Goal: Information Seeking & Learning: Find specific page/section

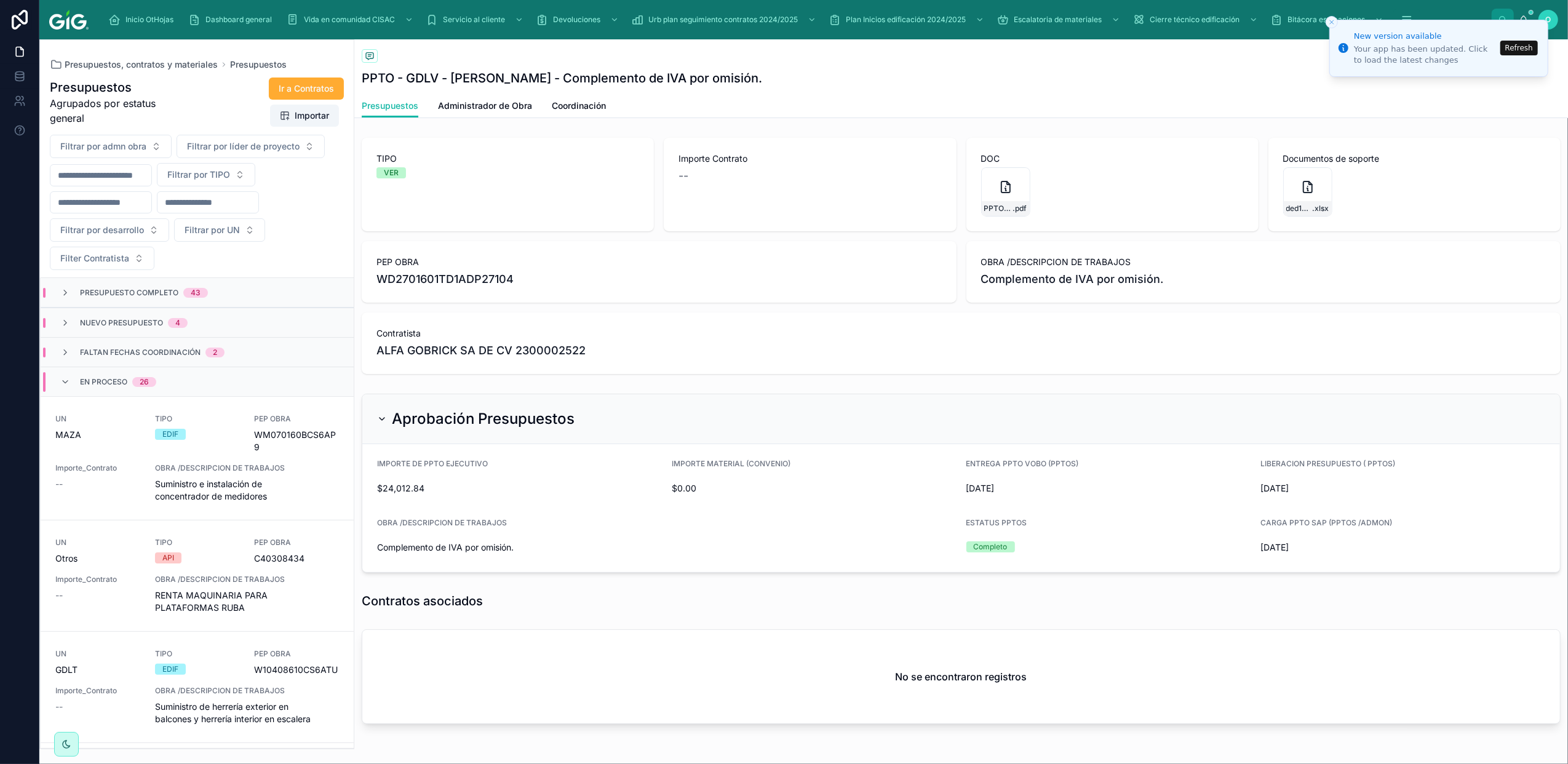
click at [1525, 52] on button "Refresh" at bounding box center [1519, 48] width 38 height 15
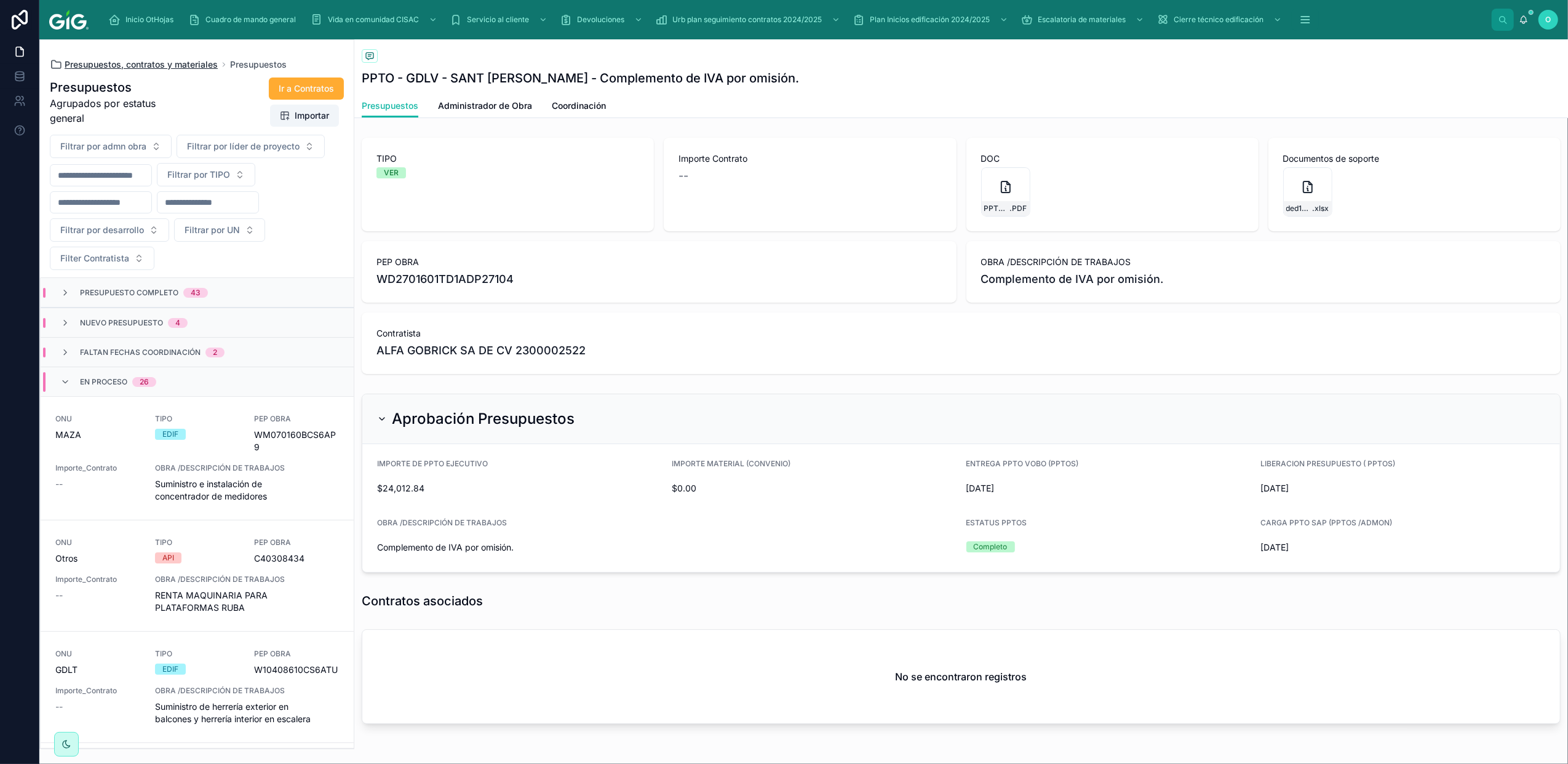
click at [128, 64] on span "Presupuestos, contratos y materiales" at bounding box center [141, 64] width 153 height 12
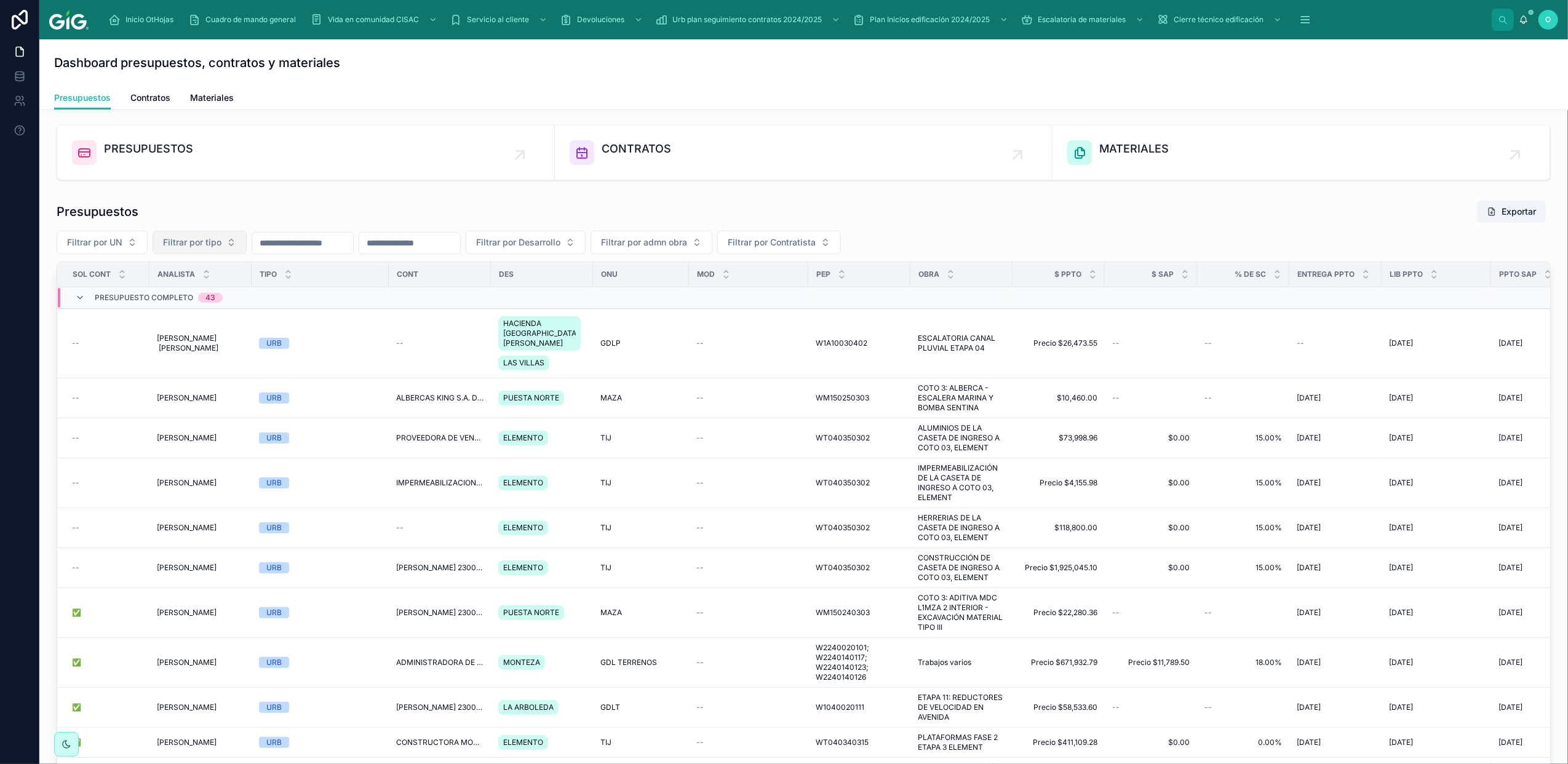
click at [232, 242] on button "Filtrar por tipo" at bounding box center [200, 242] width 94 height 23
click at [178, 331] on div "VER" at bounding box center [200, 332] width 148 height 20
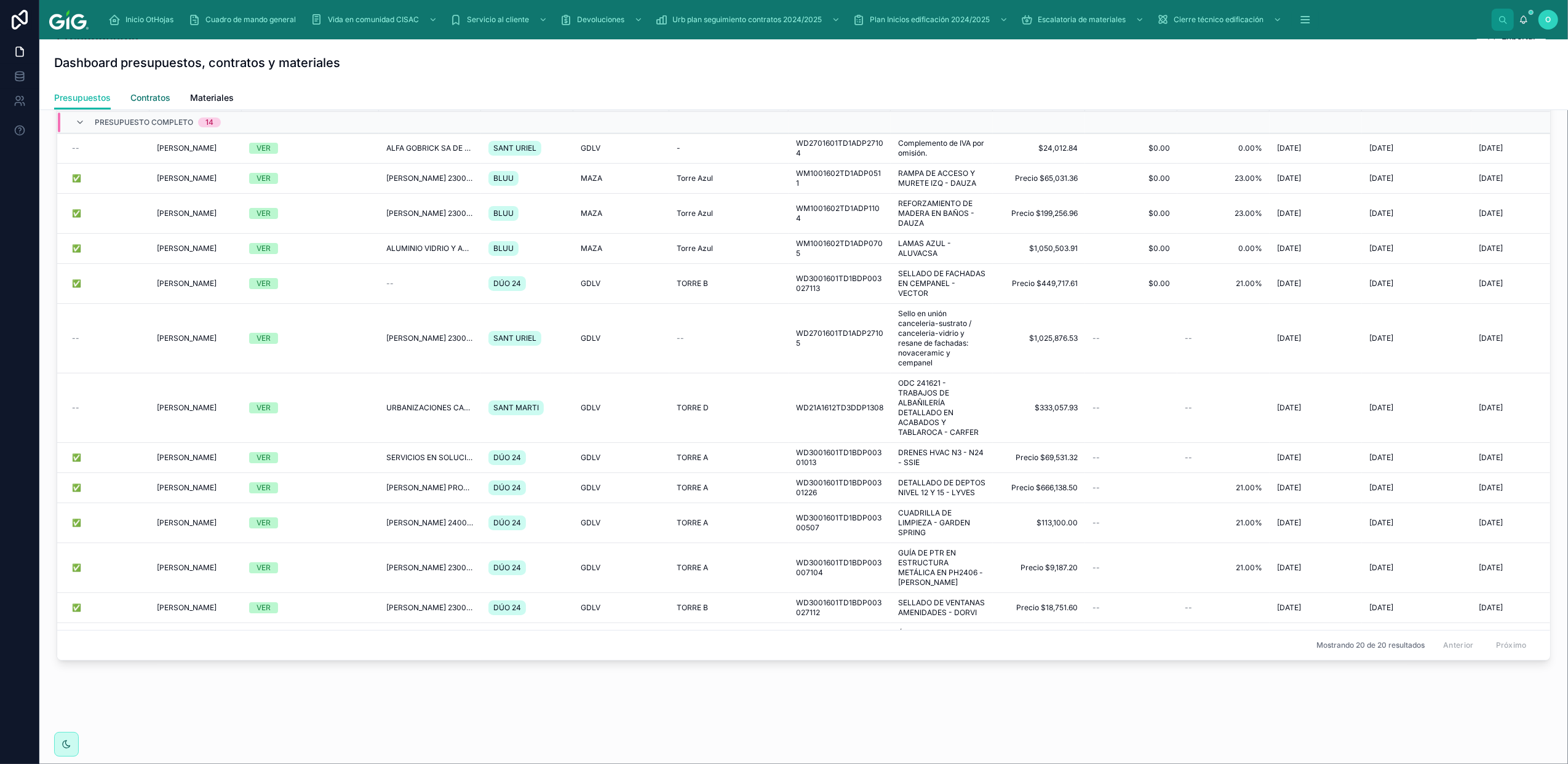
click at [164, 96] on span "Contratos" at bounding box center [151, 98] width 40 height 12
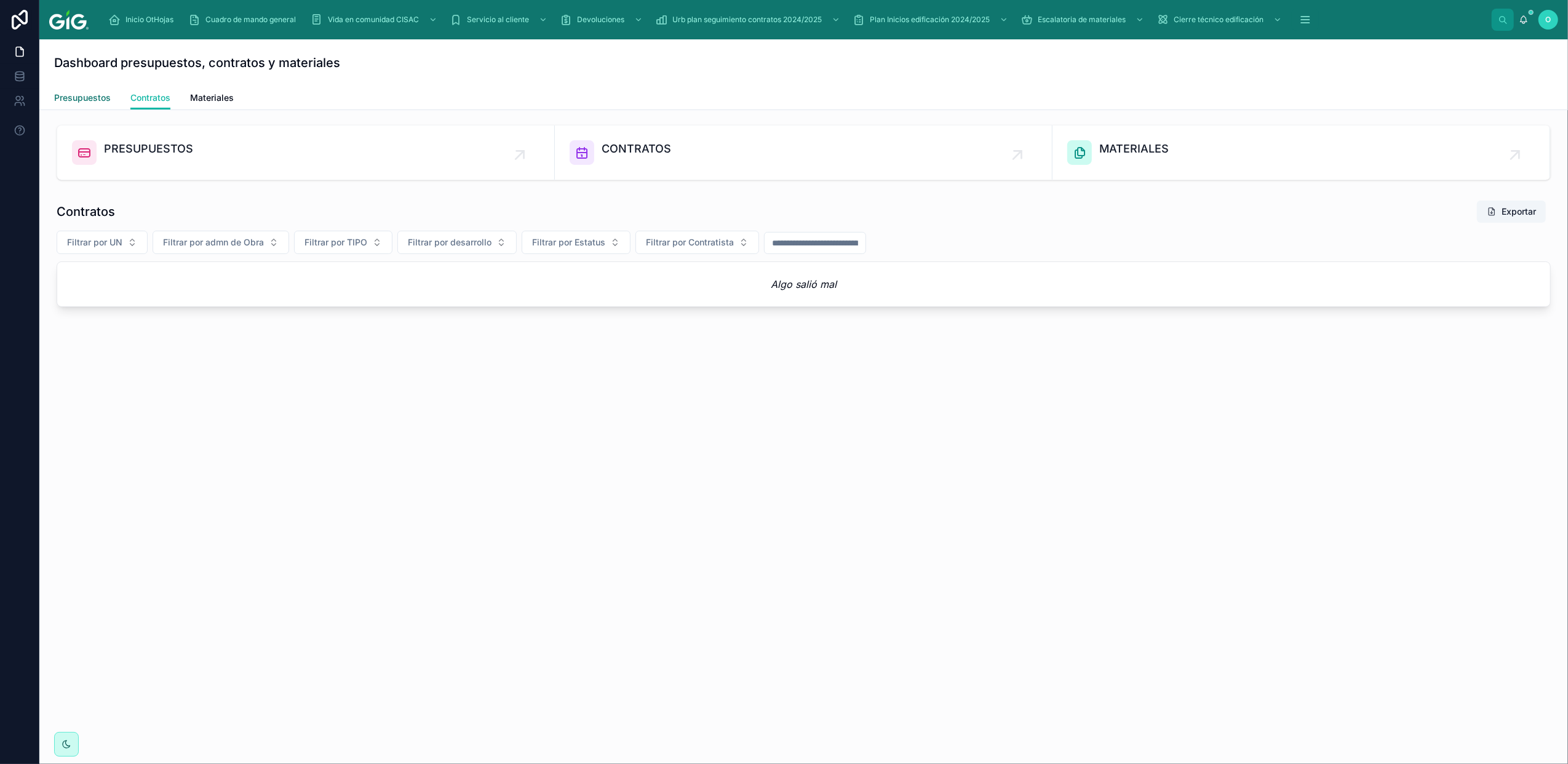
click at [88, 98] on span "Presupuestos" at bounding box center [82, 98] width 57 height 12
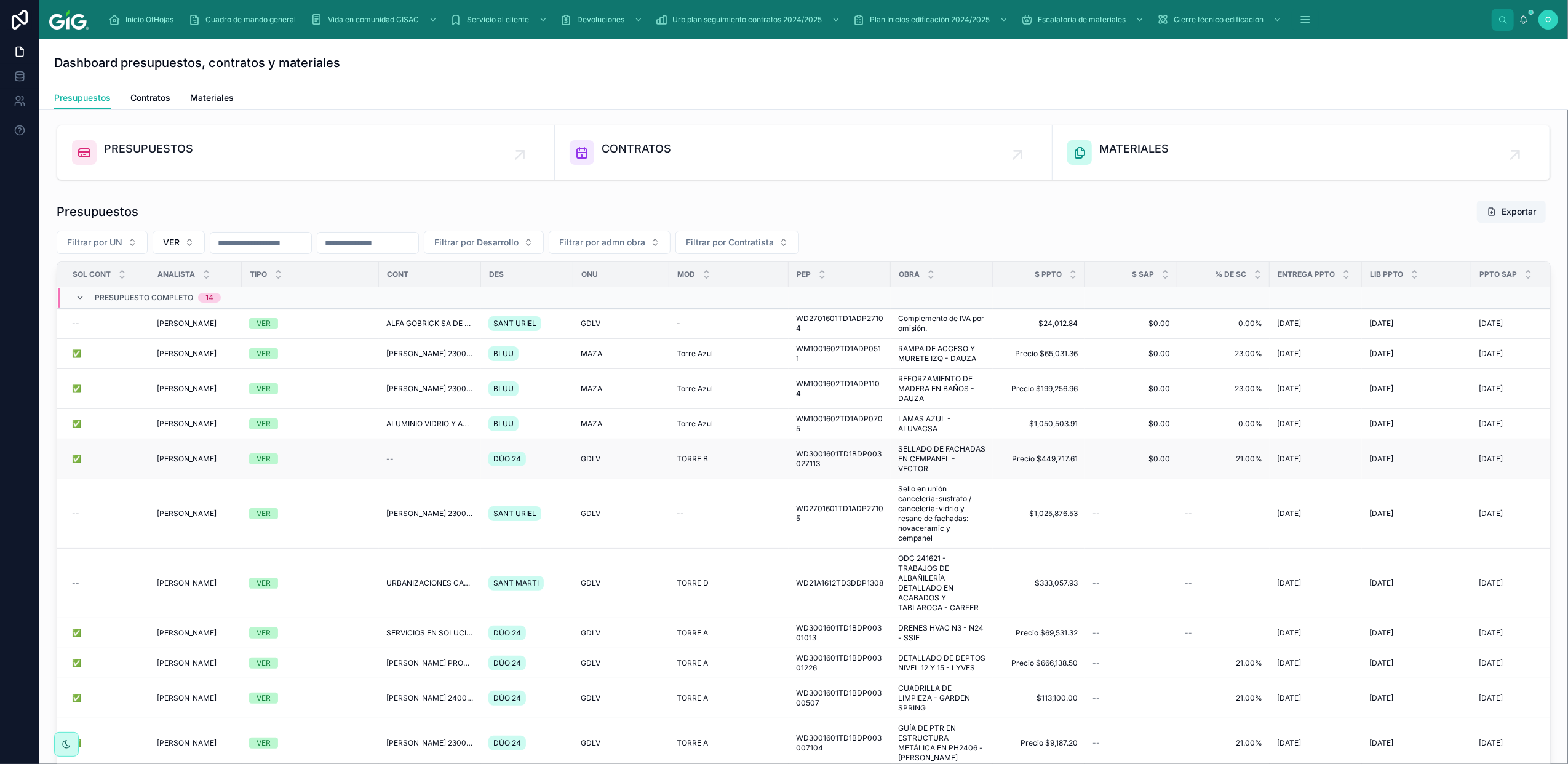
click at [361, 477] on td "VER" at bounding box center [310, 459] width 138 height 40
click at [335, 498] on td "VER" at bounding box center [310, 514] width 138 height 70
click at [331, 464] on div "VER" at bounding box center [310, 459] width 122 height 11
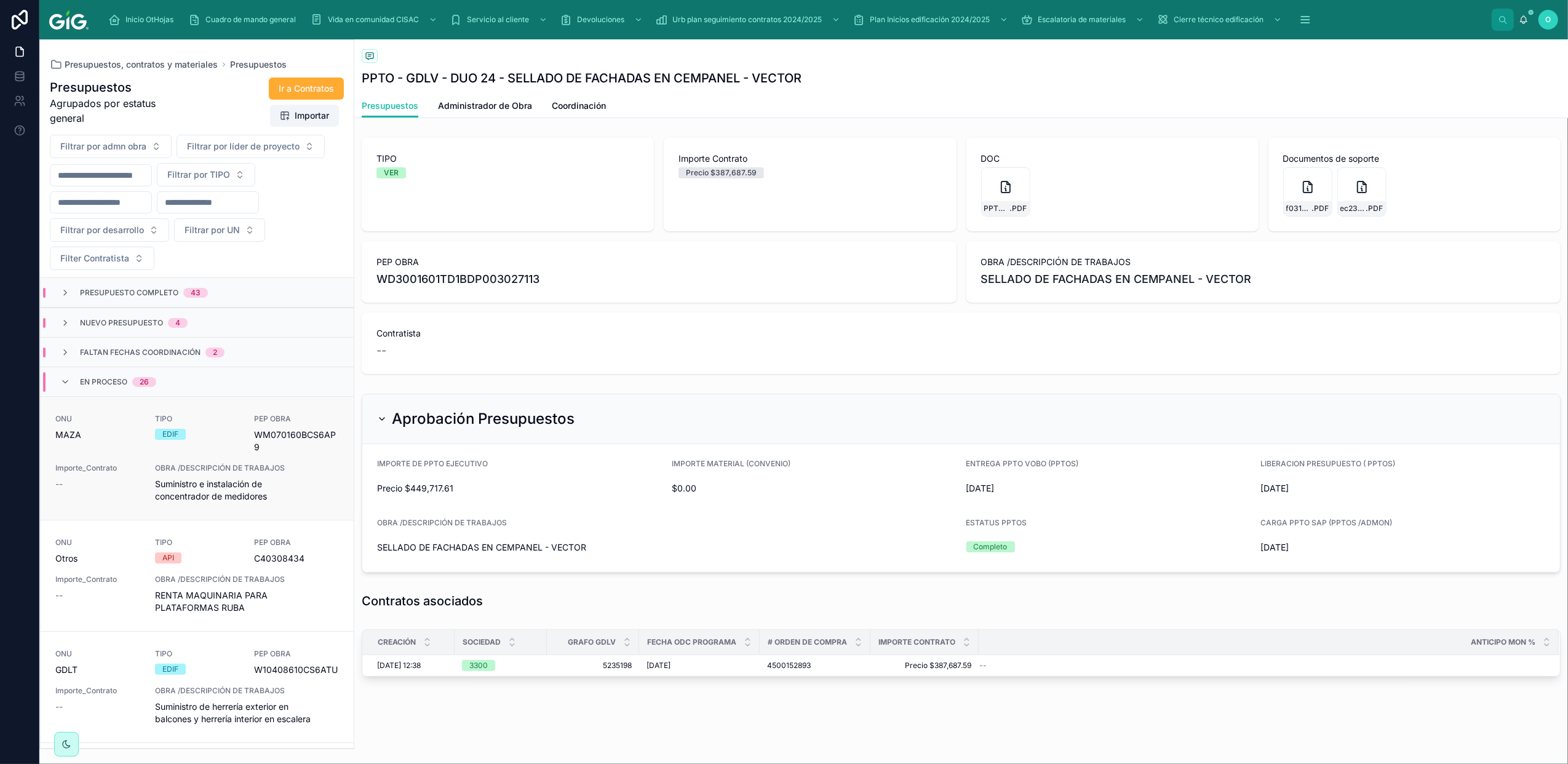
click at [314, 464] on div "ONU MAZA TIPO EDIF PEP OBRA WM070160BCS6AP9 Importe_Contrato -- OBRA /DESCRIPCI…" at bounding box center [197, 458] width 284 height 89
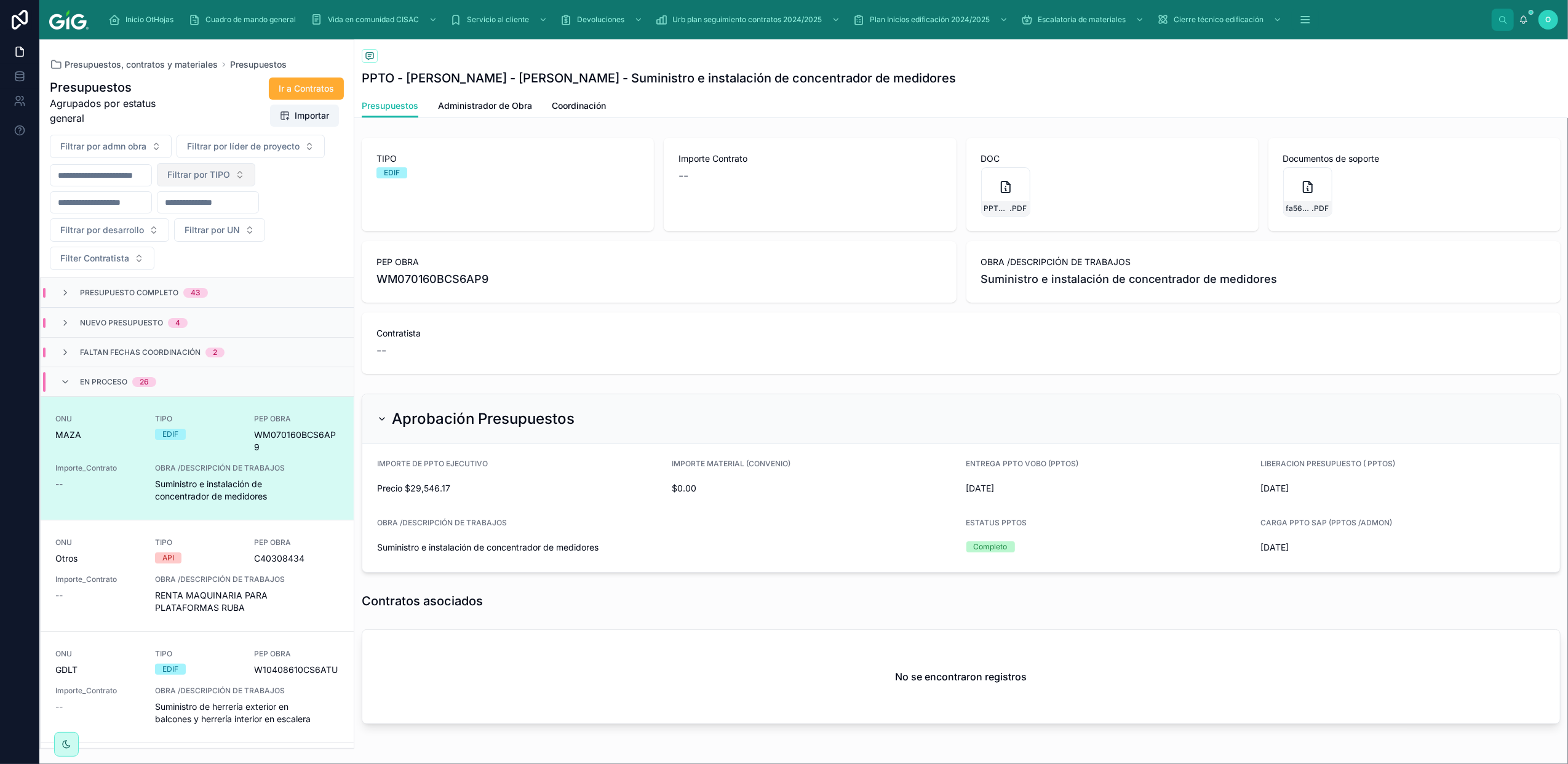
click at [255, 173] on button "Filtrar por TIPO" at bounding box center [206, 174] width 99 height 23
click at [222, 268] on div "VER" at bounding box center [237, 265] width 148 height 20
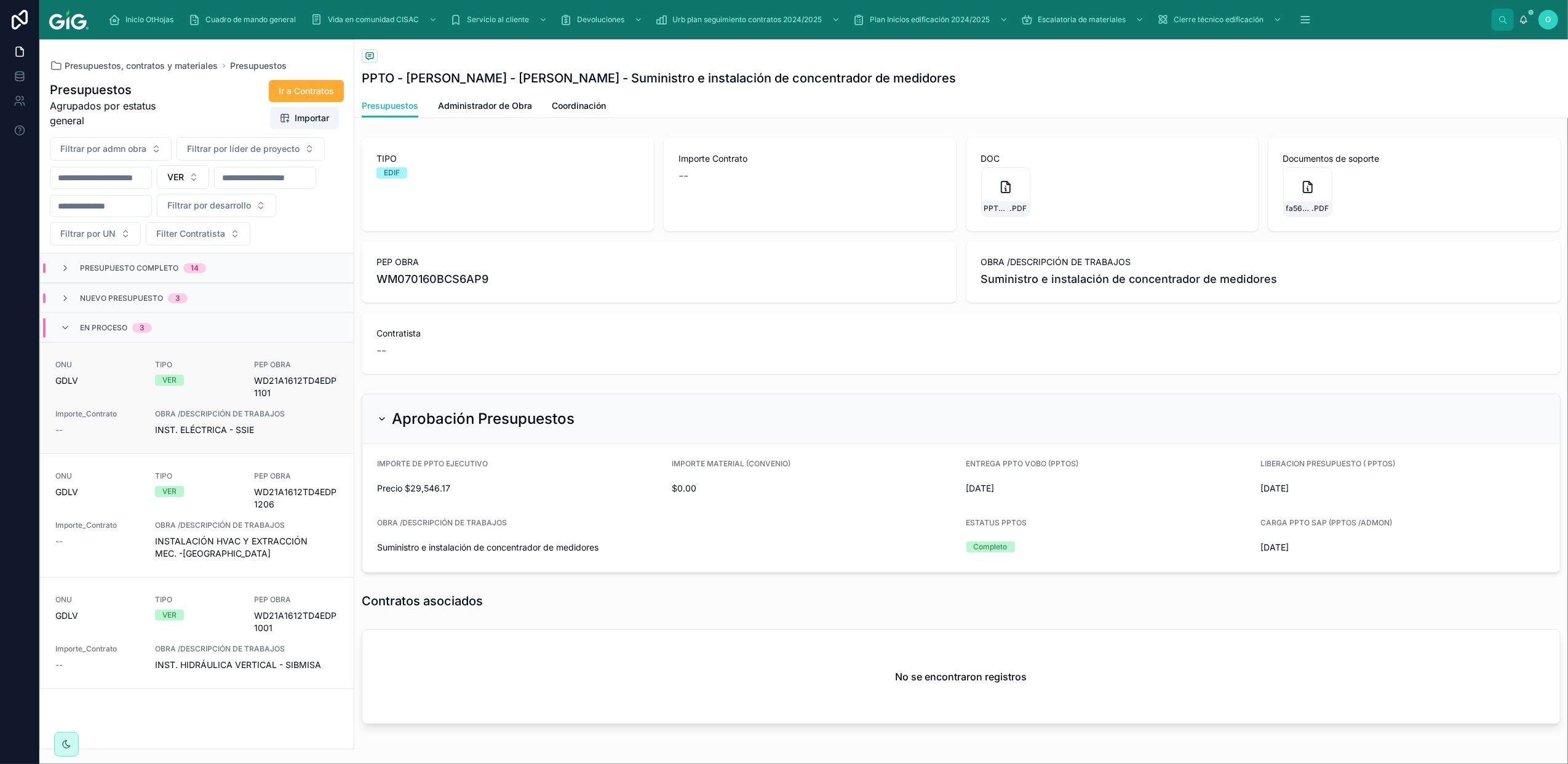
click at [296, 436] on span "INST. ELÉCTRICA - SSIE" at bounding box center [247, 430] width 184 height 12
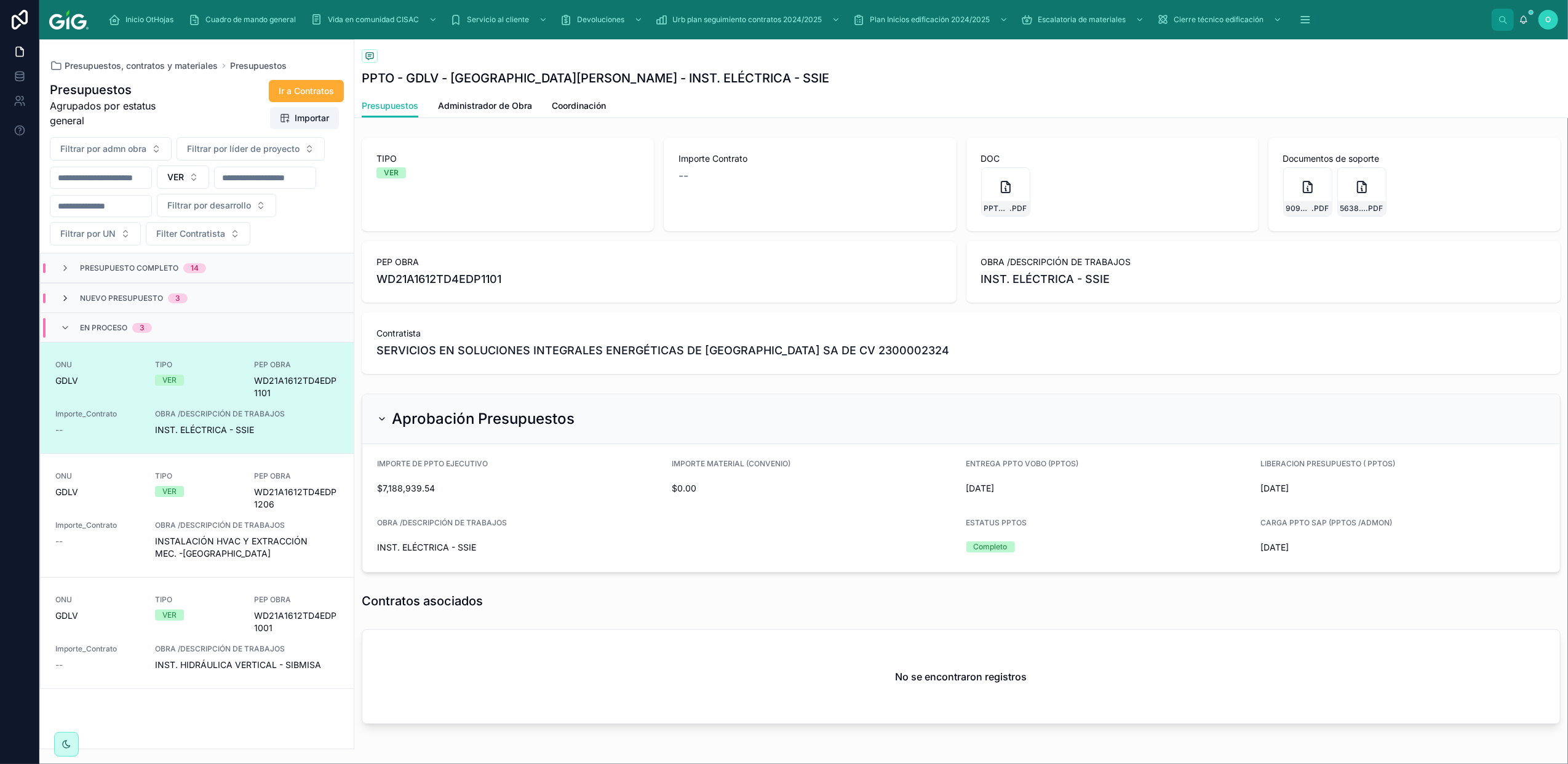
click at [64, 303] on icon at bounding box center [65, 298] width 10 height 10
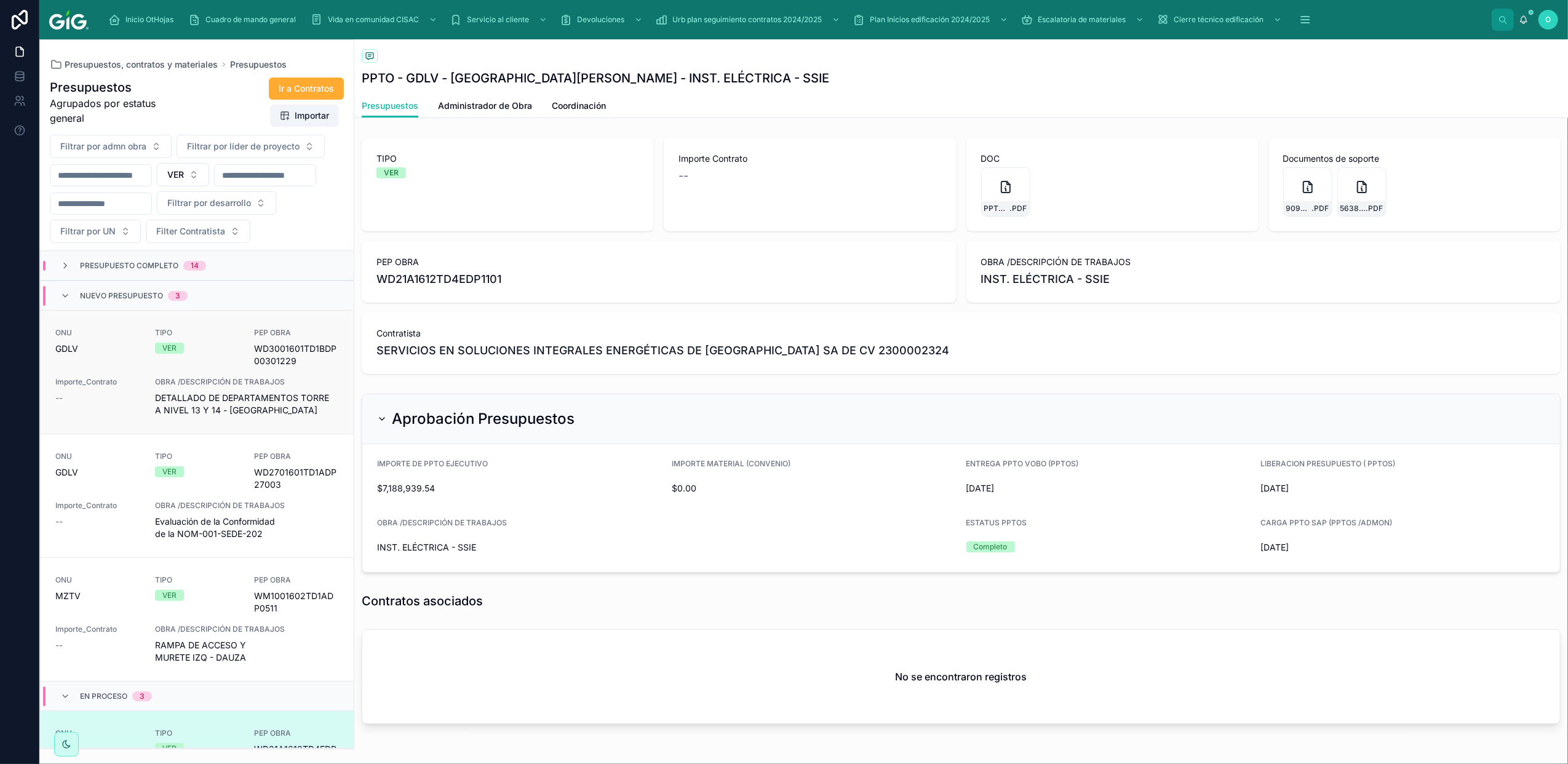
click at [197, 351] on link "ONU GDLV TIPO VER PEP OBRA WD3001601TD1BDP00301229 Importe_Contrato -- OBRA /DE…" at bounding box center [197, 371] width 313 height 124
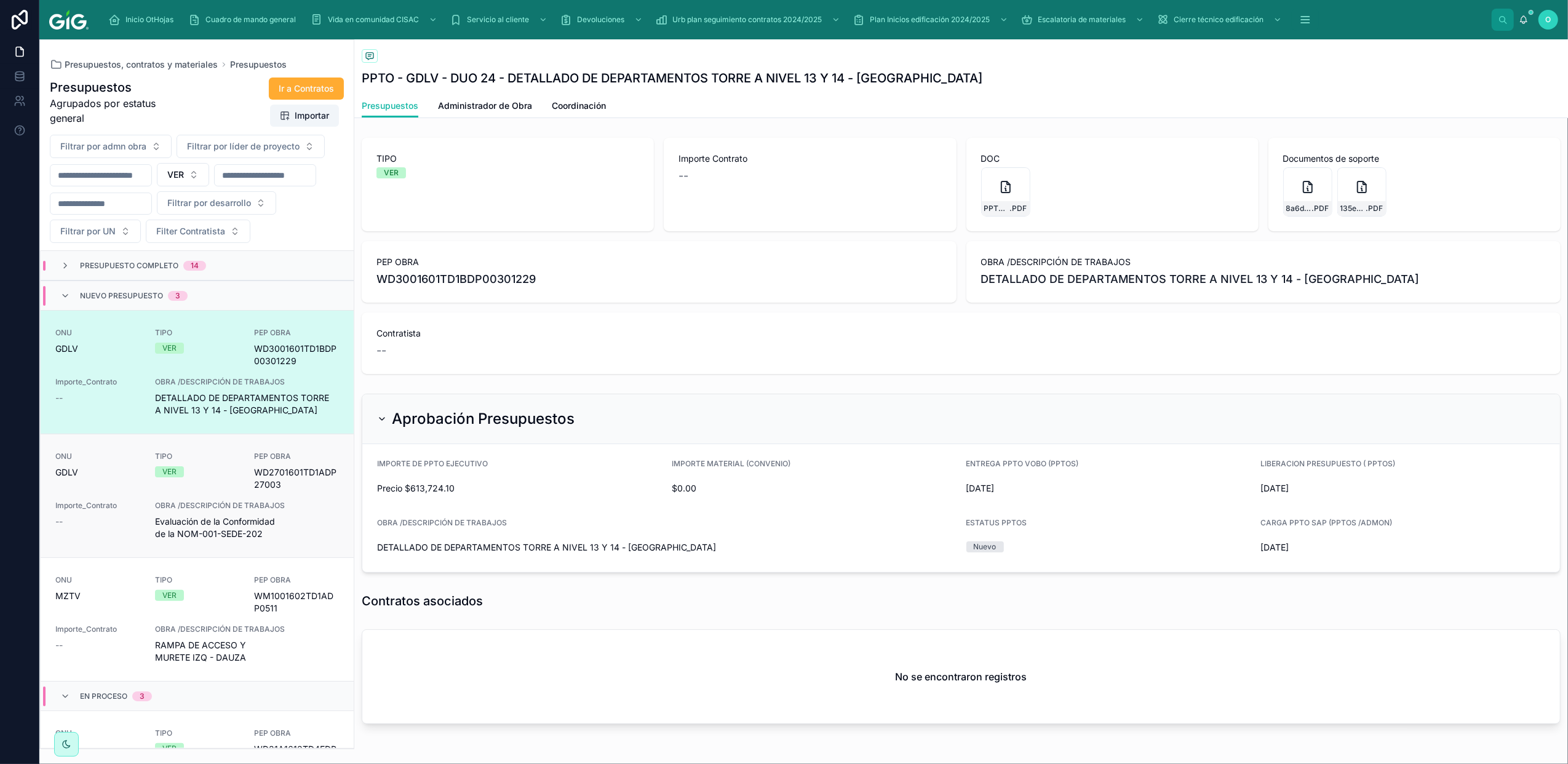
click at [254, 491] on span "WD2701601TD1ADP27003" at bounding box center [296, 479] width 85 height 25
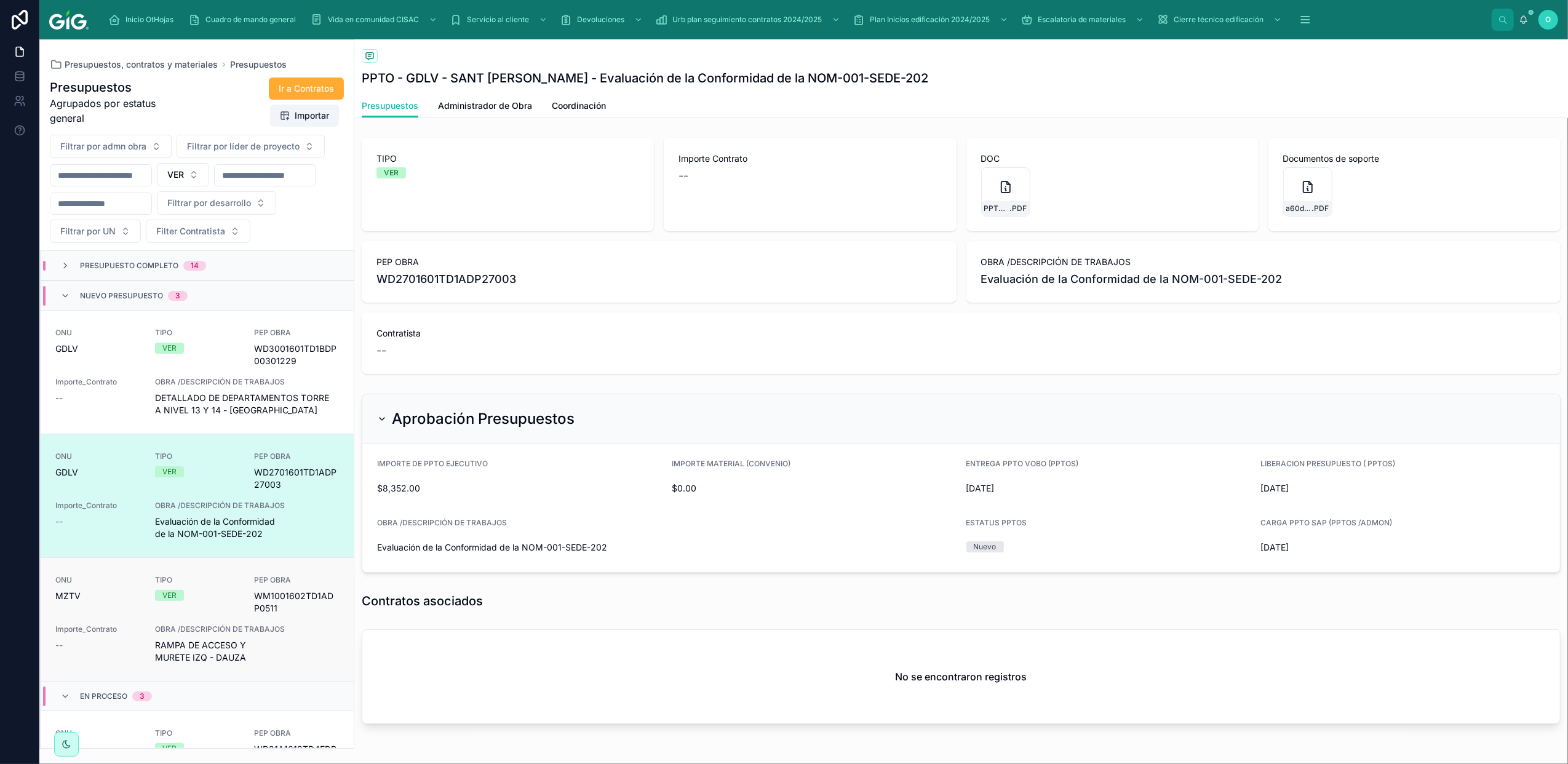
click at [207, 601] on div "TIPO VER" at bounding box center [198, 588] width 85 height 26
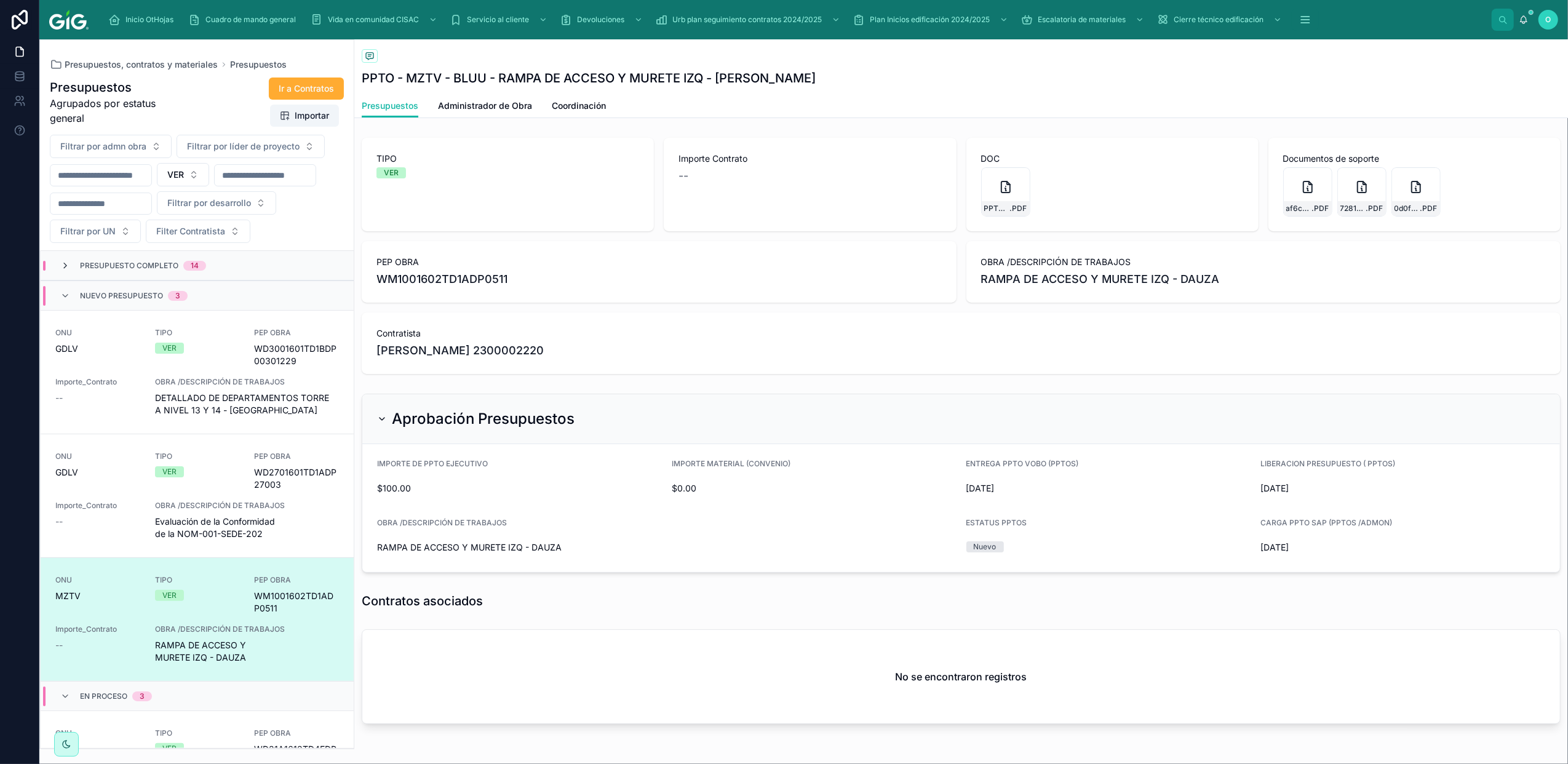
click at [62, 271] on icon at bounding box center [65, 265] width 10 height 10
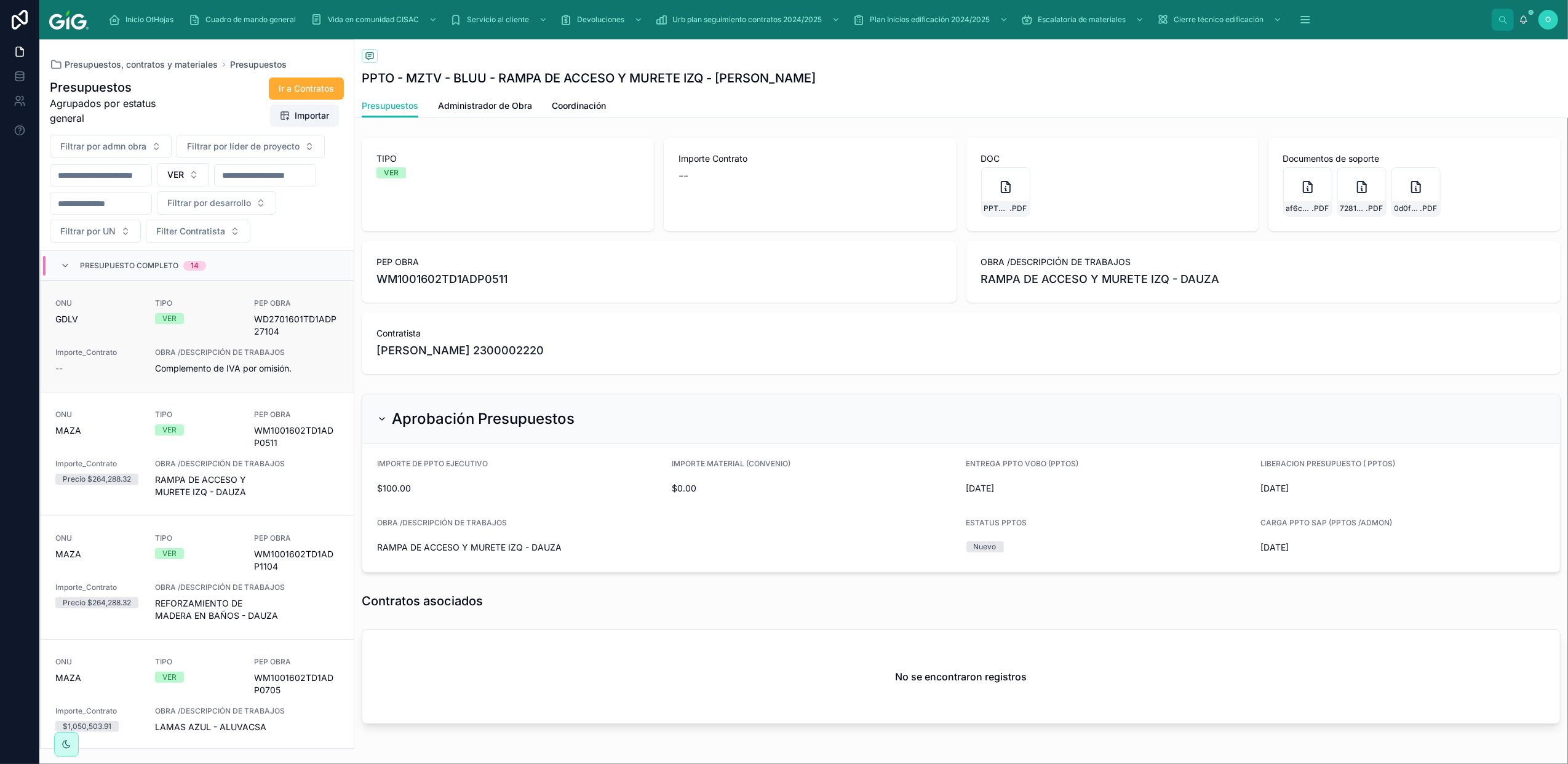
click at [235, 360] on div "ONU GDLV TIPO VER PEP OBRA WD2701601TD1ADP27104 Importe_Contrato -- OBRA /DESCR…" at bounding box center [197, 337] width 284 height 77
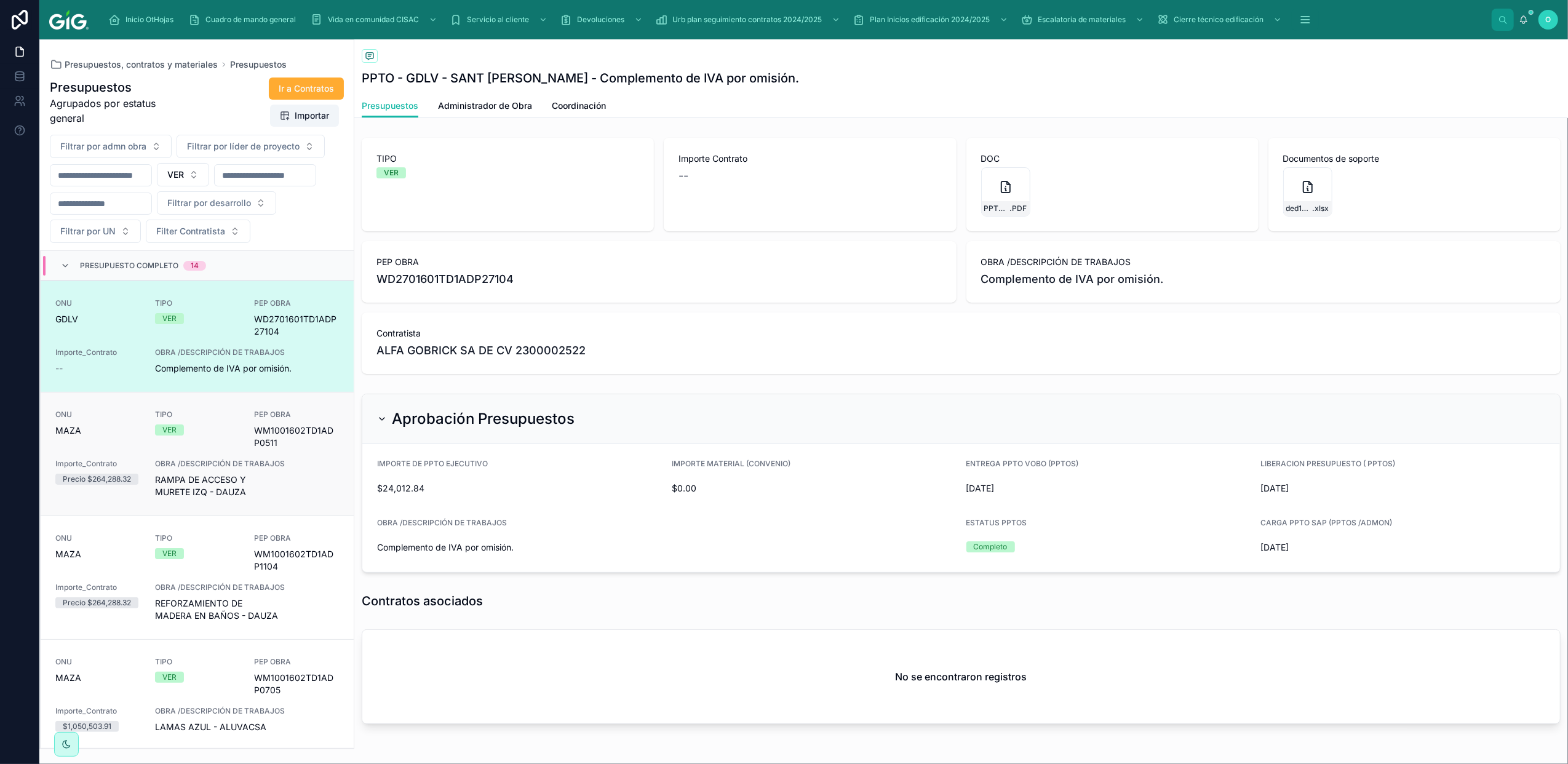
click at [224, 449] on div "TIPO VER" at bounding box center [198, 430] width 85 height 40
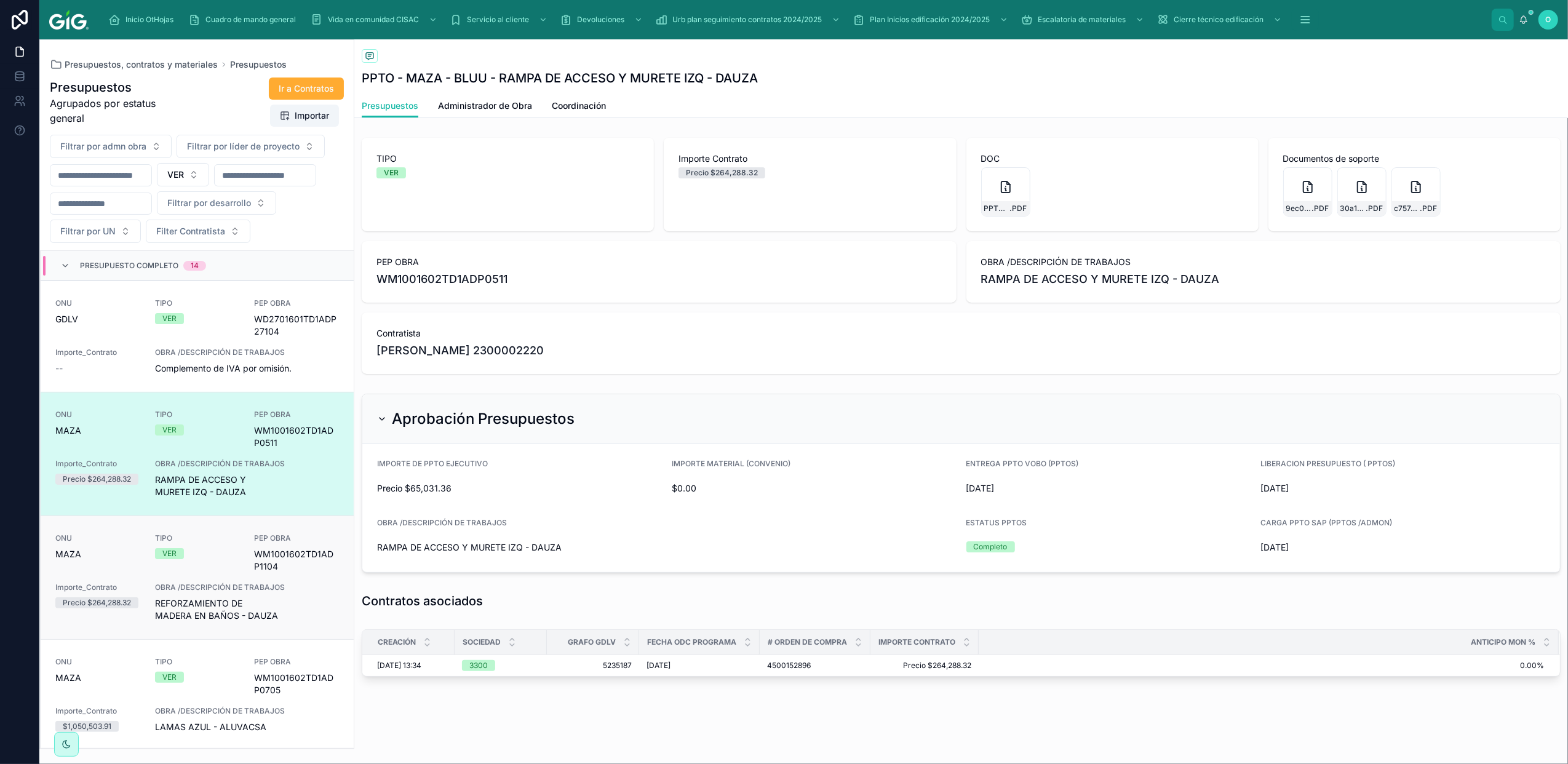
click at [222, 559] on div "TIPO VER" at bounding box center [198, 546] width 85 height 26
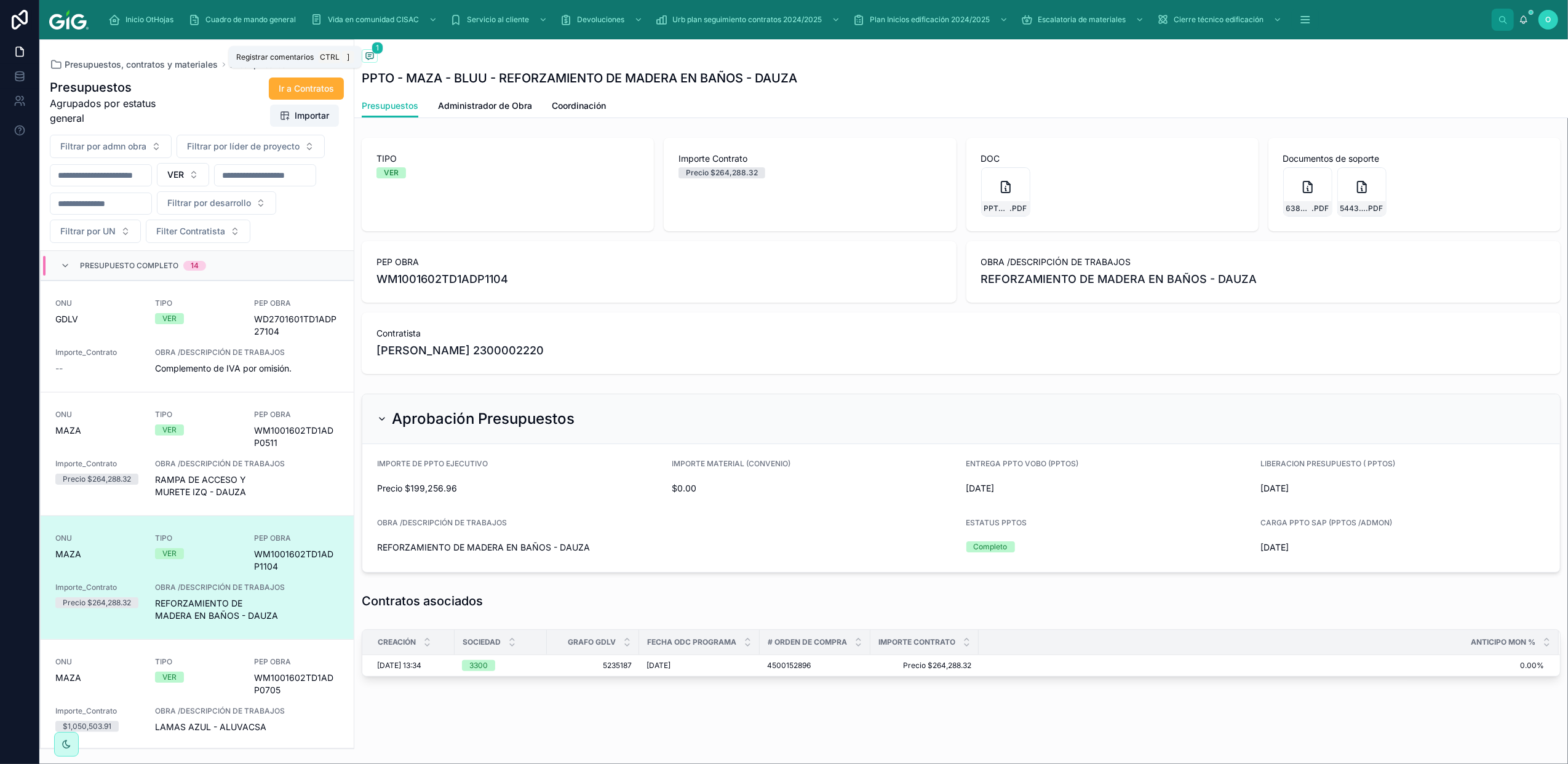
click at [369, 60] on icon at bounding box center [369, 56] width 10 height 10
click at [1446, 720] on p at bounding box center [1453, 718] width 216 height 12
click at [229, 696] on div "TIPO VER" at bounding box center [198, 676] width 85 height 40
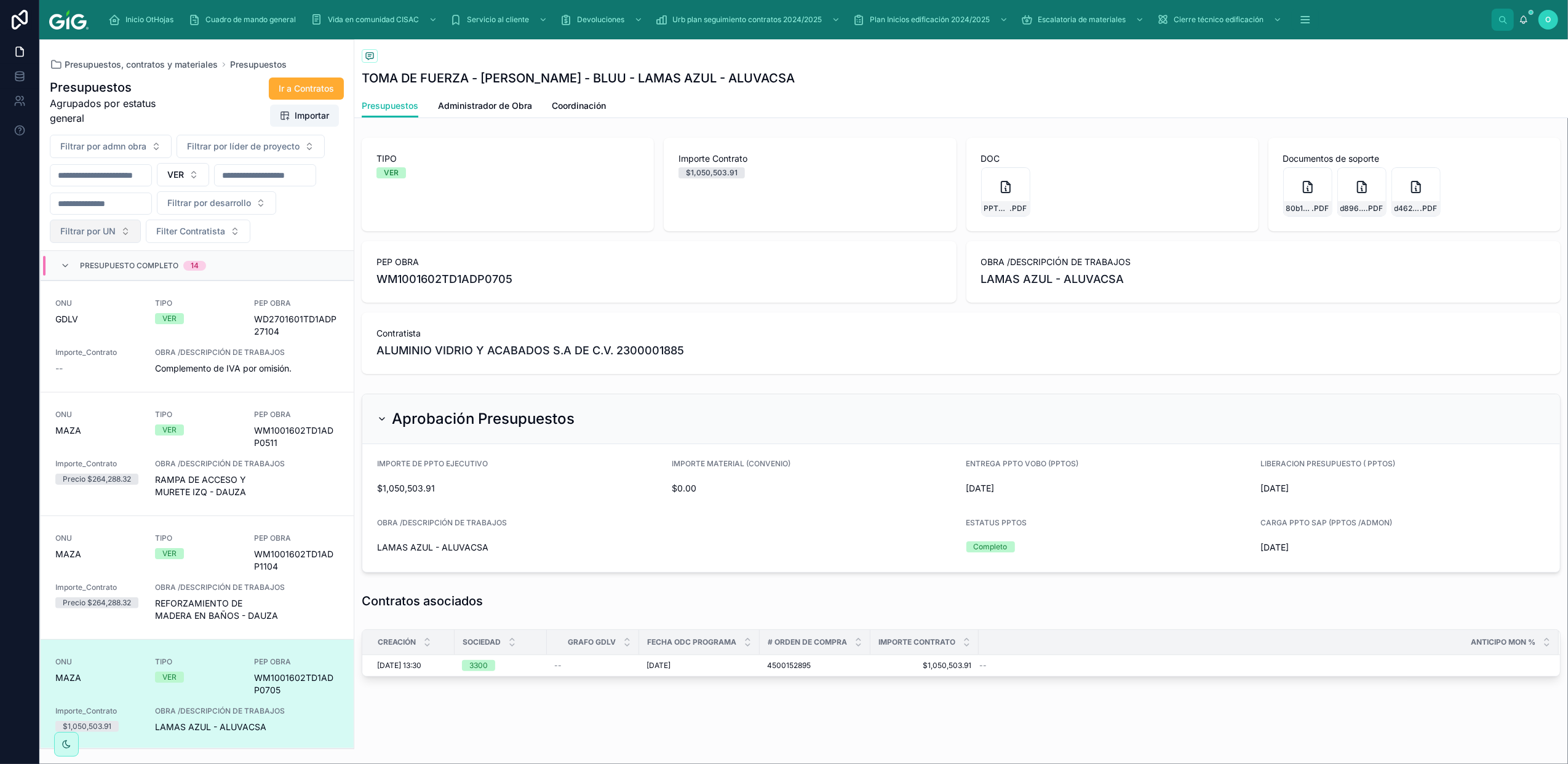
click at [141, 225] on button "Filtrar por UN" at bounding box center [95, 231] width 91 height 23
click at [196, 395] on div "GDLV" at bounding box center [220, 399] width 148 height 20
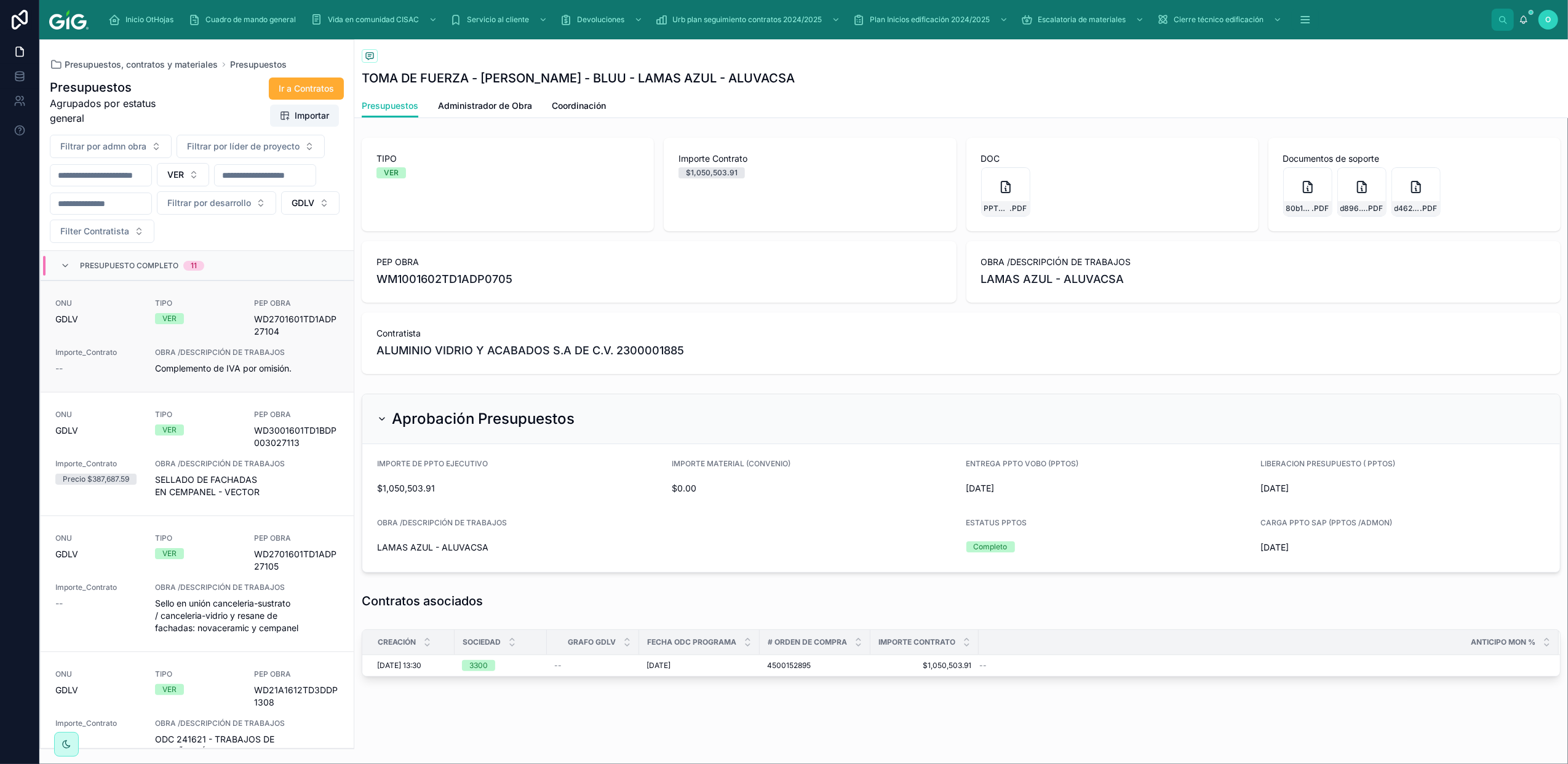
click at [233, 322] on div "ONU GDLV TIPO VER PEP OBRA WD2701601TD1ADP27104 Importe_Contrato -- OBRA /DESCR…" at bounding box center [197, 337] width 284 height 77
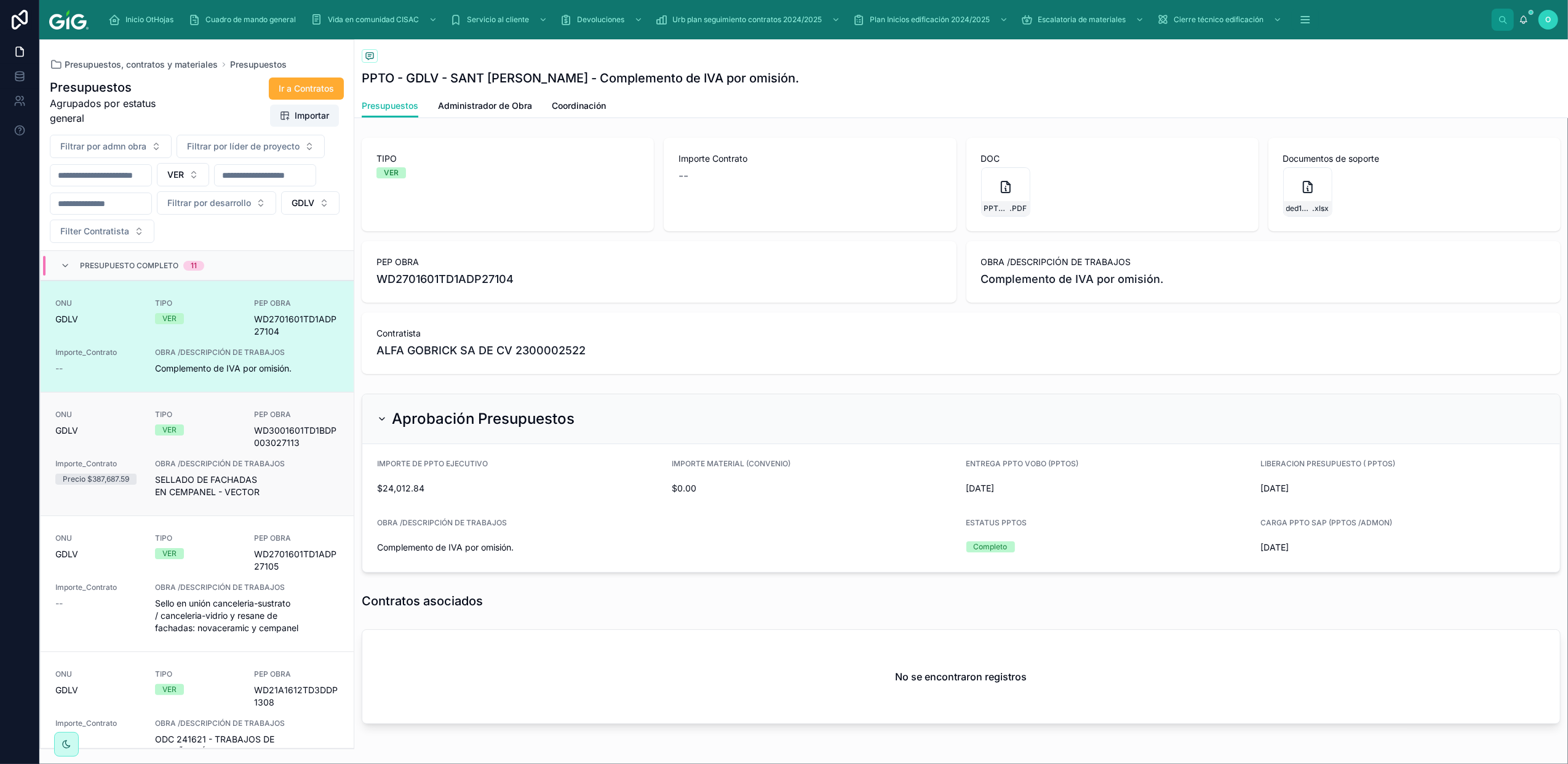
click at [211, 434] on div "VER" at bounding box center [198, 430] width 85 height 11
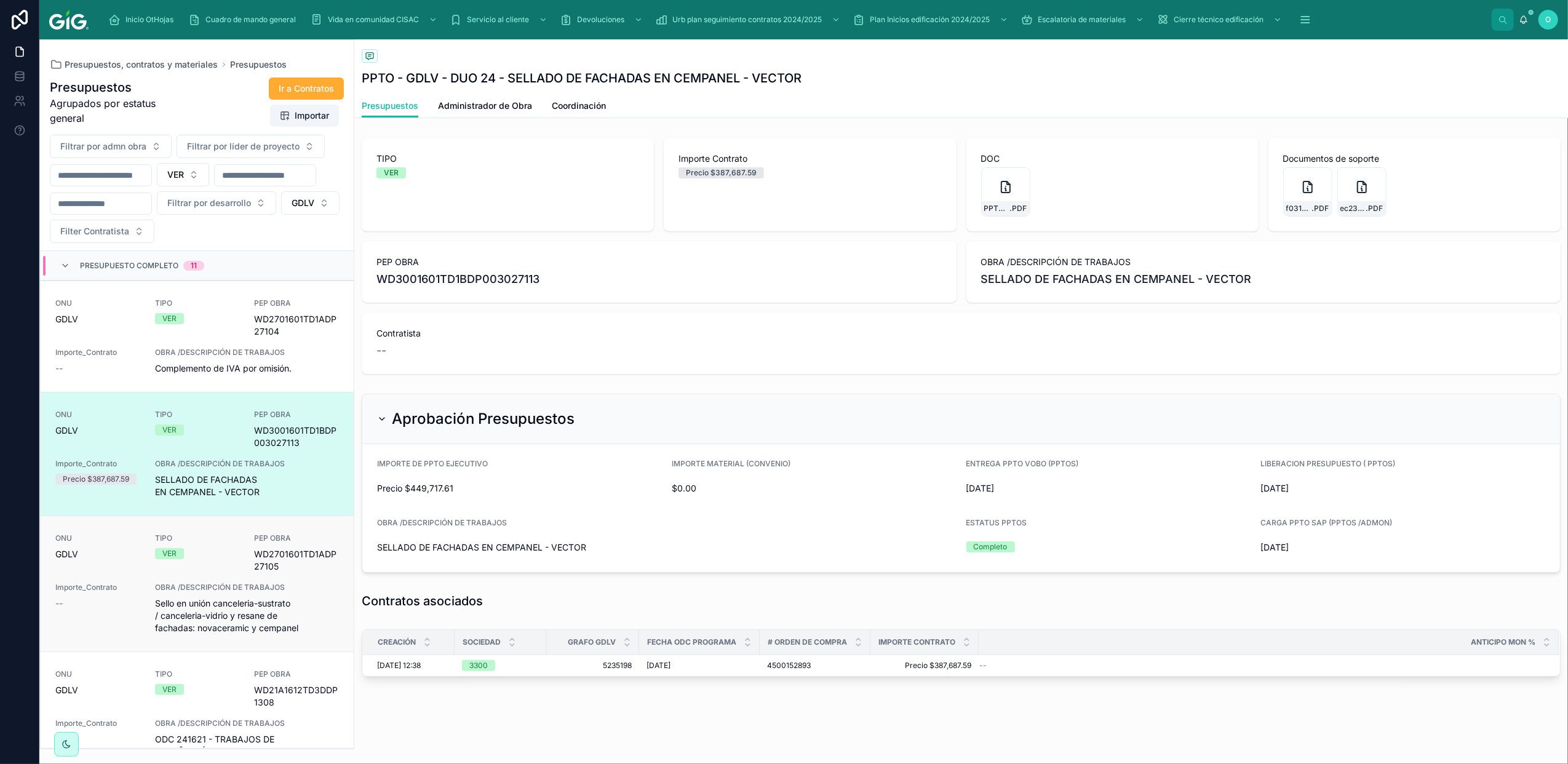
click at [197, 562] on div "TIPO VER" at bounding box center [198, 553] width 85 height 40
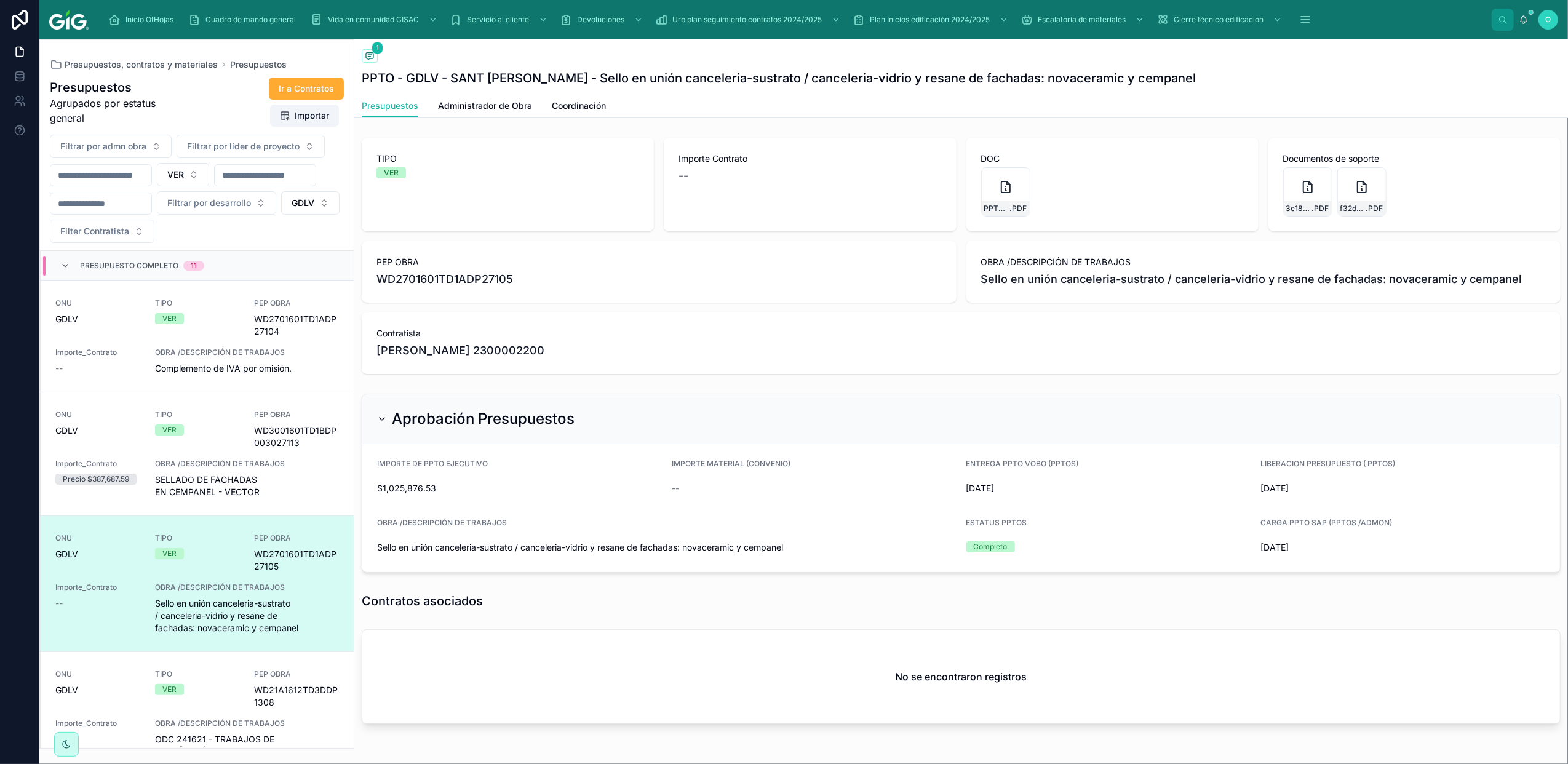
scroll to position [273, 0]
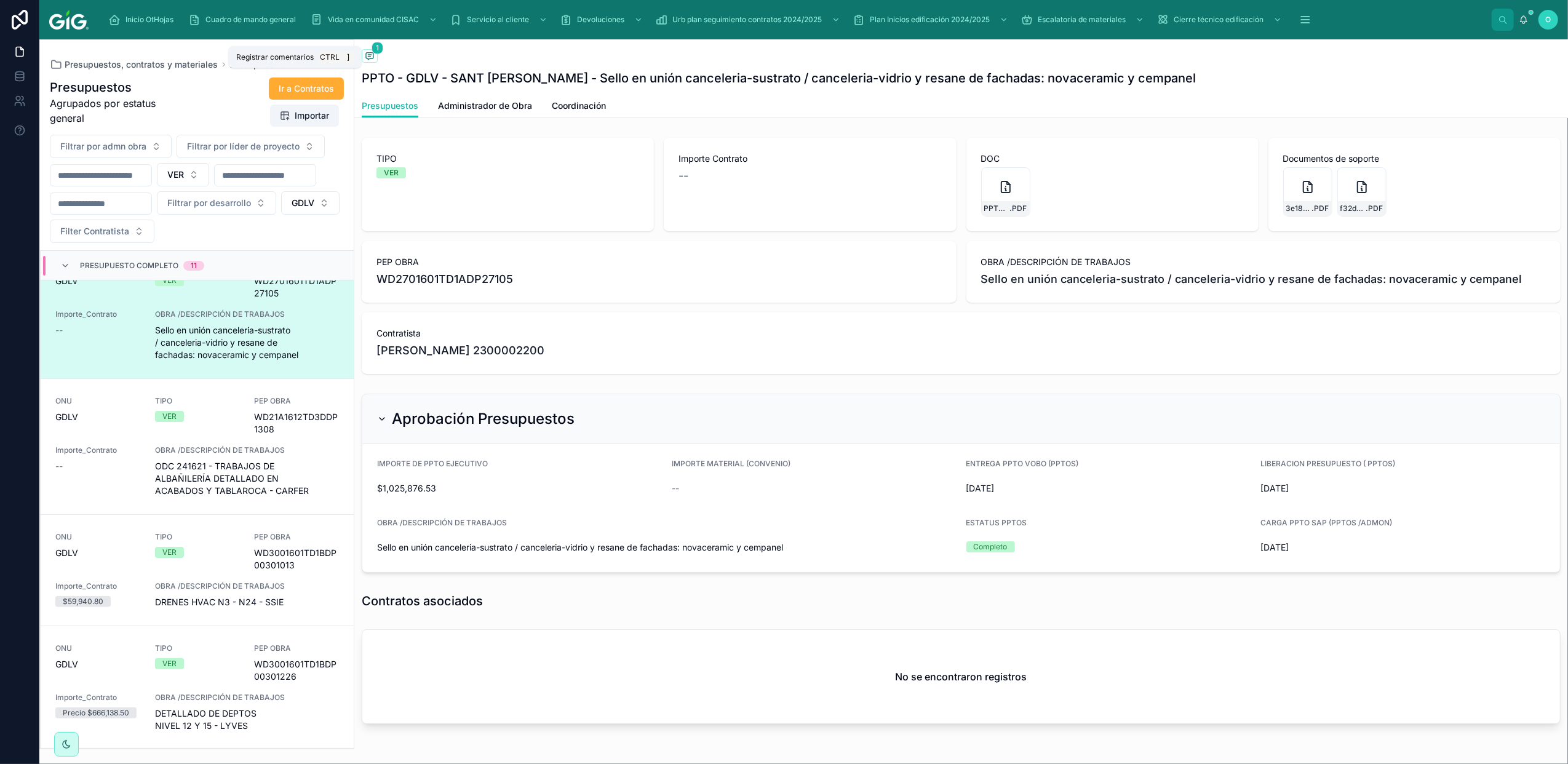
click at [370, 53] on icon at bounding box center [369, 56] width 8 height 7
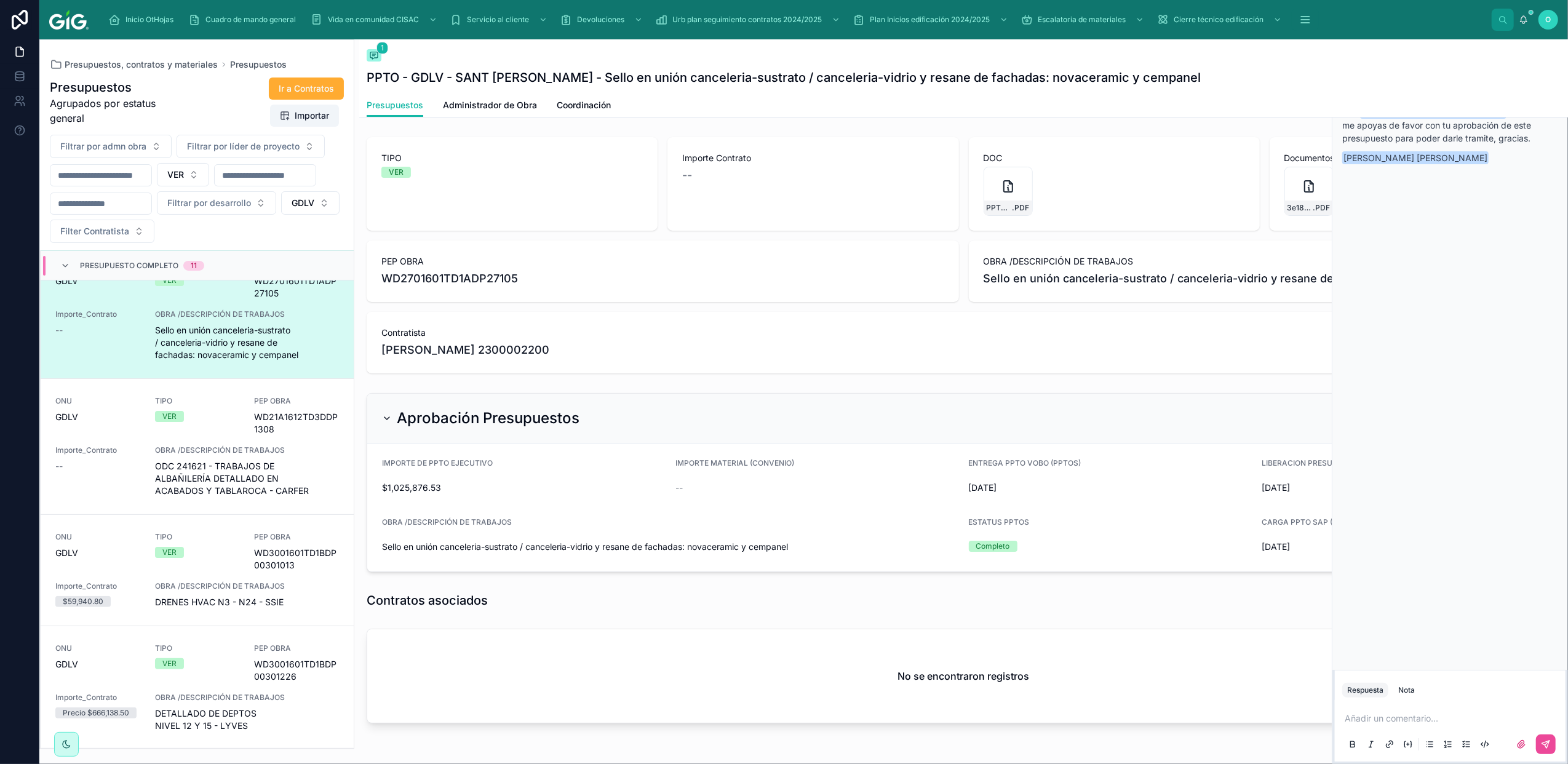
click at [217, 376] on link "ONU GDLV TIPO VER PEP OBRA WD2701601TD1ADP27105 Importe_Contrato -- OBRA /DESCR…" at bounding box center [197, 310] width 313 height 136
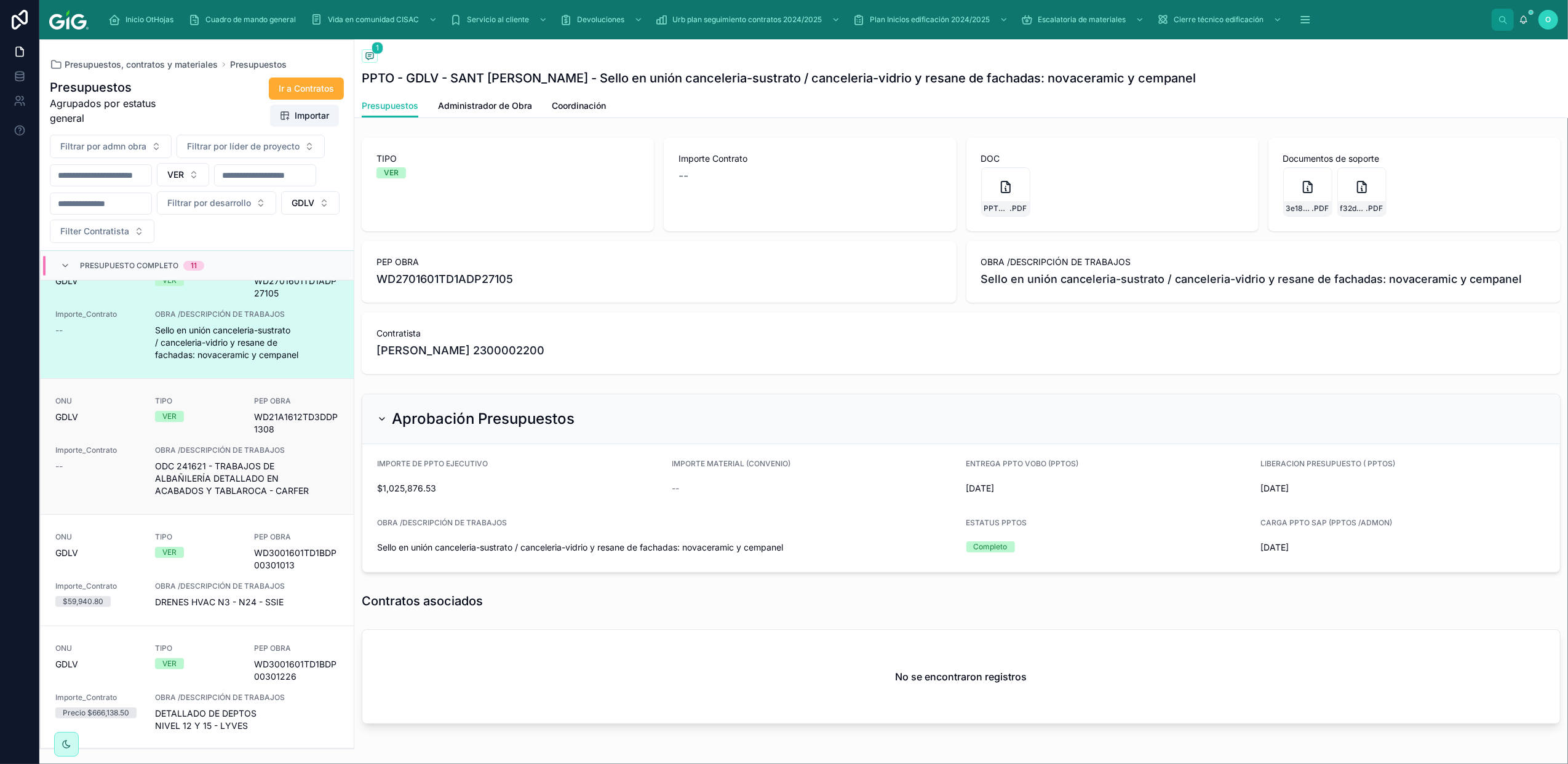
click at [212, 417] on div "VER" at bounding box center [198, 417] width 85 height 11
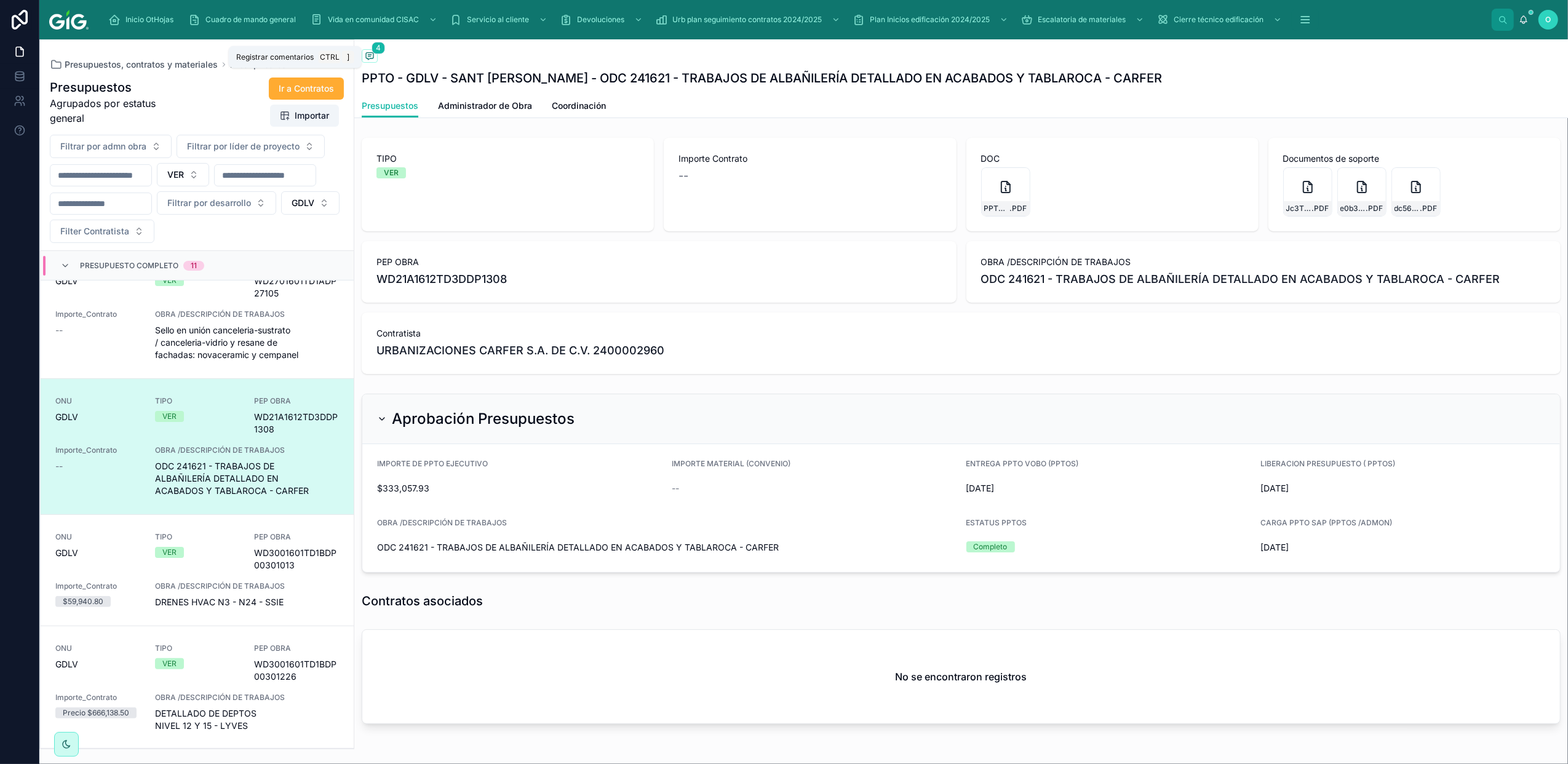
drag, startPoint x: 370, startPoint y: 52, endPoint x: 369, endPoint y: 72, distance: 20.0
click at [368, 53] on icon at bounding box center [369, 56] width 8 height 7
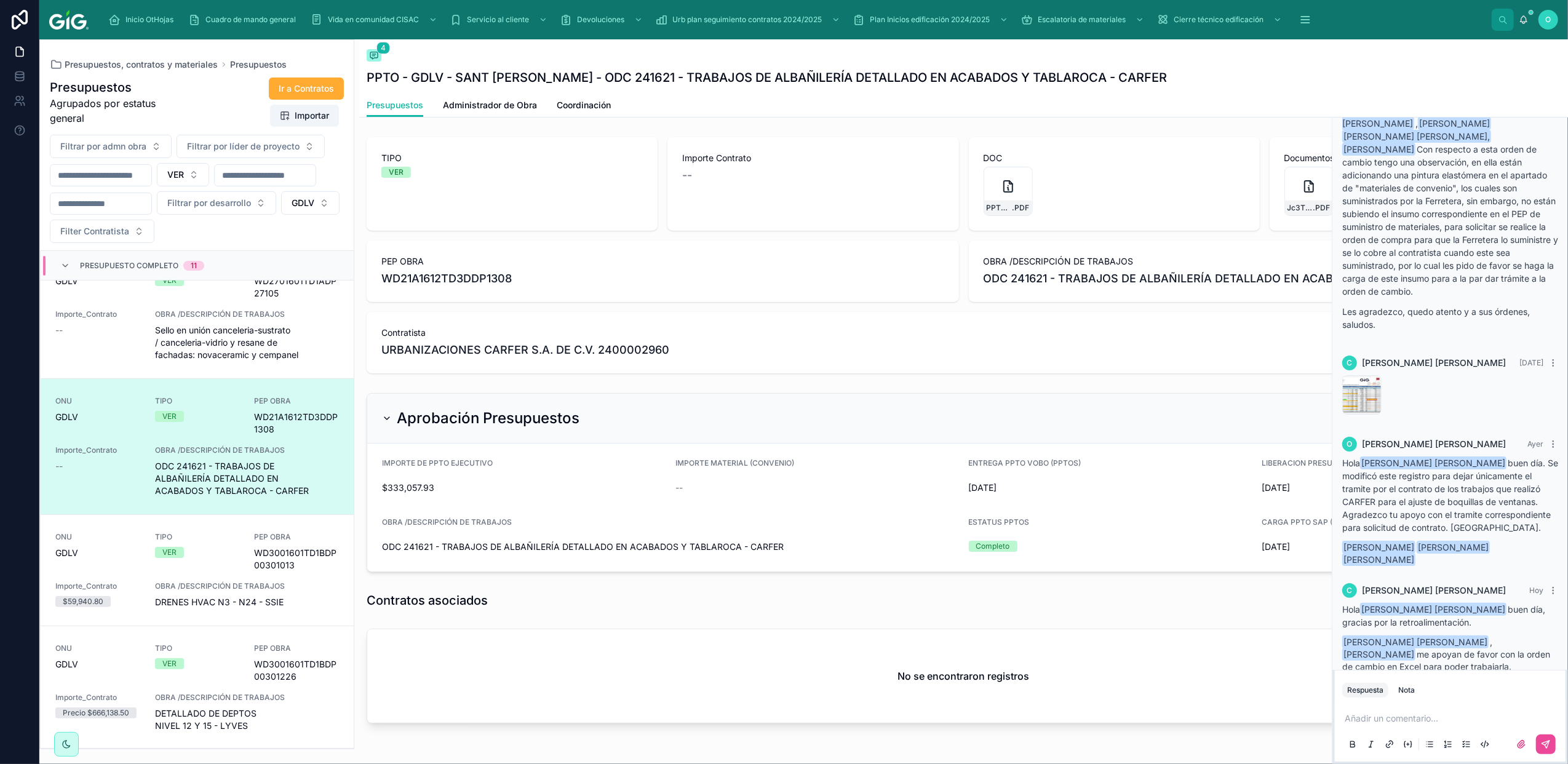
scroll to position [103, 0]
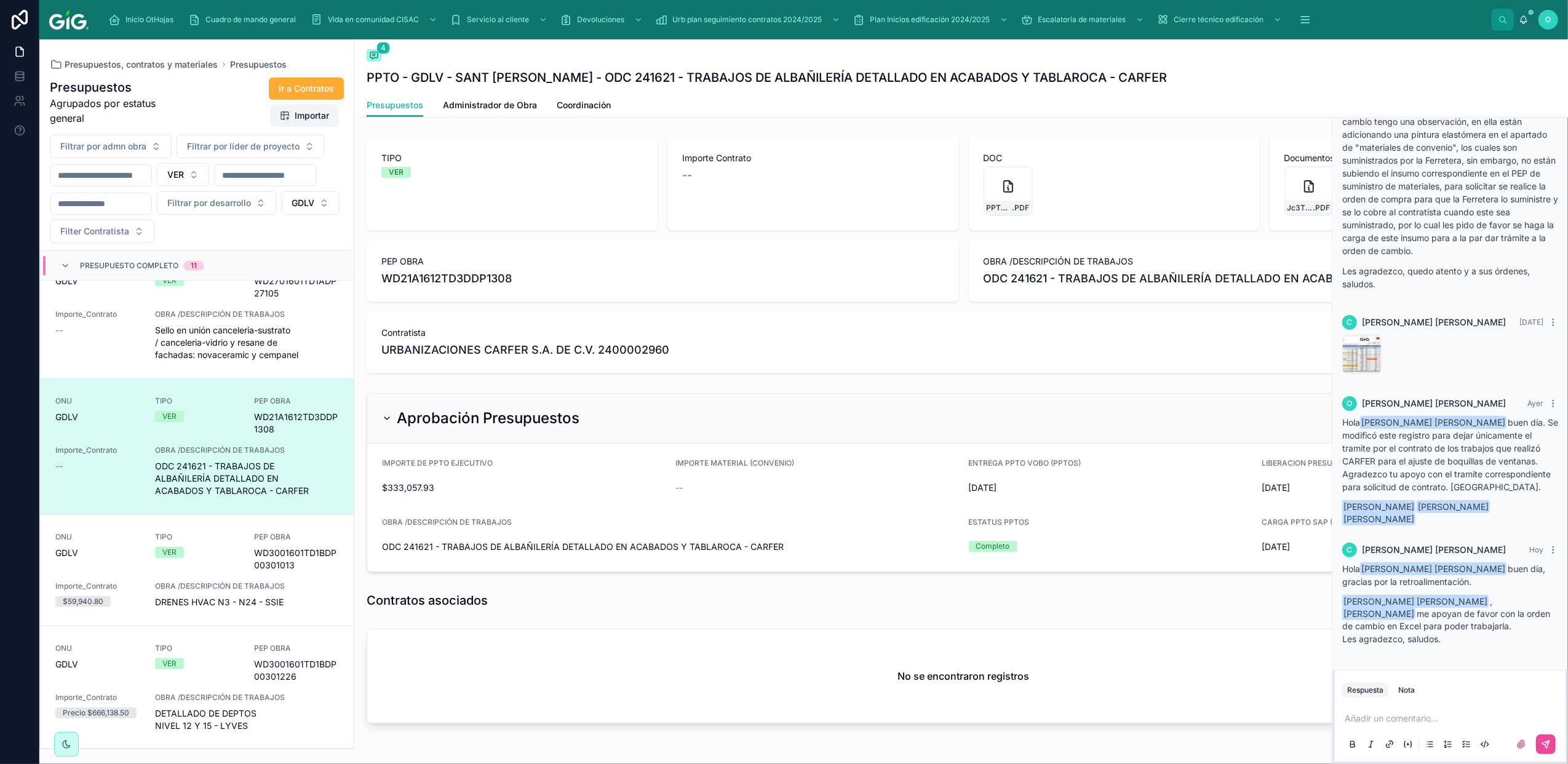
click at [1422, 721] on p at bounding box center [1453, 718] width 216 height 12
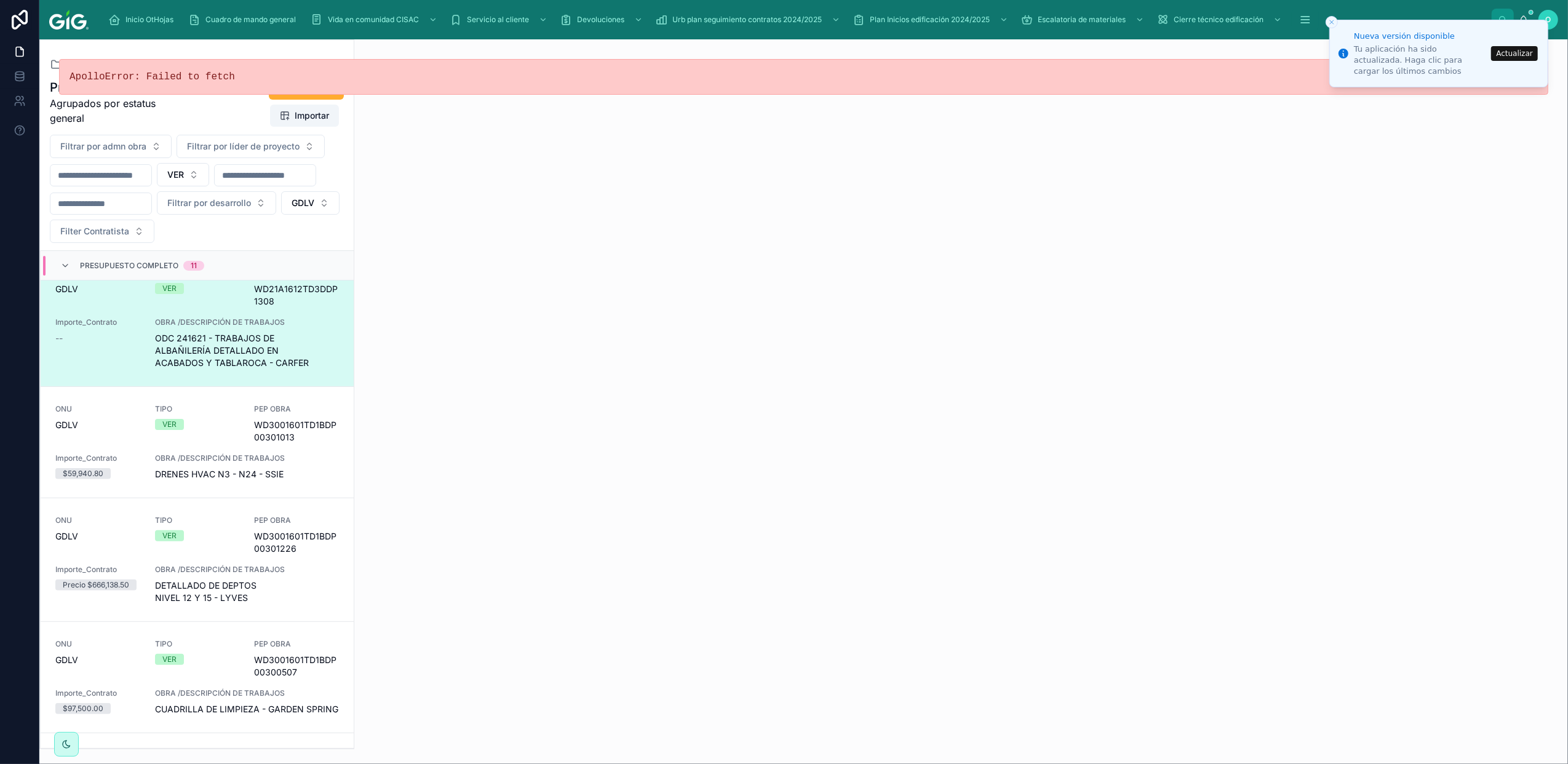
drag, startPoint x: 106, startPoint y: 416, endPoint x: 427, endPoint y: 484, distance: 328.1
click at [106, 416] on div "ONU GDLV" at bounding box center [98, 418] width 85 height 27
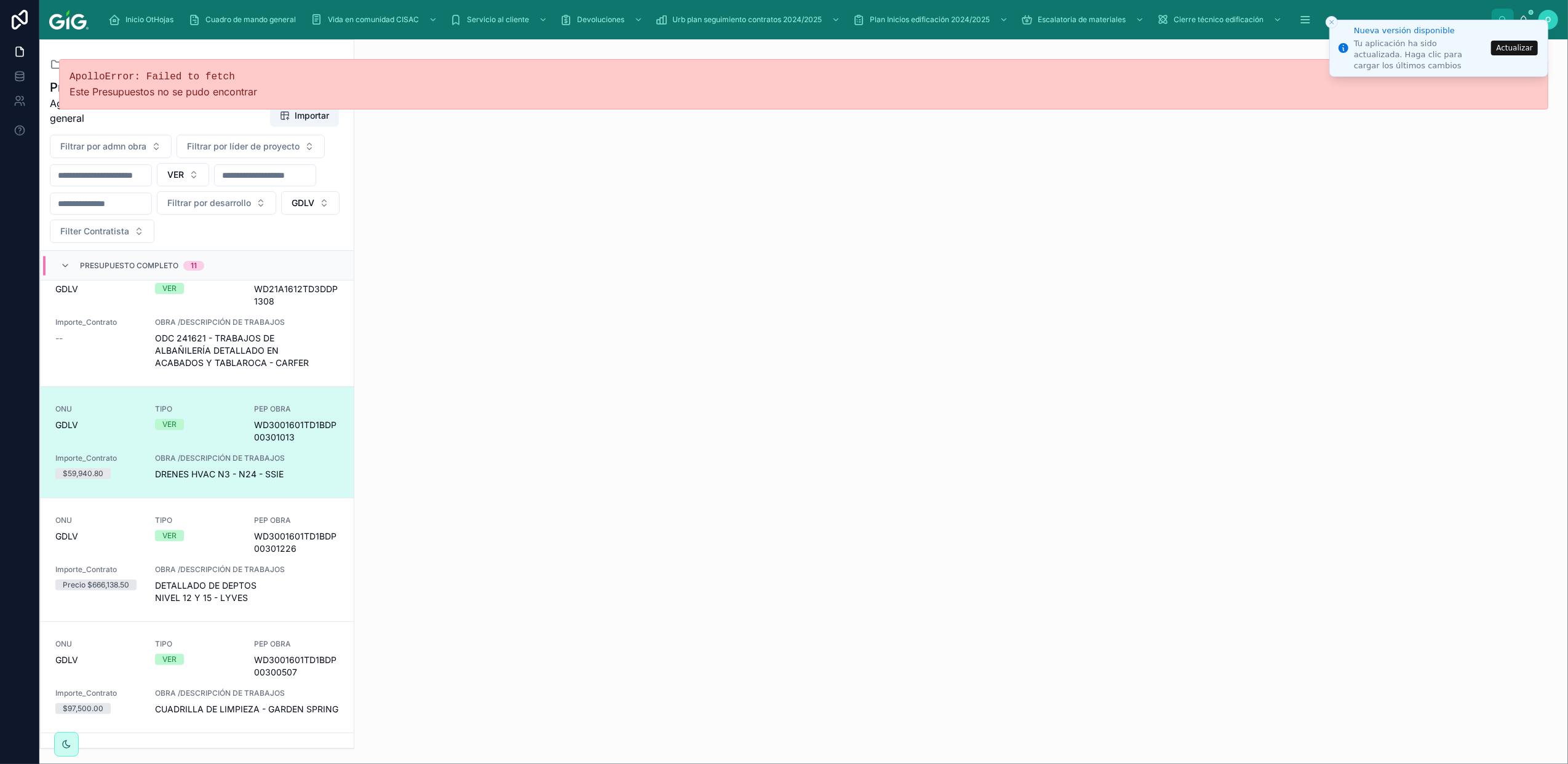
drag, startPoint x: 1533, startPoint y: 49, endPoint x: 1527, endPoint y: 64, distance: 16.2
click at [1530, 49] on button "Actualizar" at bounding box center [1515, 48] width 47 height 15
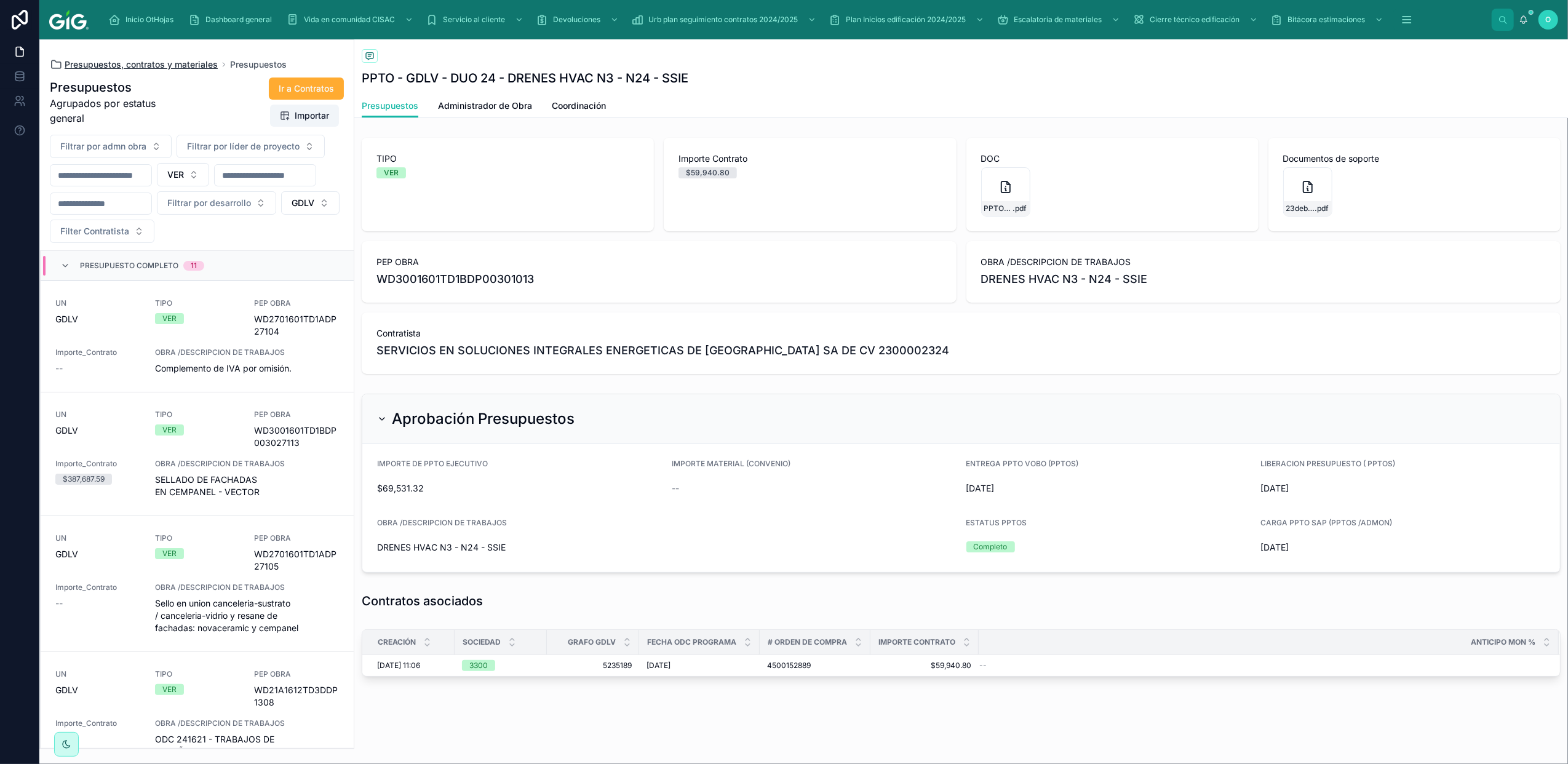
click at [161, 62] on span "Presupuestos, contratos y materiales" at bounding box center [141, 64] width 153 height 12
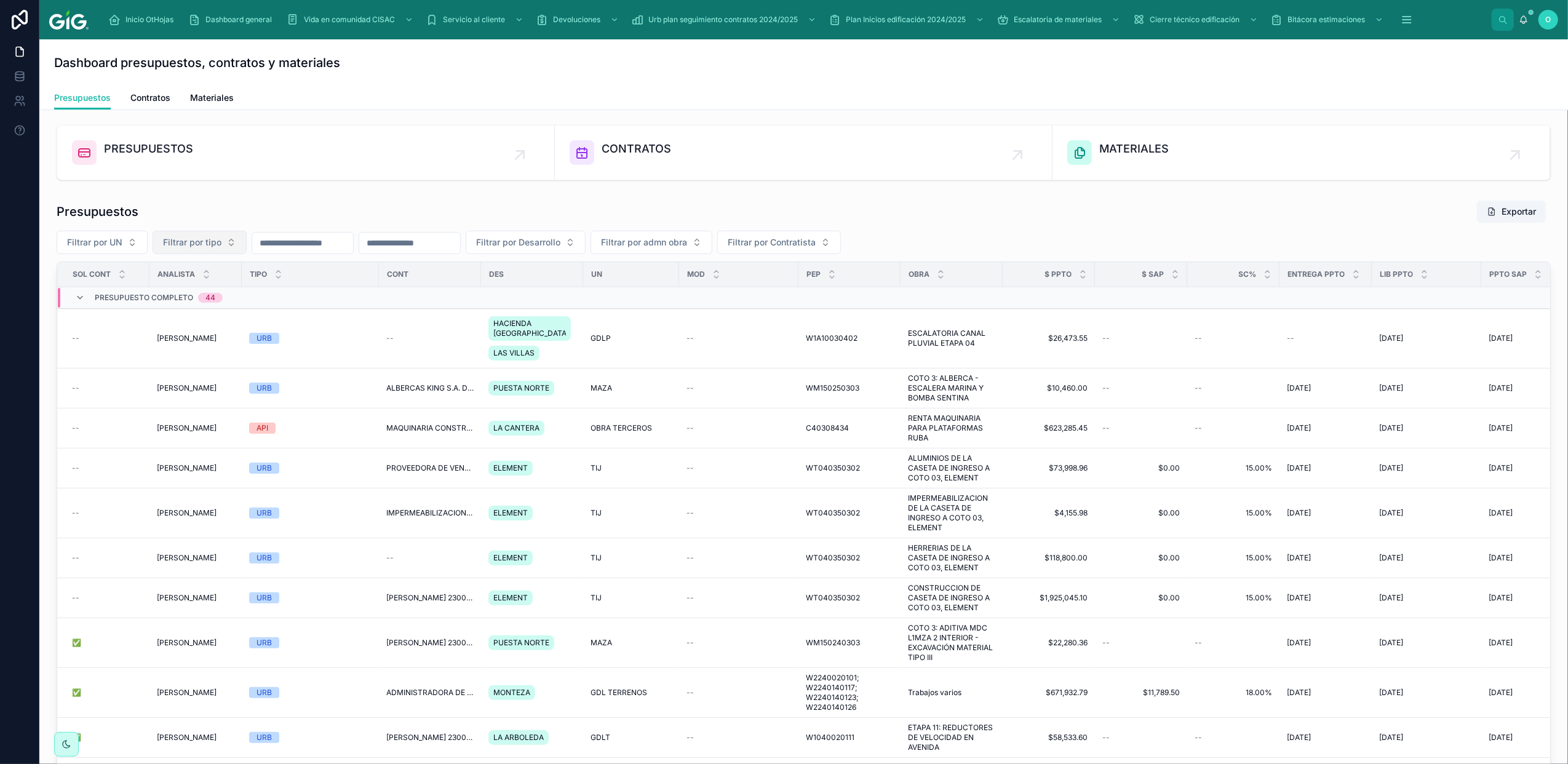
click at [228, 245] on button "Filtrar por tipo" at bounding box center [200, 242] width 94 height 23
click at [180, 333] on div "VER" at bounding box center [200, 332] width 148 height 20
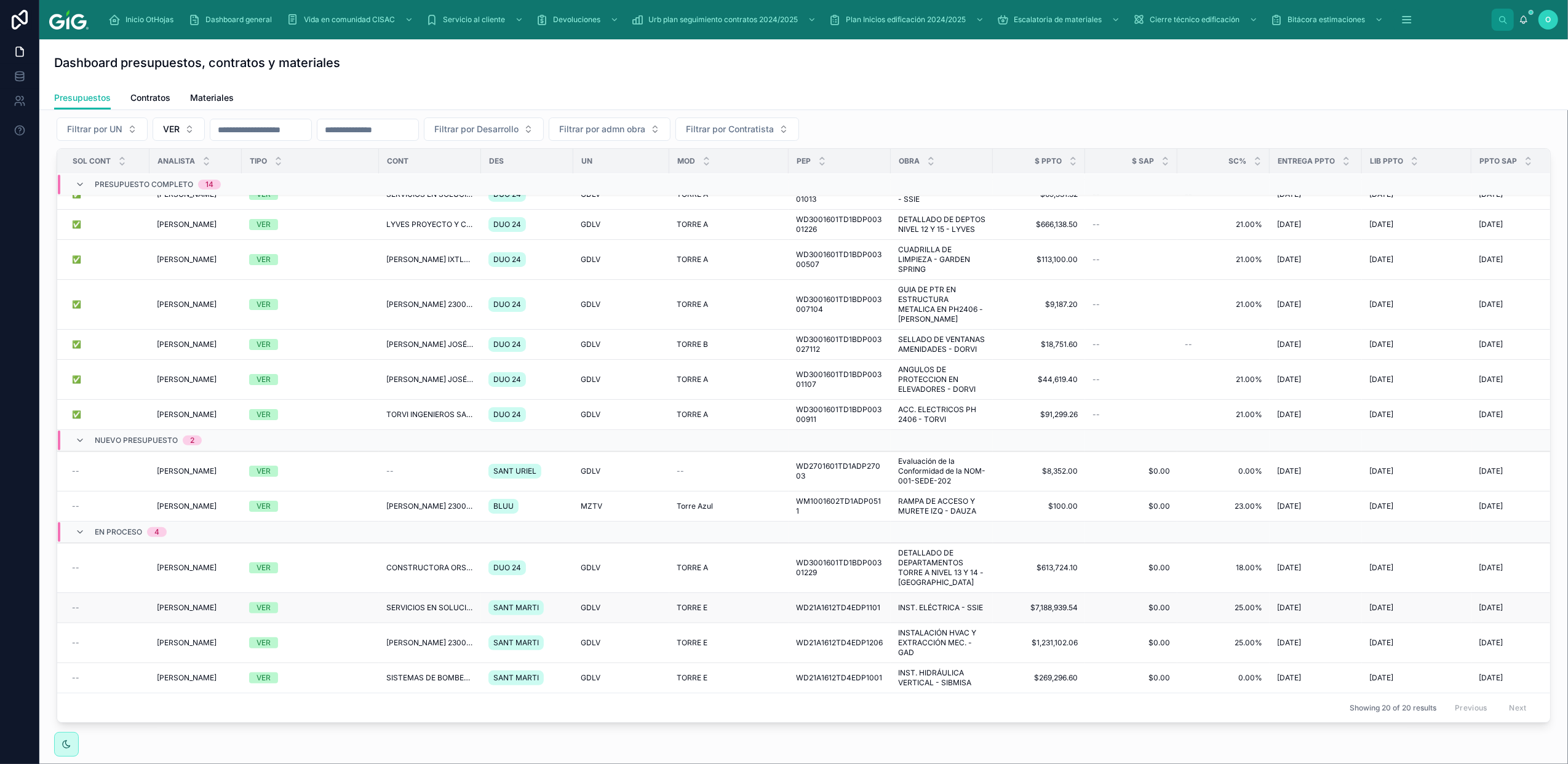
scroll to position [176, 0]
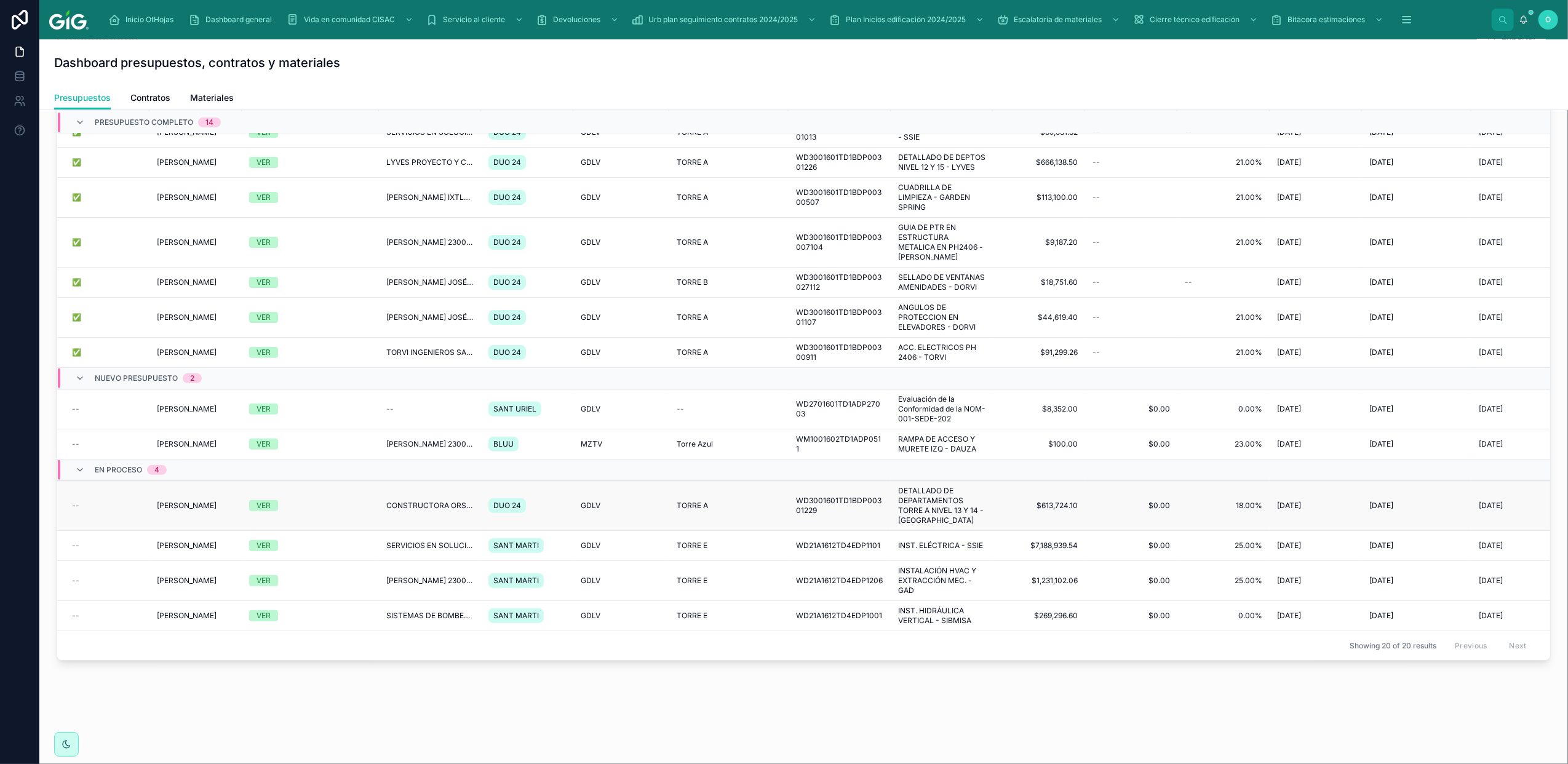
click at [744, 500] on td "TORRE A TORRE A" at bounding box center [729, 505] width 119 height 50
click at [758, 501] on div "TORRE A TORRE A" at bounding box center [729, 505] width 105 height 10
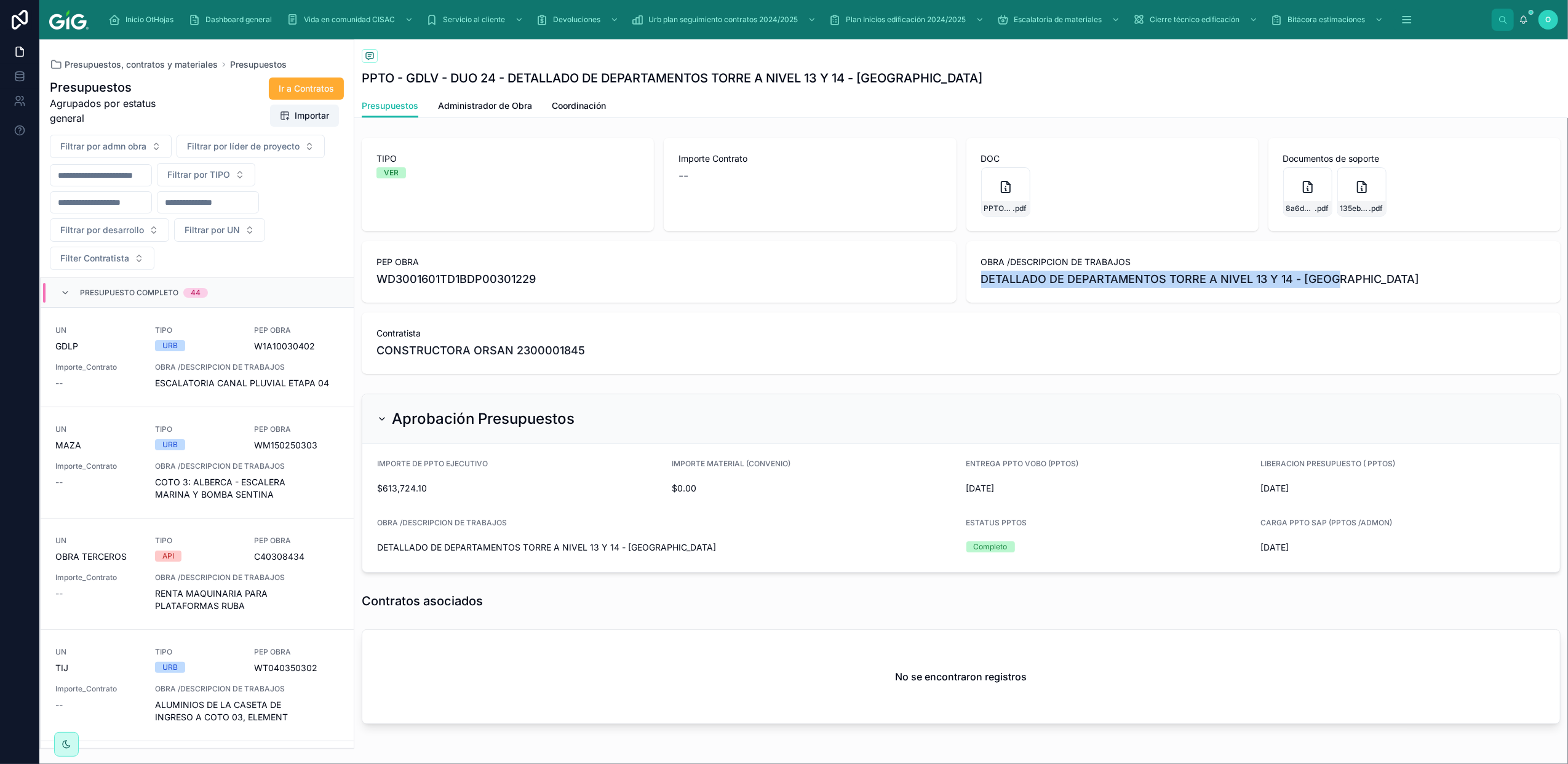
drag, startPoint x: 977, startPoint y: 278, endPoint x: 1359, endPoint y: 277, distance: 382.0
click at [1359, 277] on span "DETALLADO DE DEPARTAMENTOS TORRE A NIVEL 13 Y 14 - [GEOGRAPHIC_DATA]" at bounding box center [1264, 279] width 565 height 17
copy span "DETALLADO DE DEPARTAMENTOS TORRE A NIVEL 13 Y 14 - [GEOGRAPHIC_DATA]"
click at [571, 104] on span "Coordinación" at bounding box center [579, 106] width 54 height 12
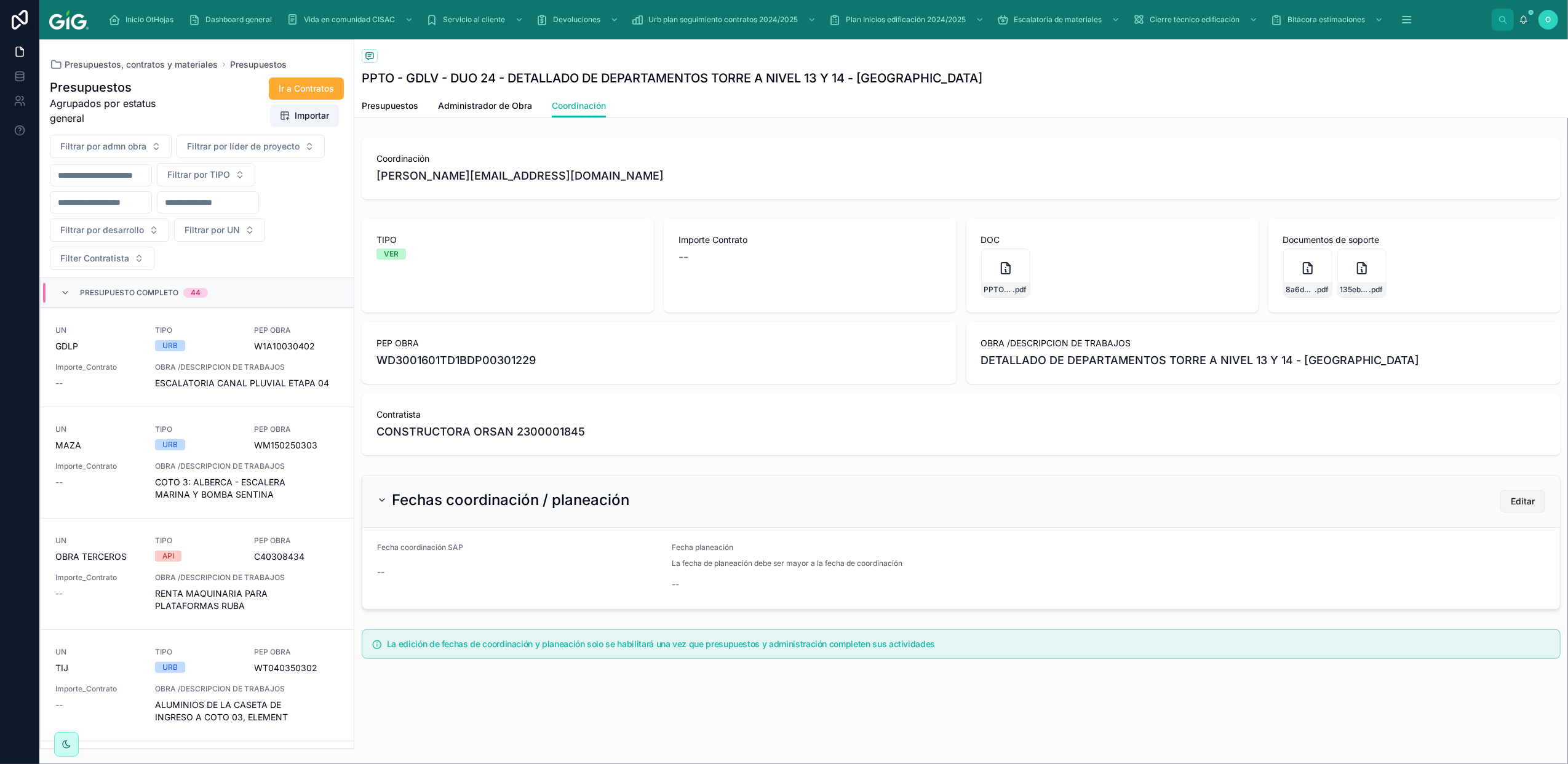
click at [1525, 504] on span "Editar" at bounding box center [1523, 501] width 24 height 12
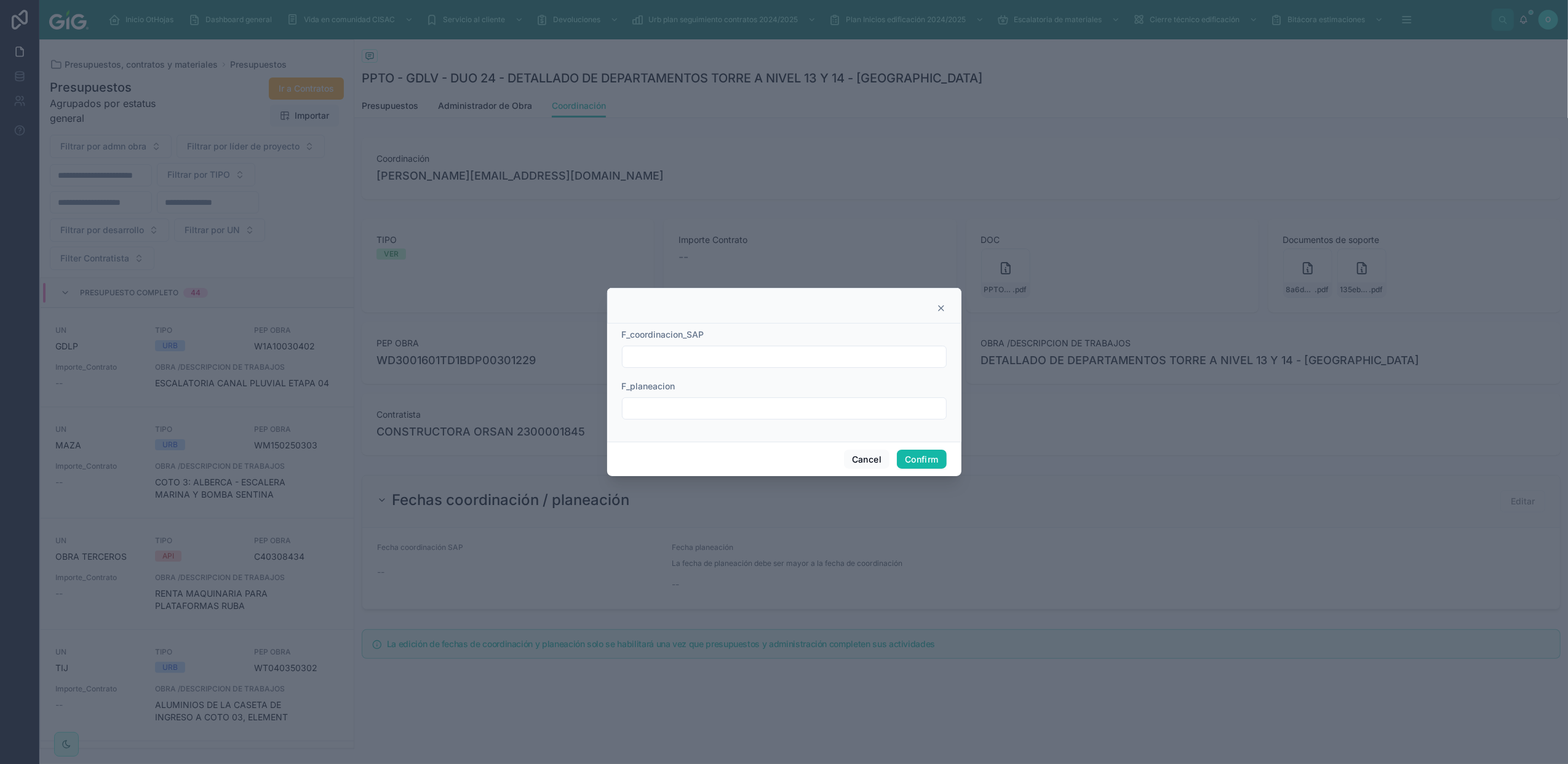
click at [709, 362] on input "text" at bounding box center [784, 356] width 324 height 17
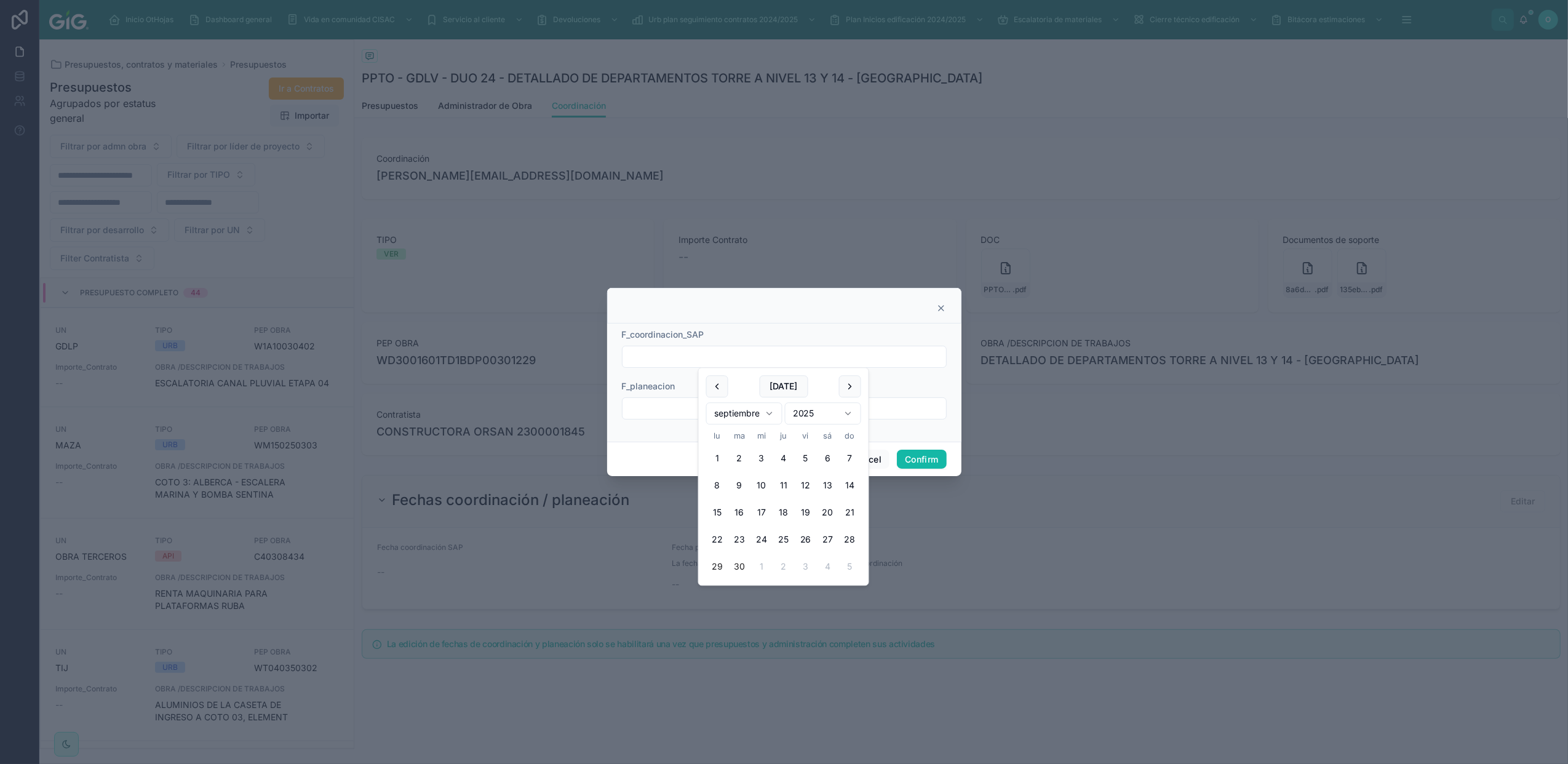
click at [719, 566] on button "29" at bounding box center [717, 567] width 22 height 22
type input "*********"
click at [665, 407] on input "text" at bounding box center [784, 408] width 324 height 17
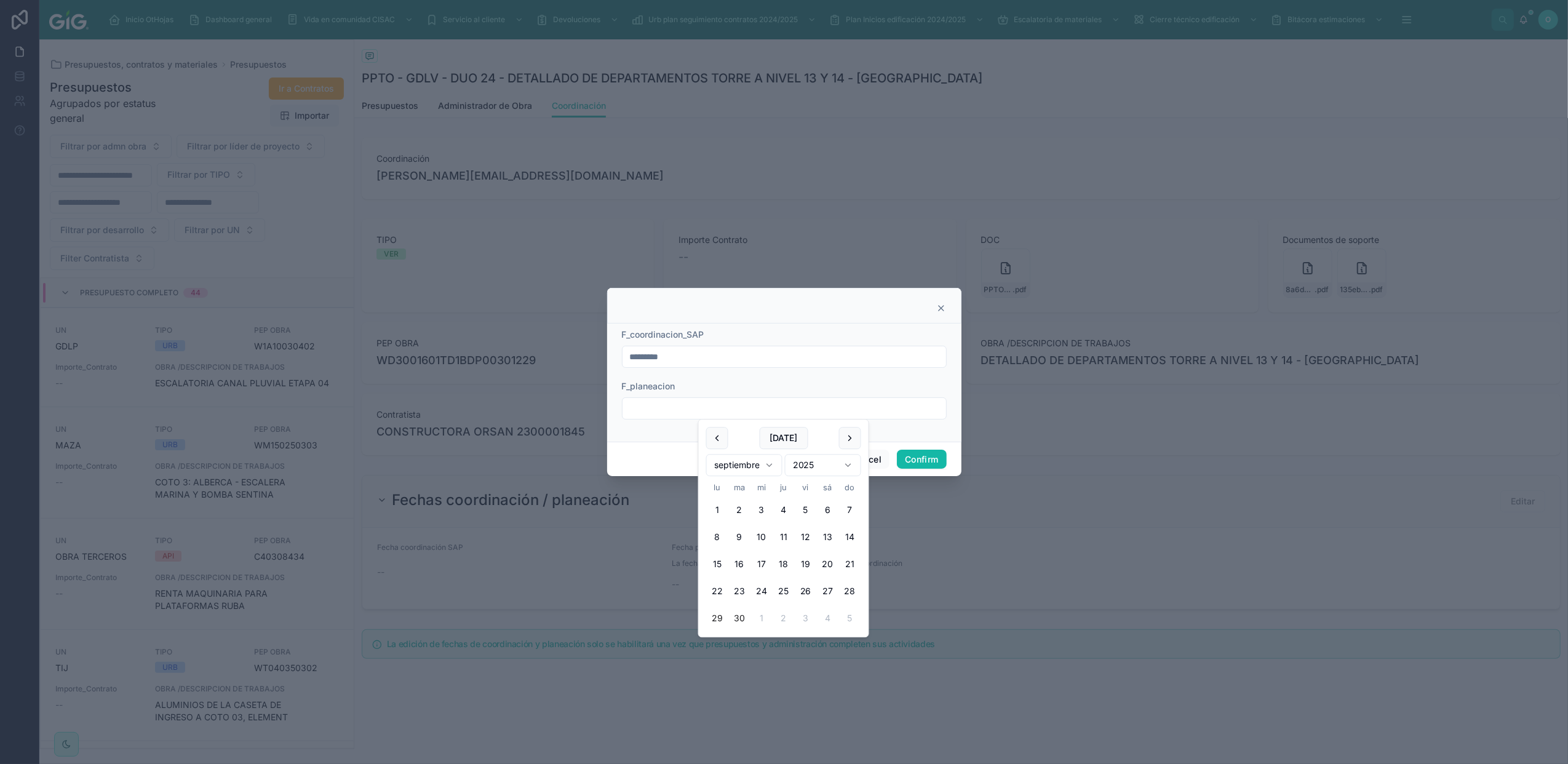
click at [719, 614] on button "29" at bounding box center [717, 619] width 22 height 22
type input "*********"
click at [916, 458] on button "Confirm" at bounding box center [922, 459] width 49 height 20
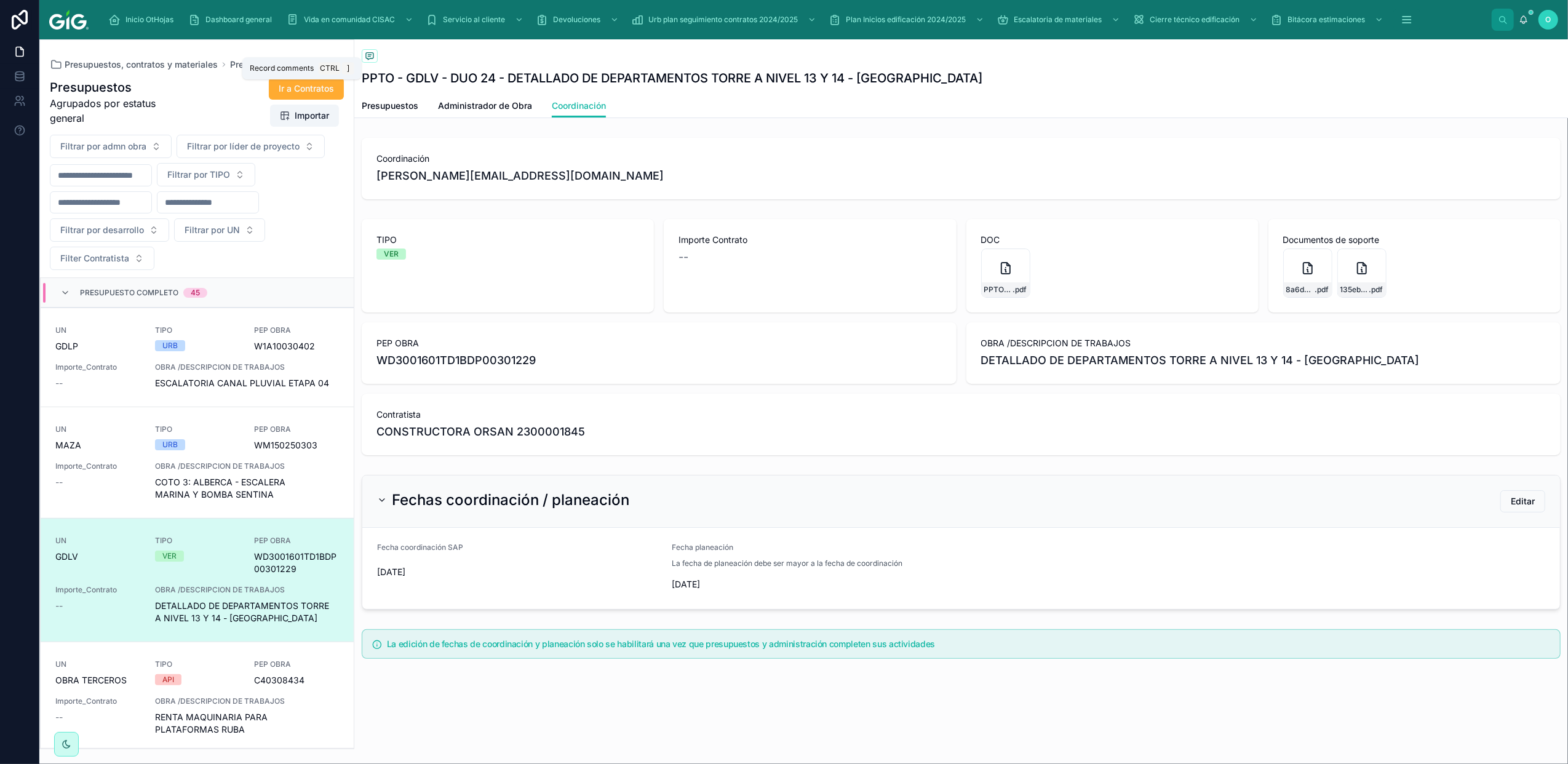
click at [369, 54] on icon at bounding box center [369, 56] width 10 height 10
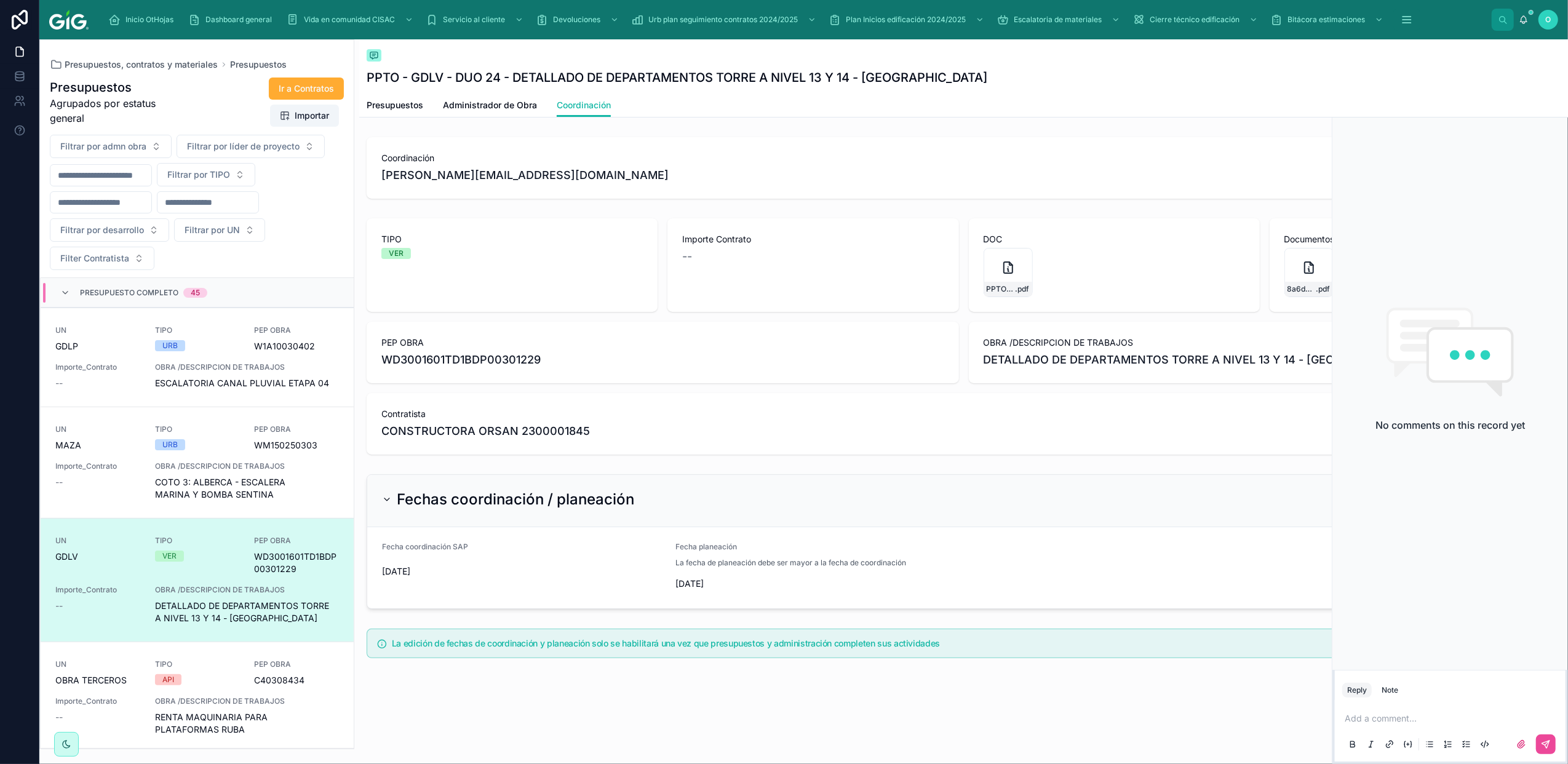
click at [1404, 724] on p at bounding box center [1453, 718] width 216 height 12
click at [1396, 719] on p at bounding box center [1453, 718] width 216 height 12
click at [1465, 716] on p "**********" at bounding box center [1453, 706] width 216 height 37
click at [1470, 717] on p "**********" at bounding box center [1453, 706] width 216 height 37
click at [1549, 739] on icon at bounding box center [1546, 744] width 10 height 10
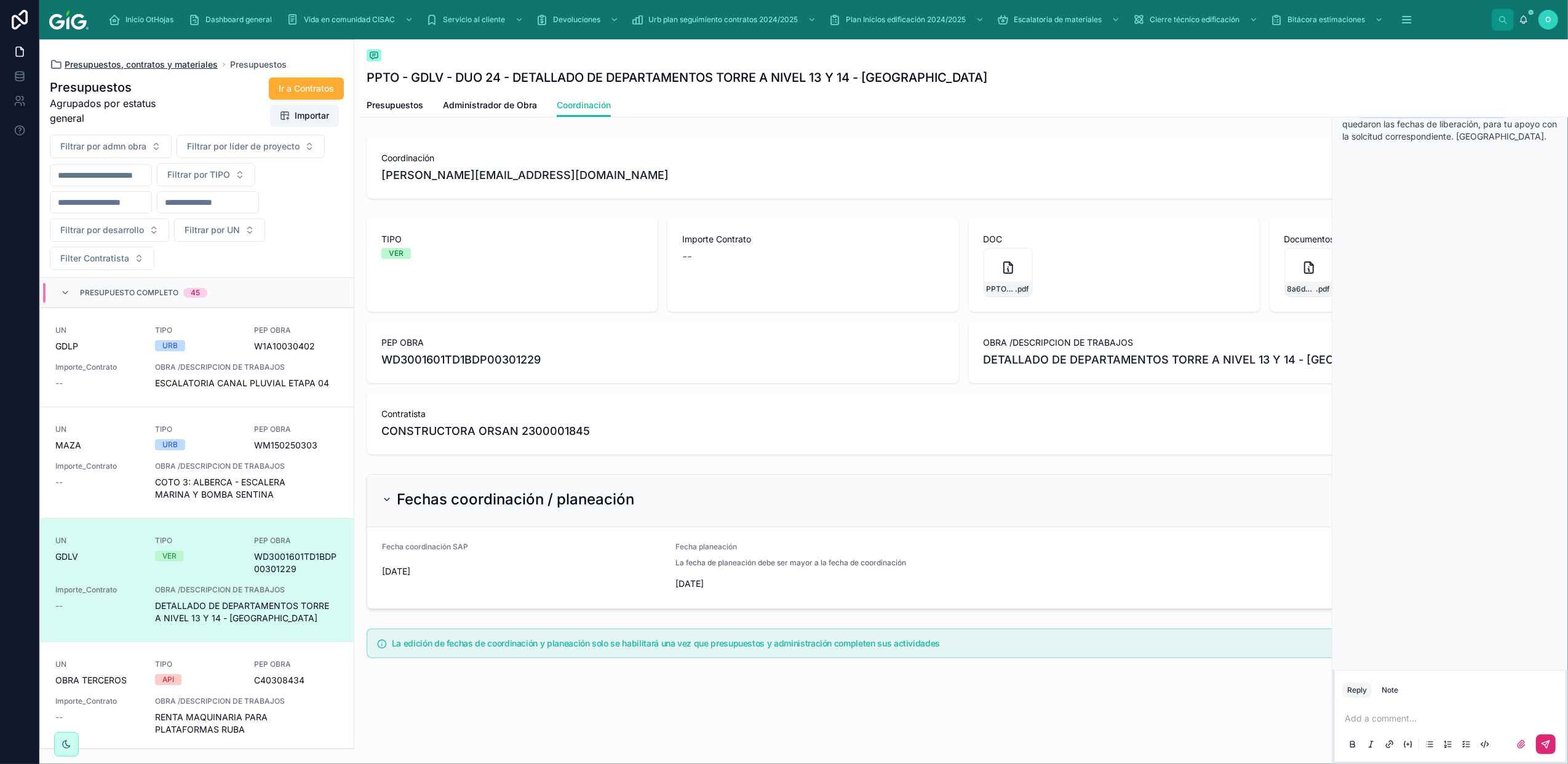
click at [114, 65] on span "Presupuestos, contratos y materiales" at bounding box center [141, 64] width 153 height 12
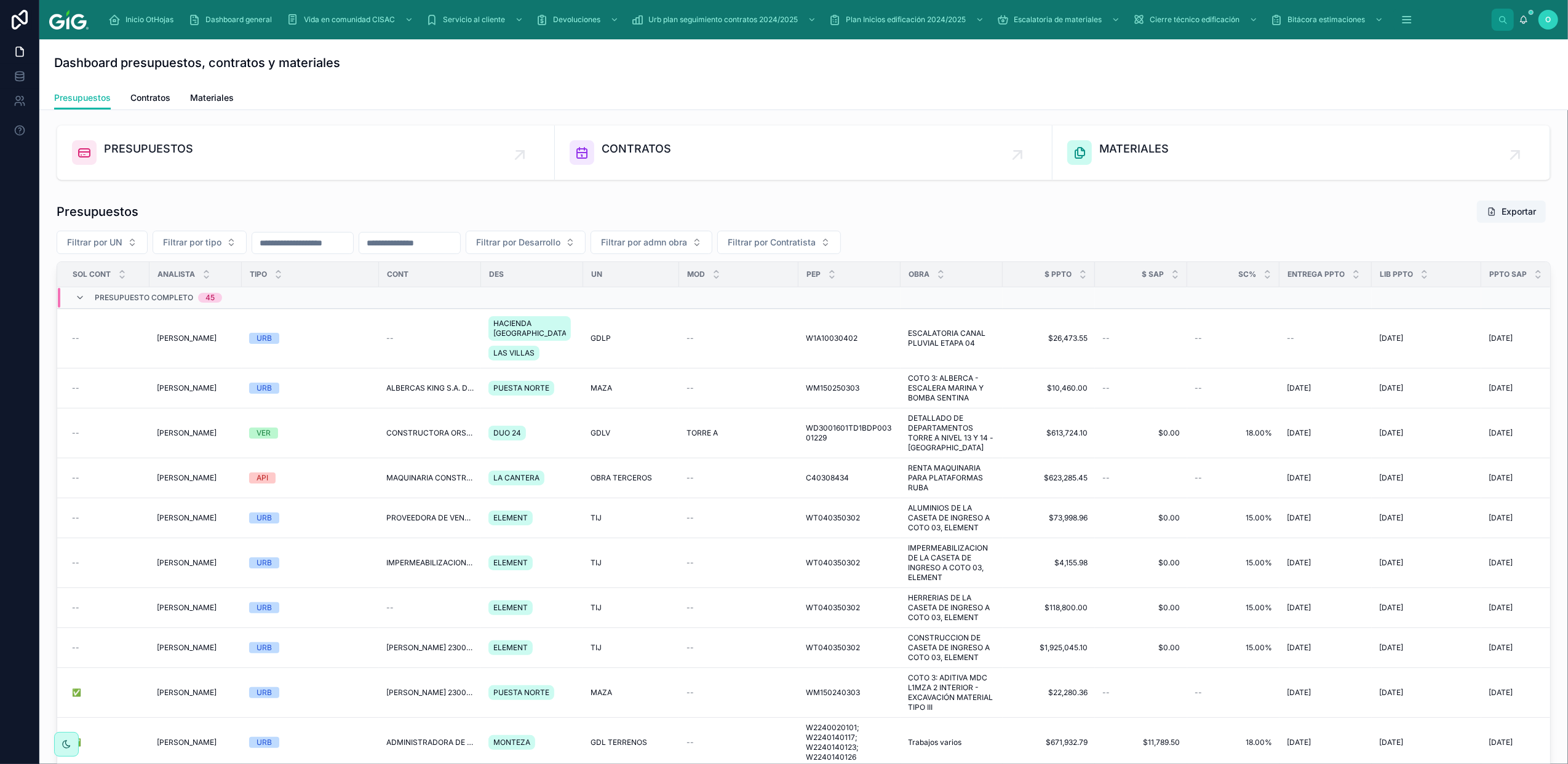
click at [82, 291] on div "Presupuesto Completo 45" at bounding box center [148, 298] width 147 height 20
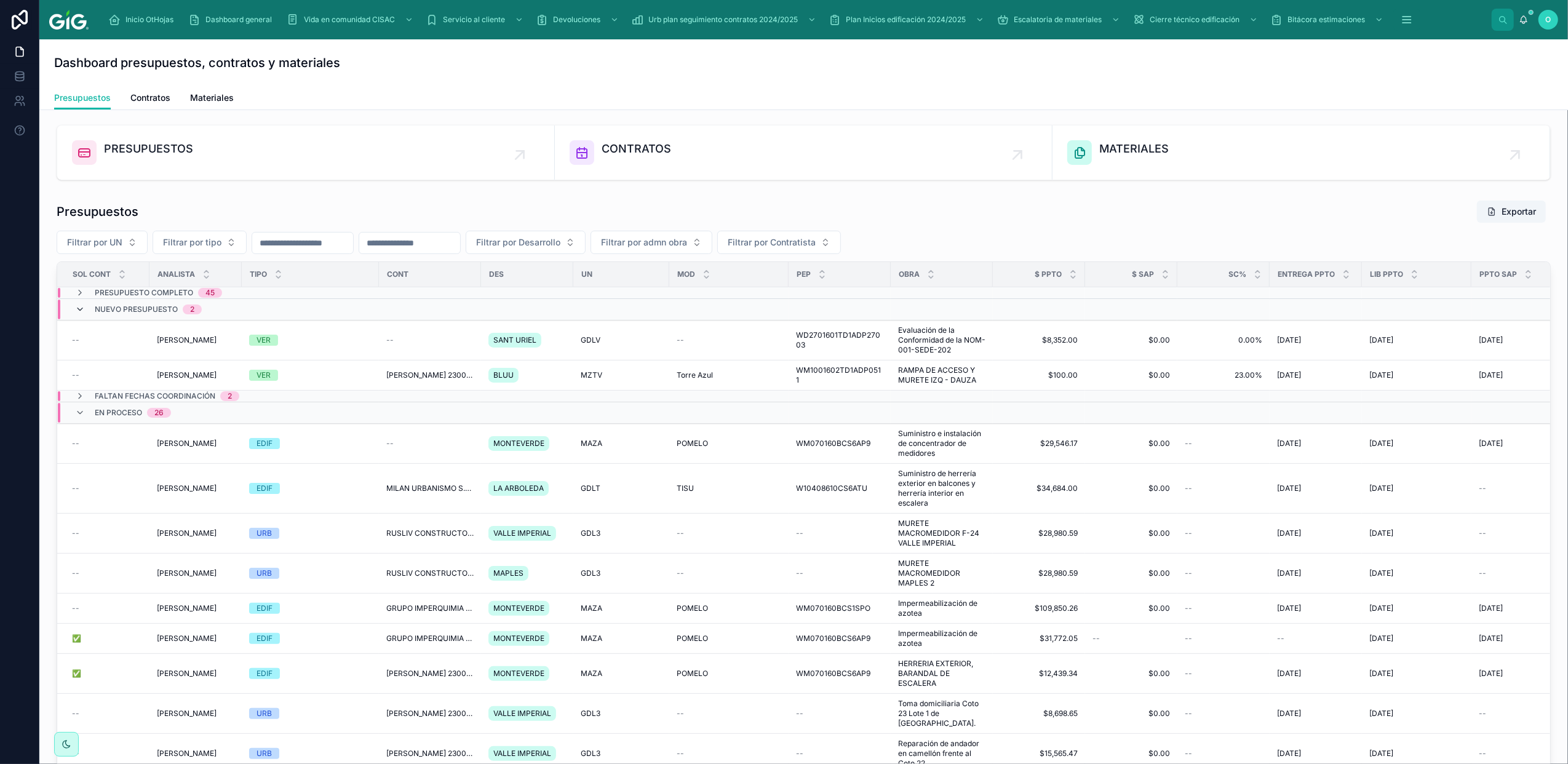
click at [77, 311] on icon at bounding box center [80, 309] width 10 height 10
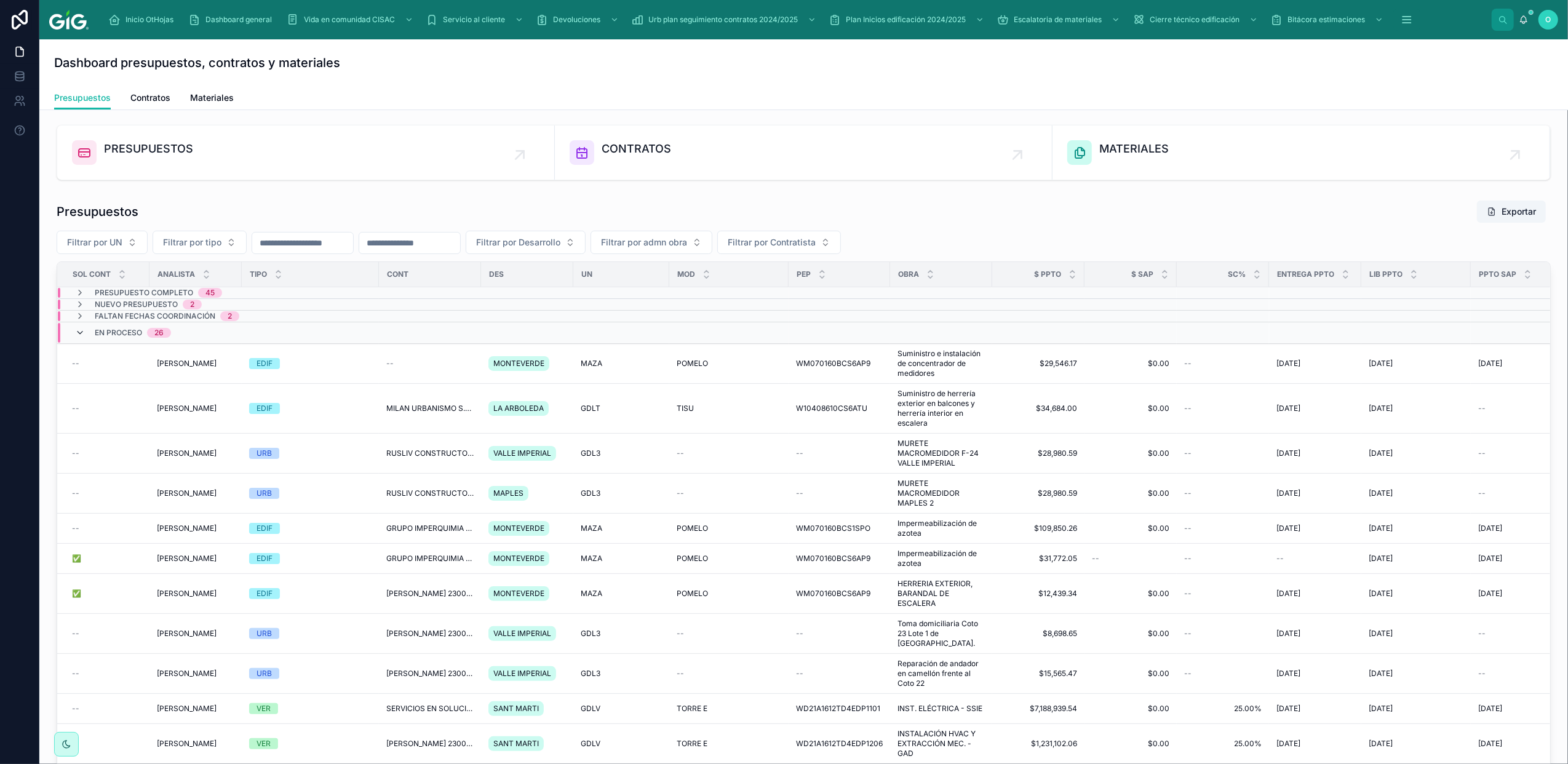
click at [77, 333] on icon at bounding box center [80, 332] width 10 height 10
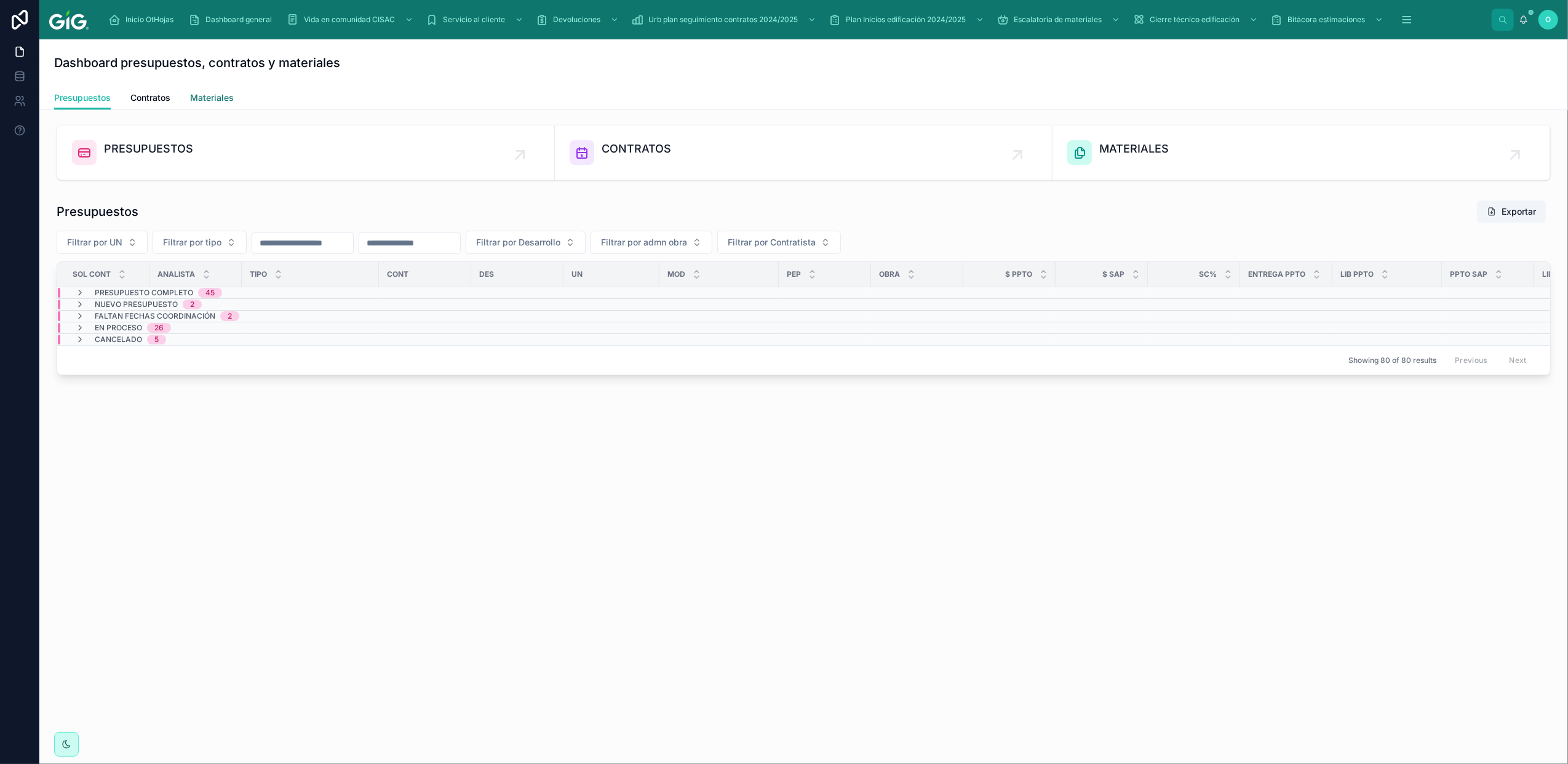
click at [192, 99] on span "Materiales" at bounding box center [212, 98] width 44 height 12
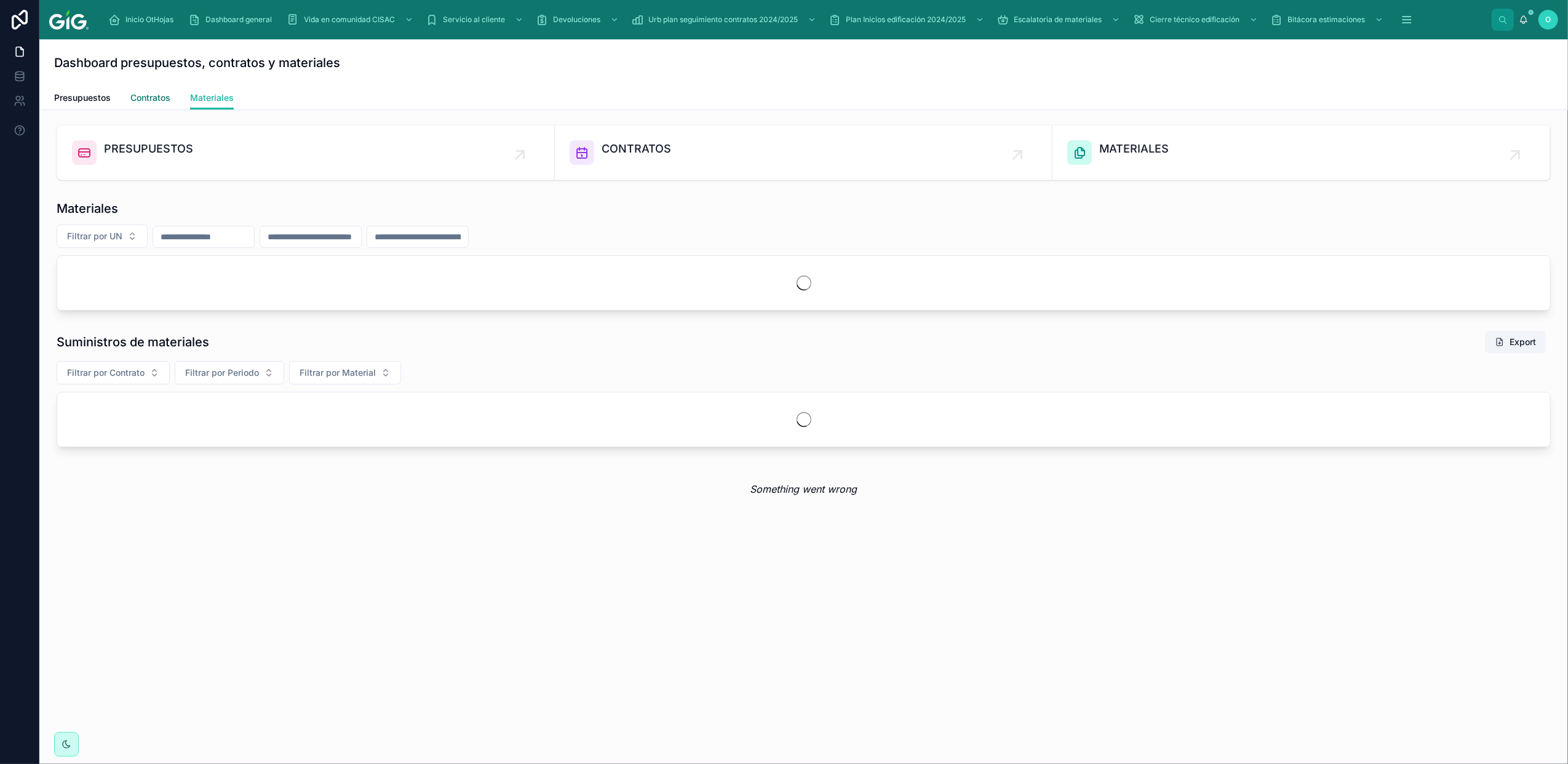
click at [144, 96] on span "Contratos" at bounding box center [151, 98] width 40 height 12
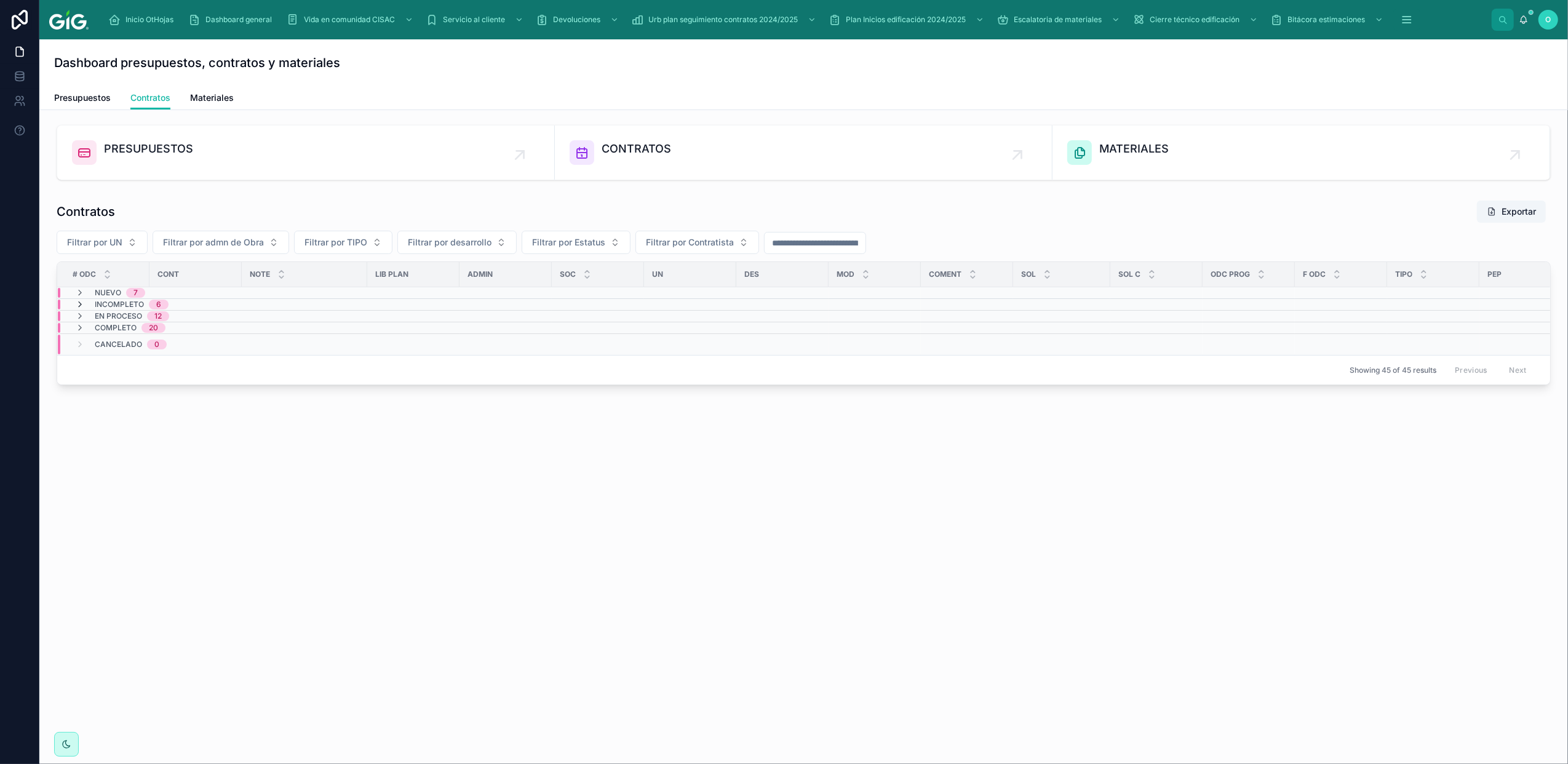
click at [75, 303] on icon at bounding box center [80, 304] width 10 height 10
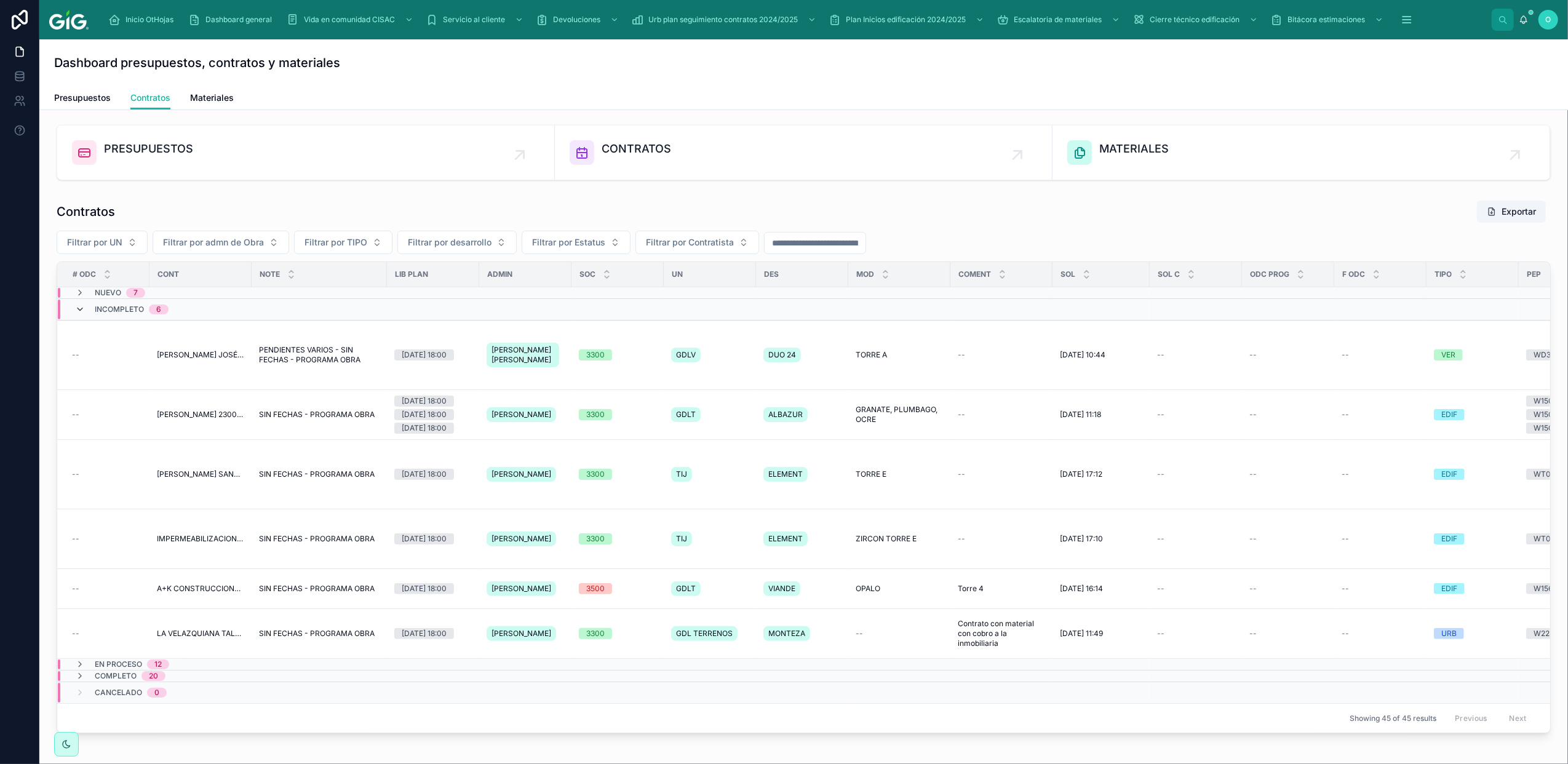
click at [77, 311] on icon at bounding box center [80, 309] width 10 height 10
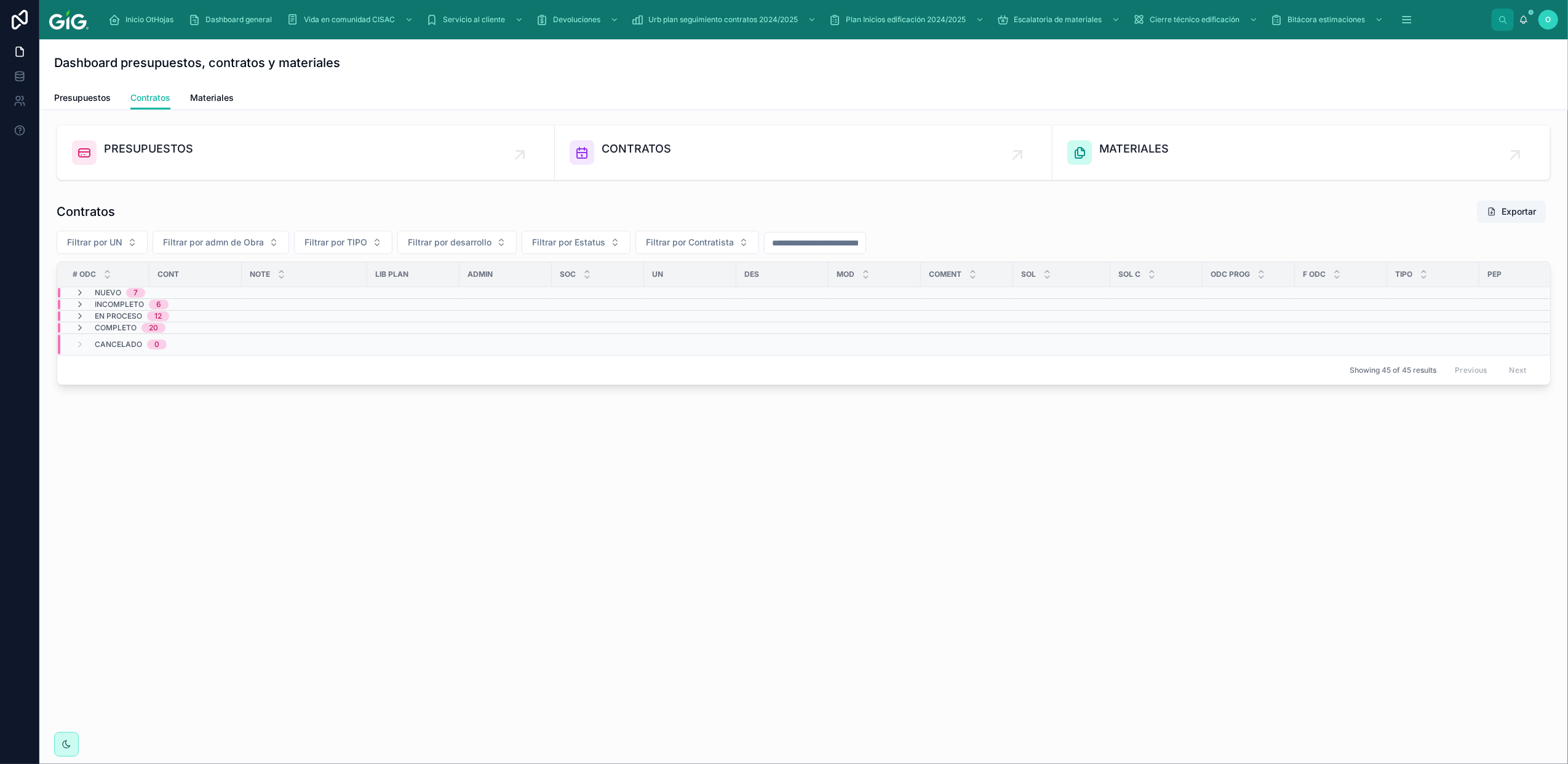
click at [77, 311] on td "En proceso 12" at bounding box center [212, 316] width 310 height 12
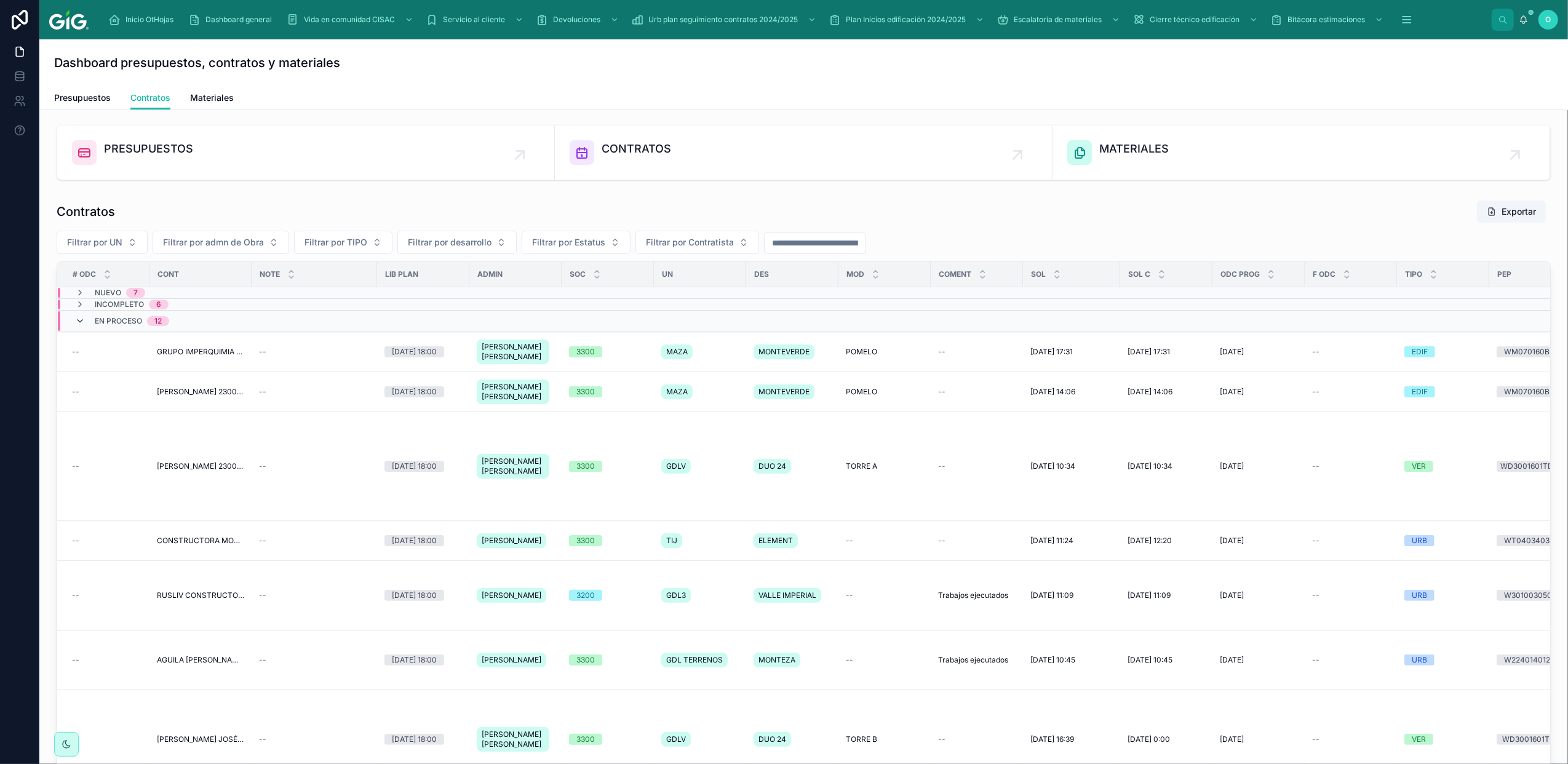
click at [77, 321] on icon at bounding box center [80, 321] width 10 height 10
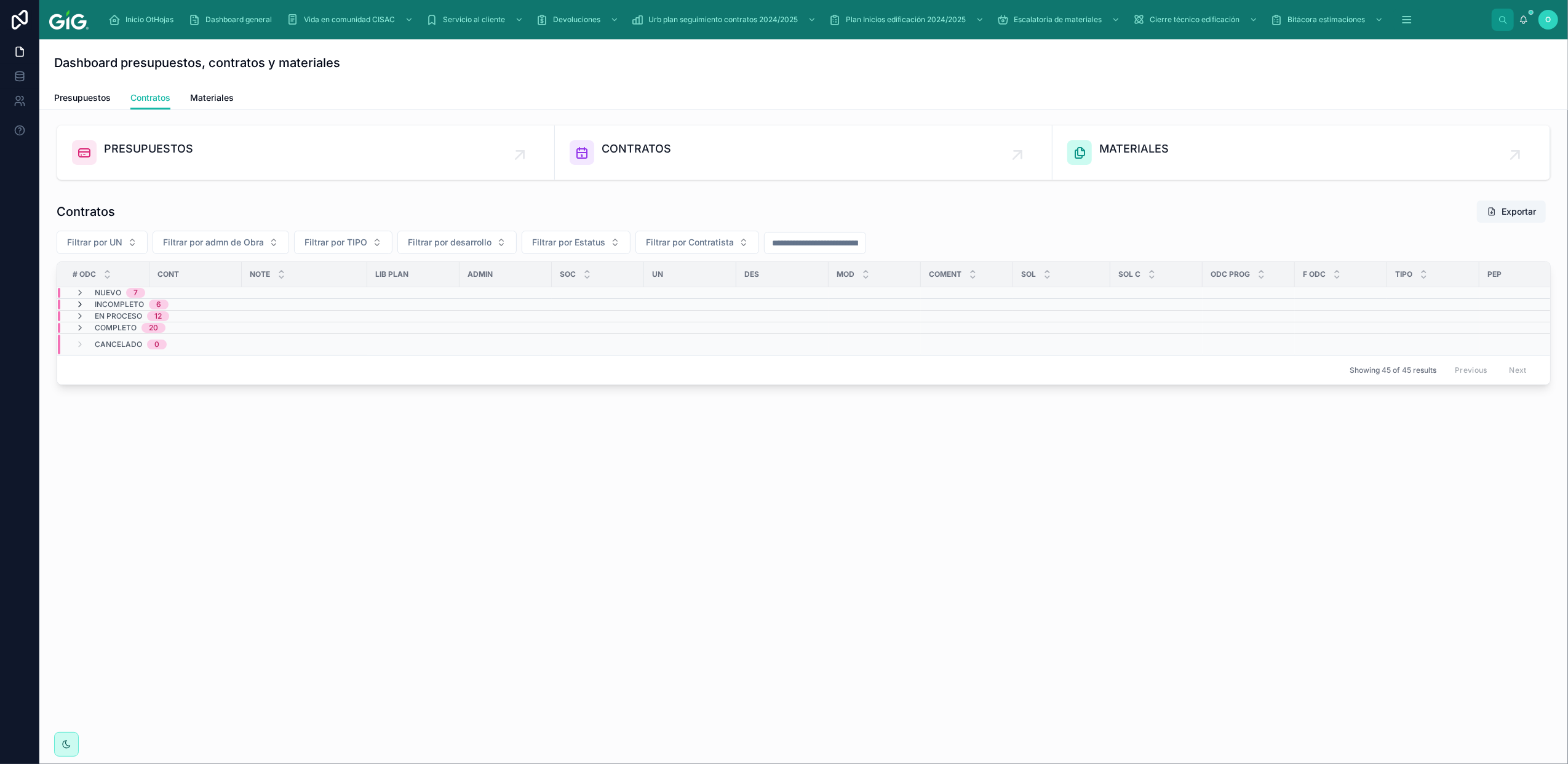
click at [79, 306] on icon at bounding box center [80, 304] width 10 height 10
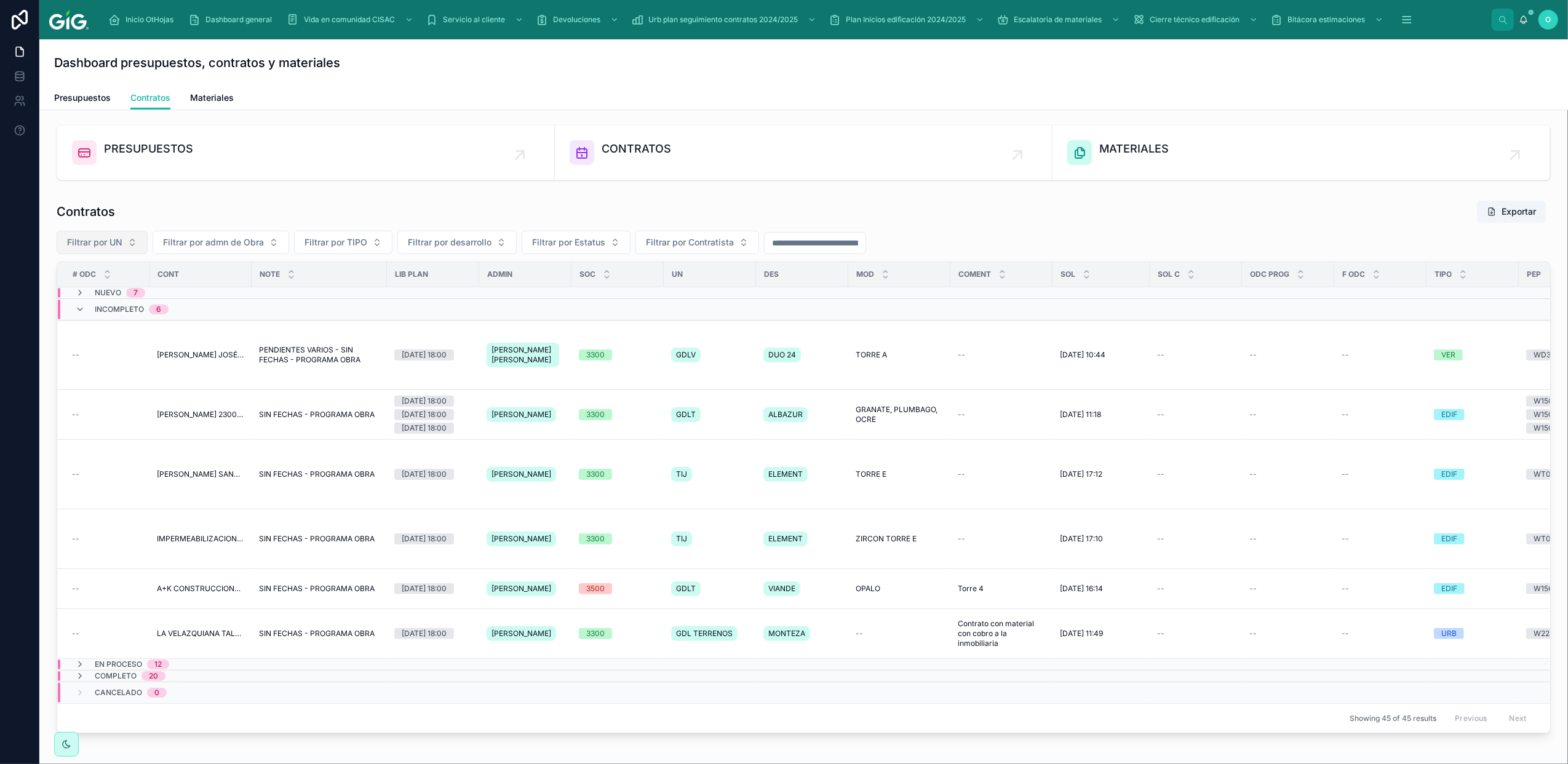
click at [117, 241] on span "Filtrar por UN" at bounding box center [94, 242] width 55 height 12
click at [131, 241] on button "Filtrar por UN" at bounding box center [102, 242] width 91 height 23
click at [117, 359] on div "--" at bounding box center [107, 355] width 70 height 10
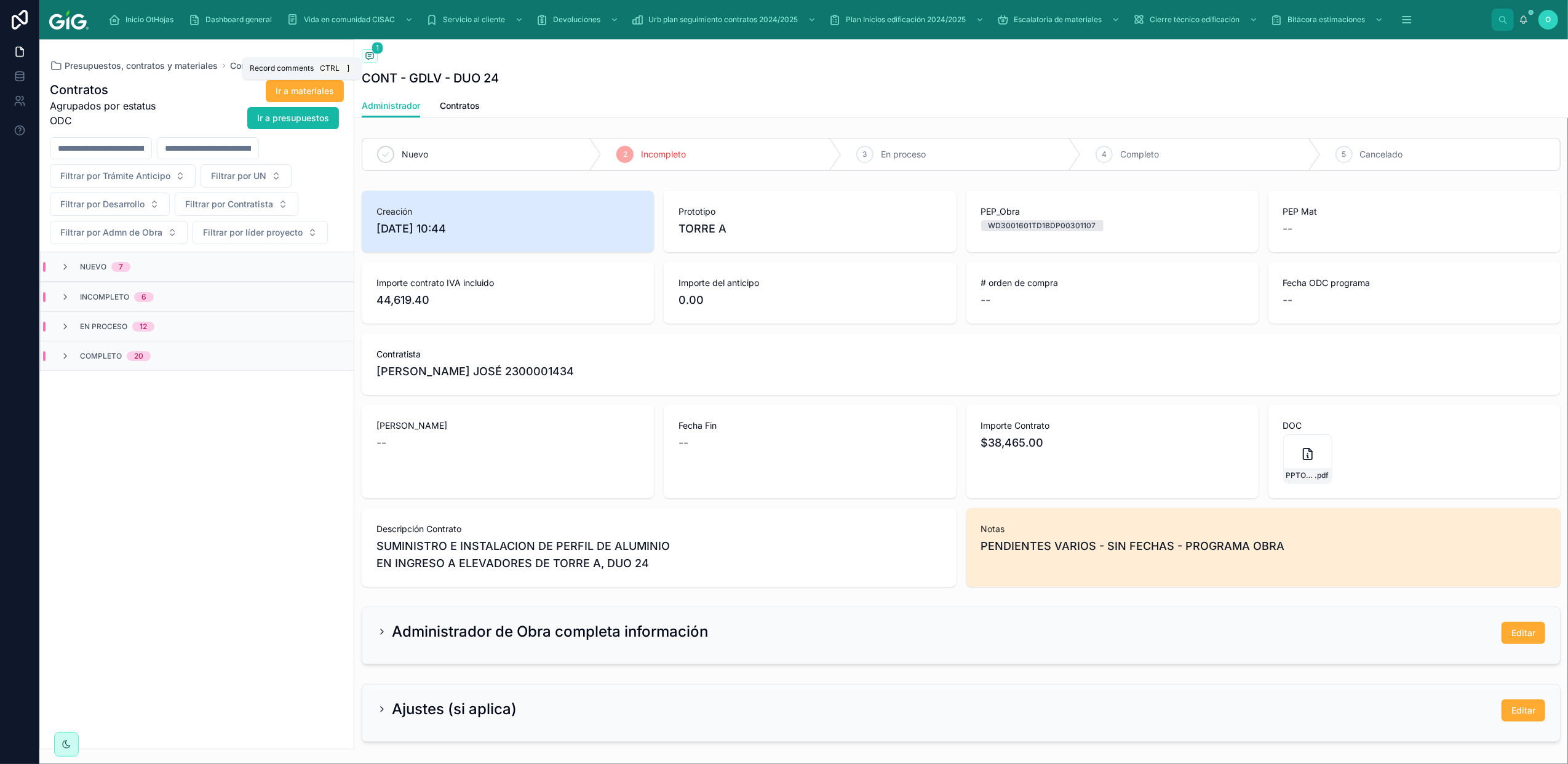
click at [374, 54] on icon at bounding box center [369, 56] width 8 height 7
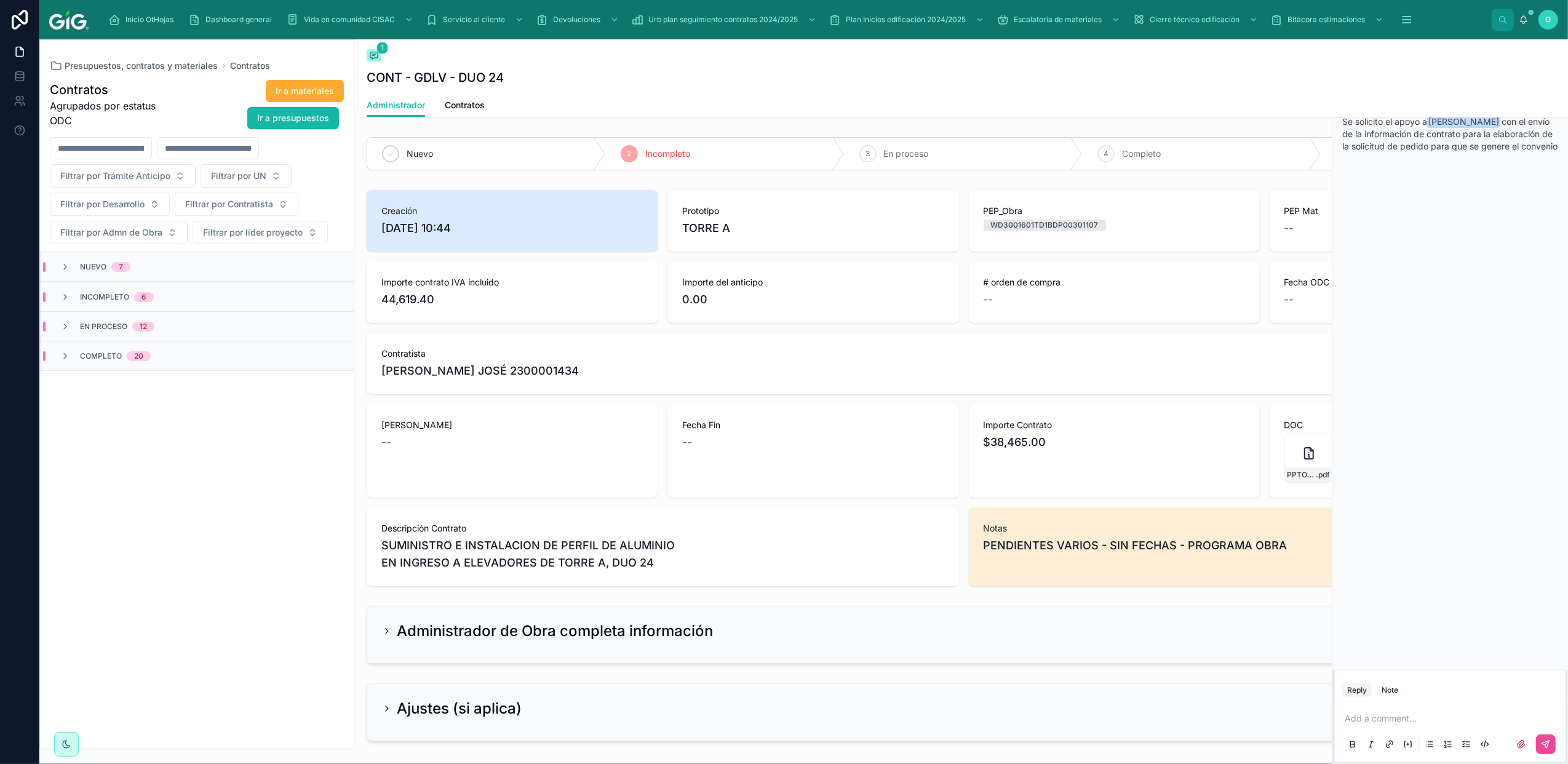
click at [1405, 720] on p at bounding box center [1453, 718] width 216 height 12
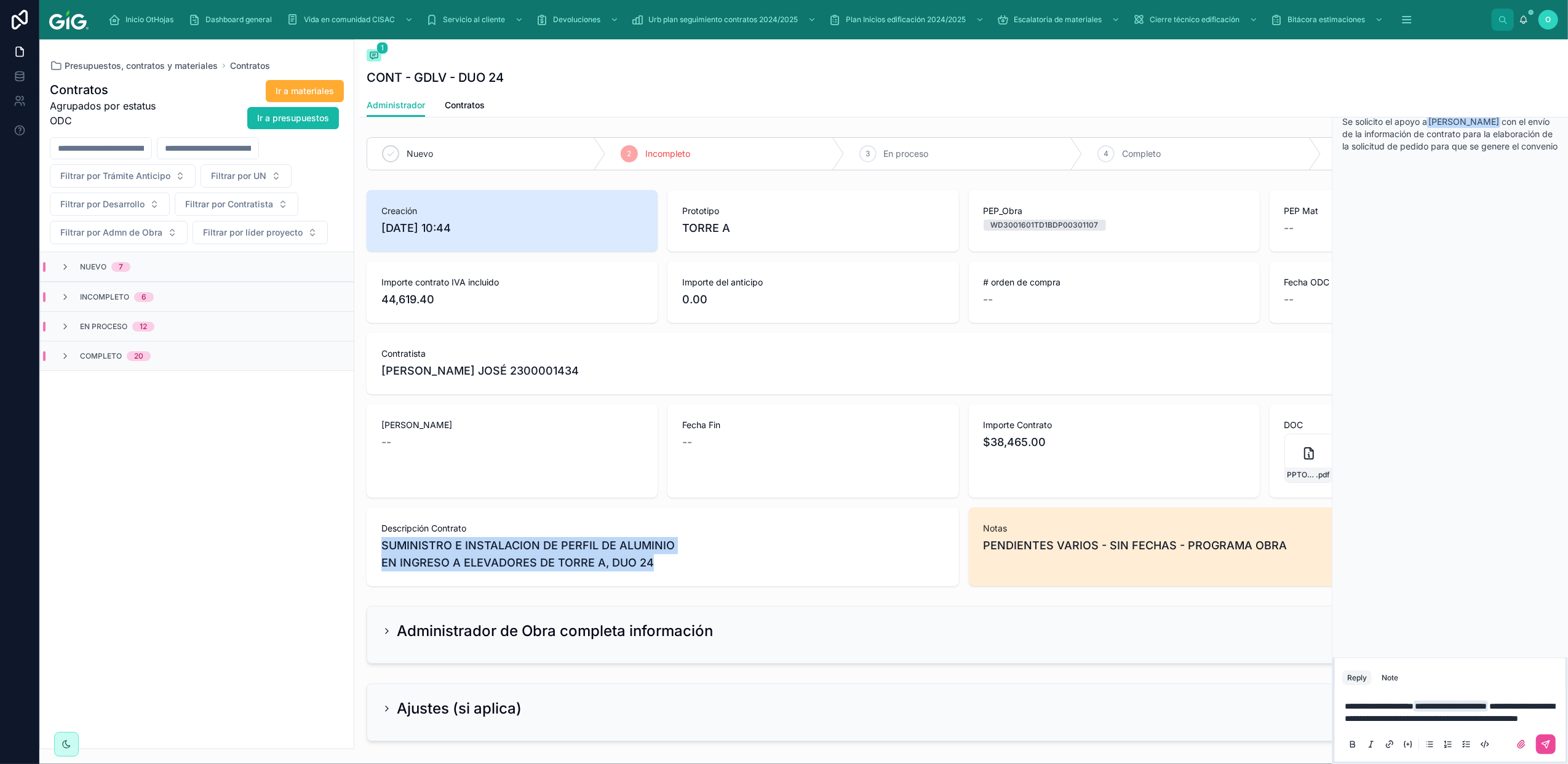
drag, startPoint x: 651, startPoint y: 565, endPoint x: 379, endPoint y: 545, distance: 272.7
click at [379, 545] on div "Descripción Contrato SUMINISTRO E INSTALACION DE PERFIL DE ALUMINIO EN INGRESO …" at bounding box center [663, 546] width 592 height 79
copy span "SUMINISTRO E INSTALACION DE PERFIL DE ALUMINIO EN INGRESO A ELEVADORES DE TORRE…"
click at [1482, 719] on p "**********" at bounding box center [1453, 712] width 216 height 25
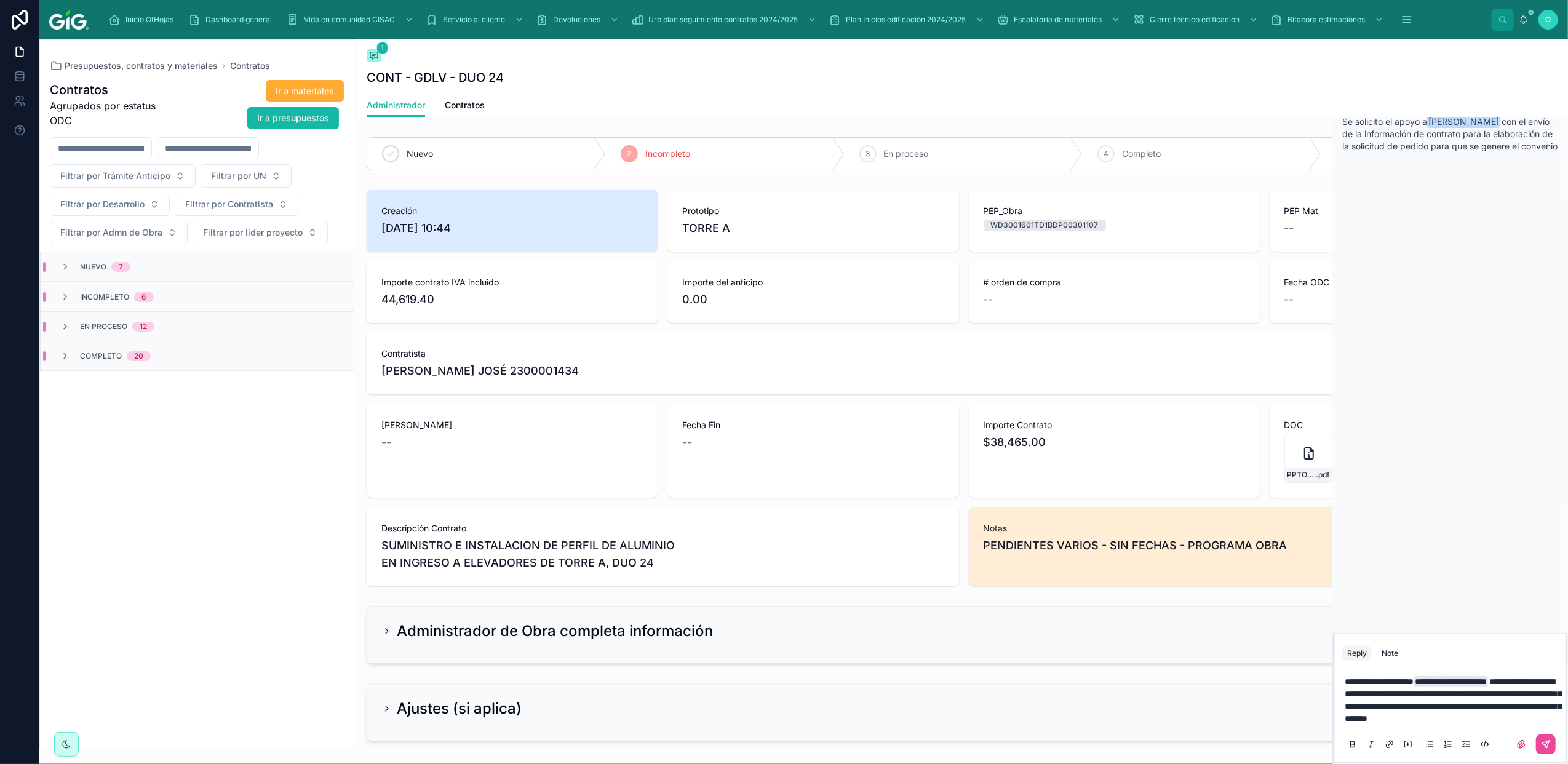
click at [1498, 691] on span "**********" at bounding box center [1453, 700] width 217 height 46
click at [1513, 717] on p "**********" at bounding box center [1453, 700] width 216 height 49
click at [1543, 737] on button at bounding box center [1546, 744] width 20 height 20
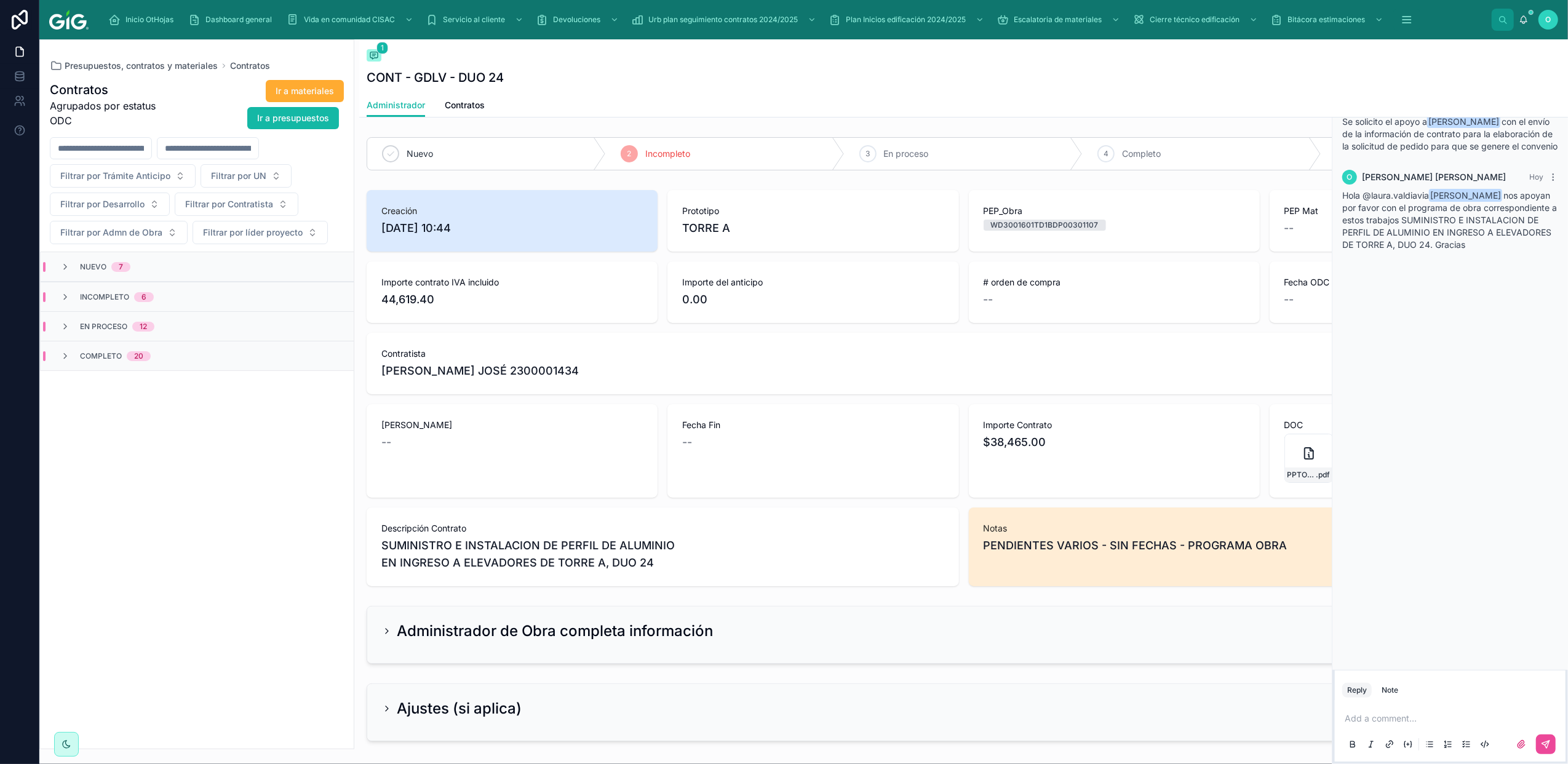
click at [1560, 57] on icon at bounding box center [1558, 54] width 9 height 10
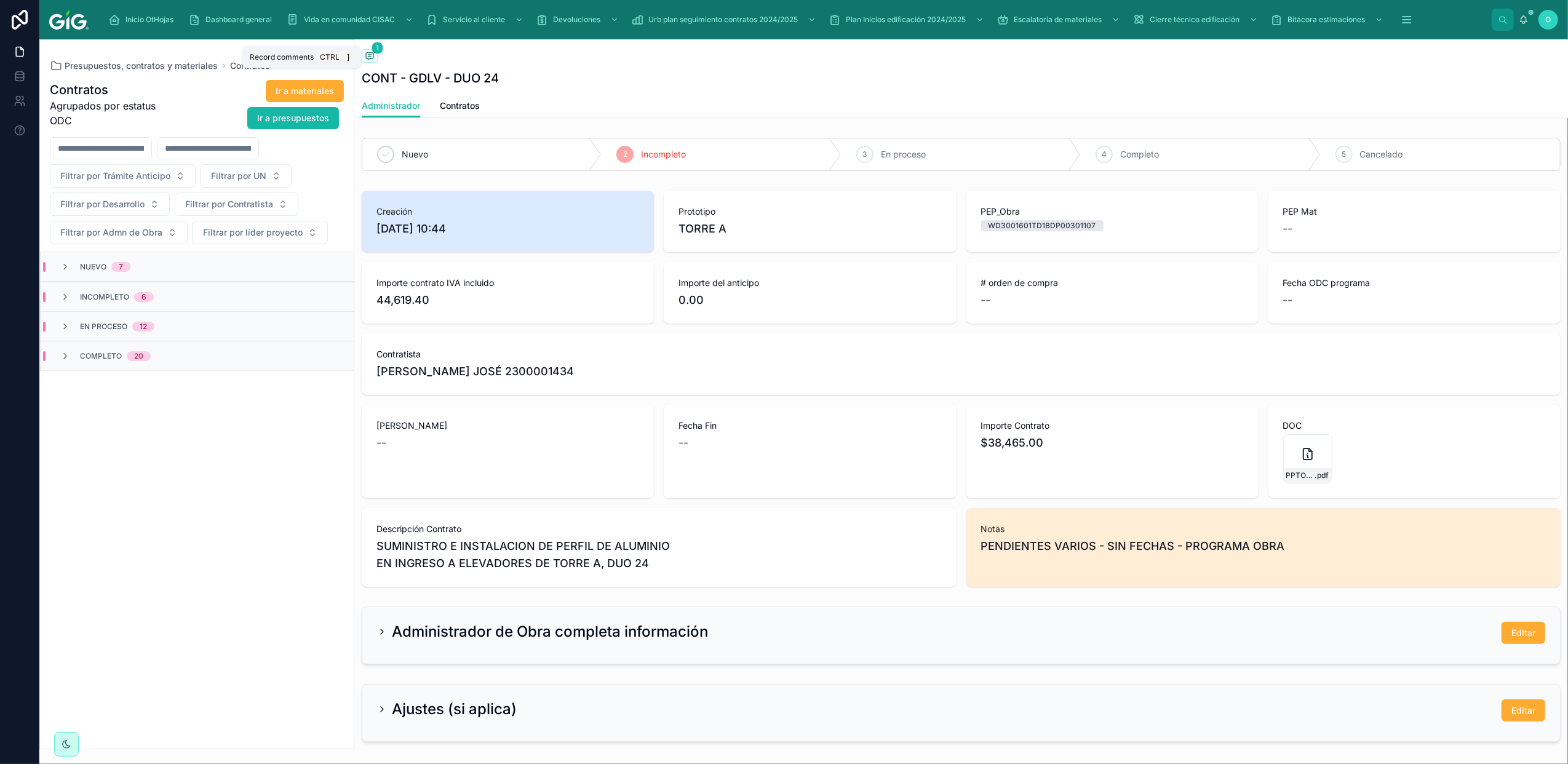
click at [370, 60] on icon at bounding box center [369, 56] width 10 height 10
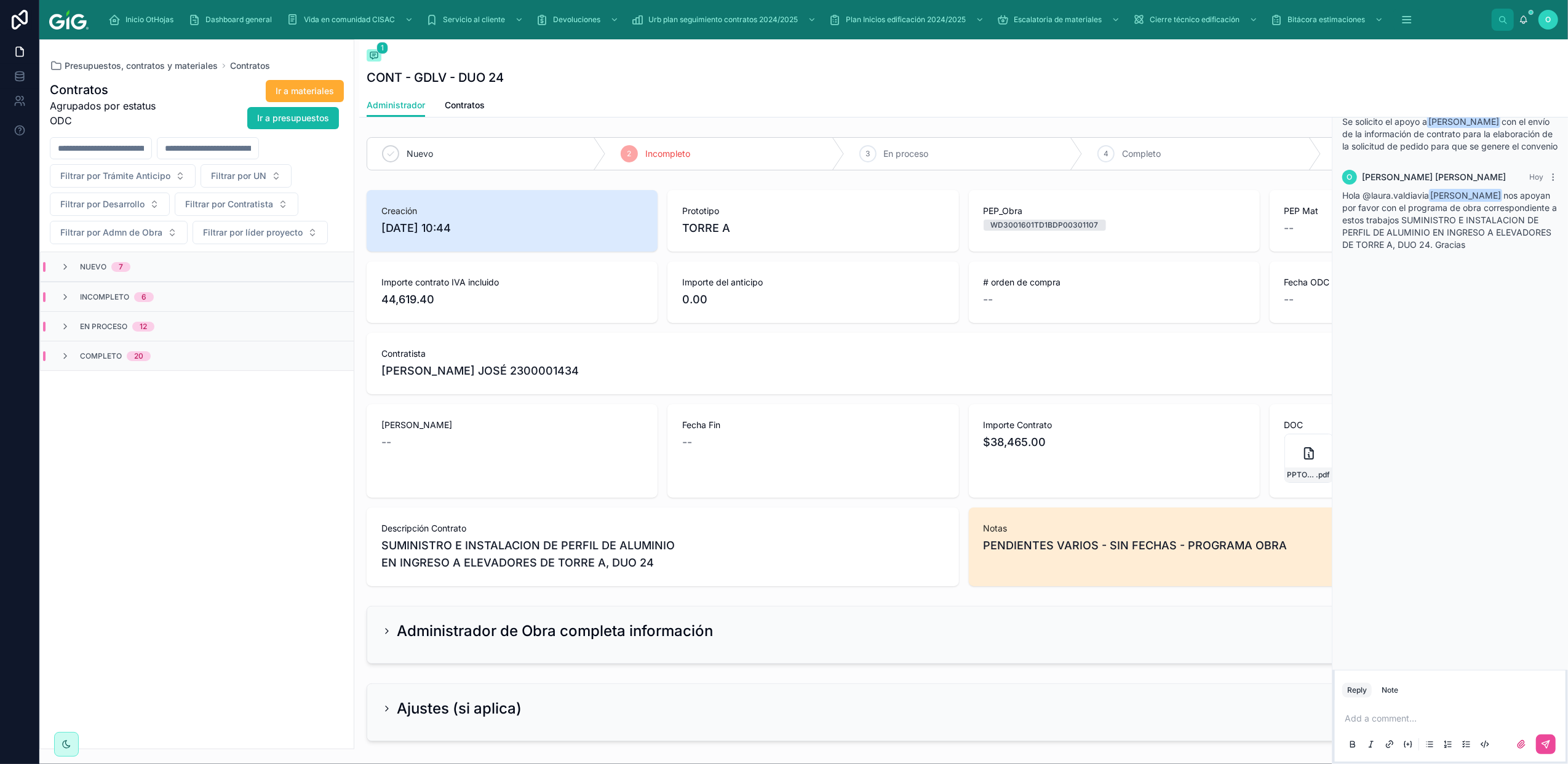
click at [1559, 57] on icon at bounding box center [1558, 54] width 9 height 10
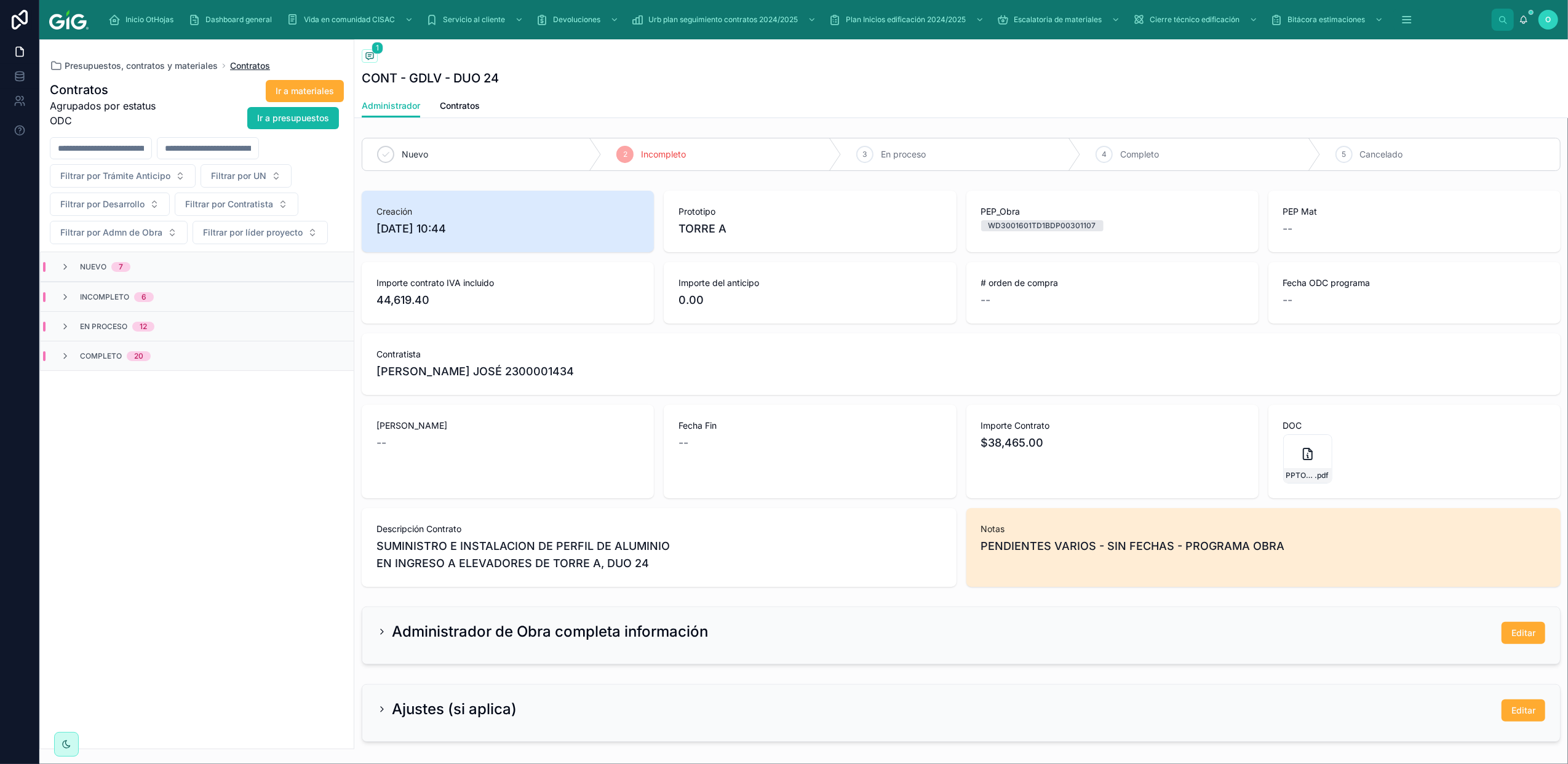
click at [240, 62] on span "Contratos" at bounding box center [250, 66] width 40 height 12
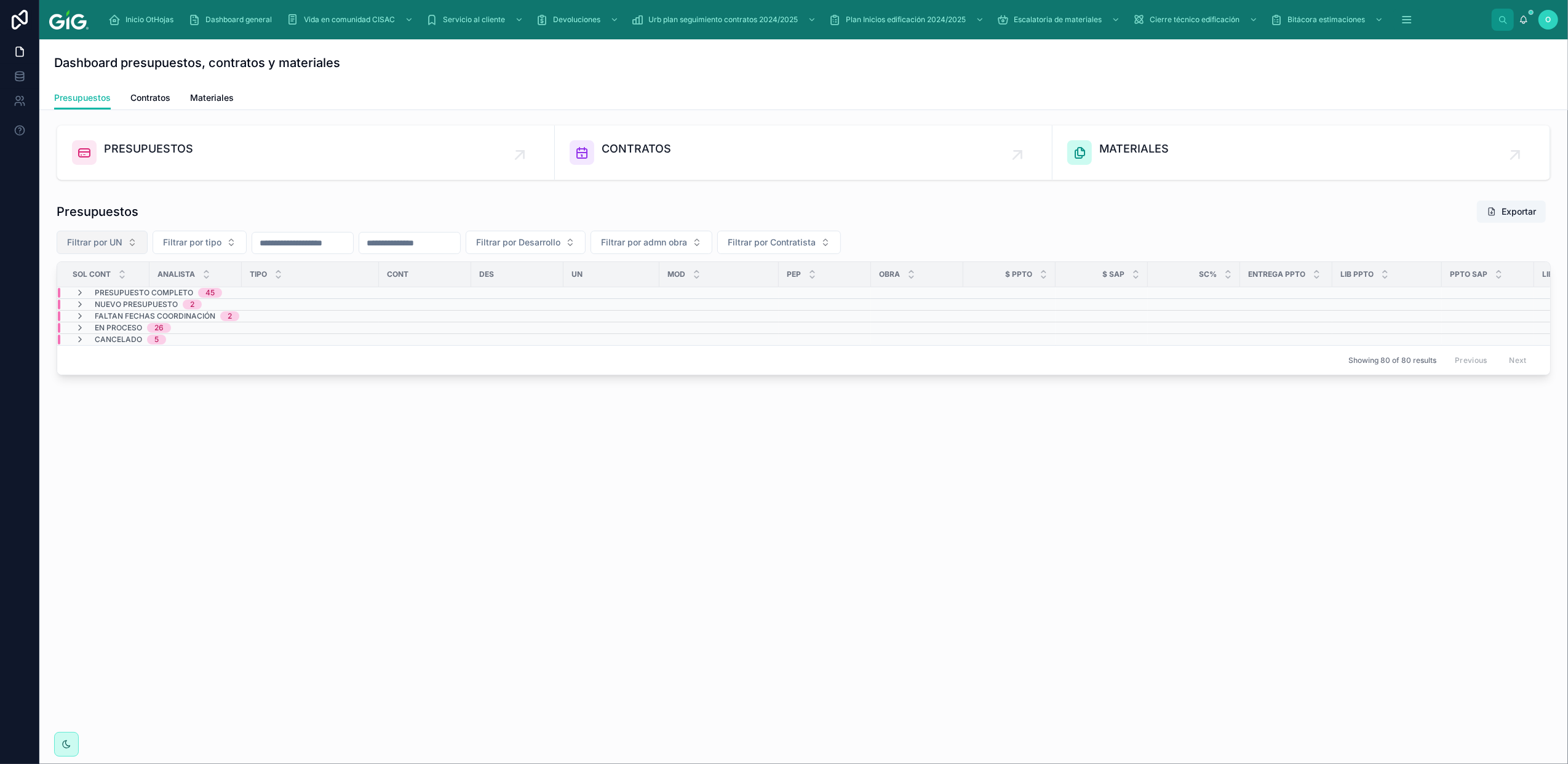
click at [131, 251] on button "Filtrar por UN" at bounding box center [102, 242] width 91 height 23
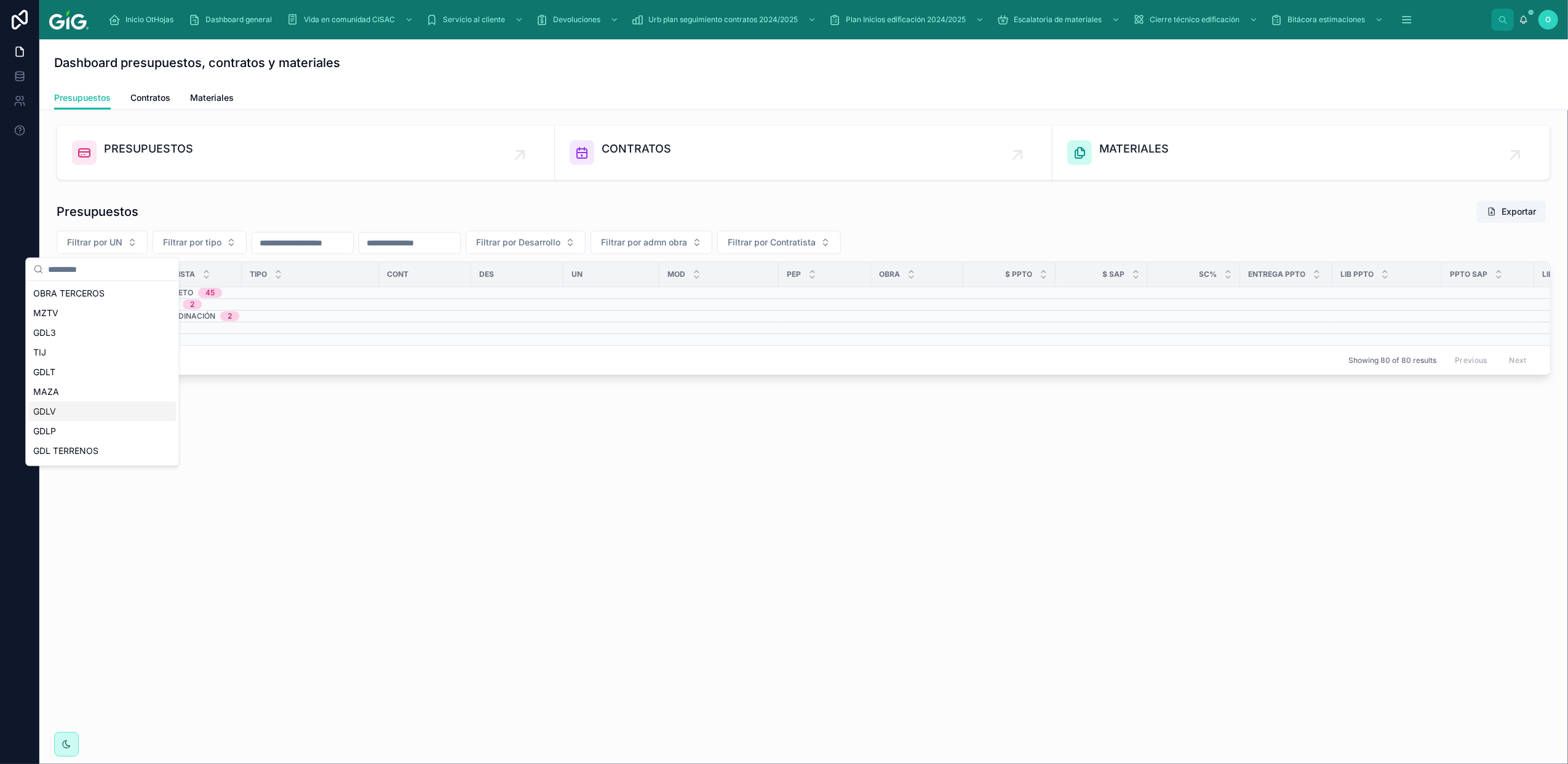
click at [52, 412] on span "GDLV" at bounding box center [44, 412] width 23 height 12
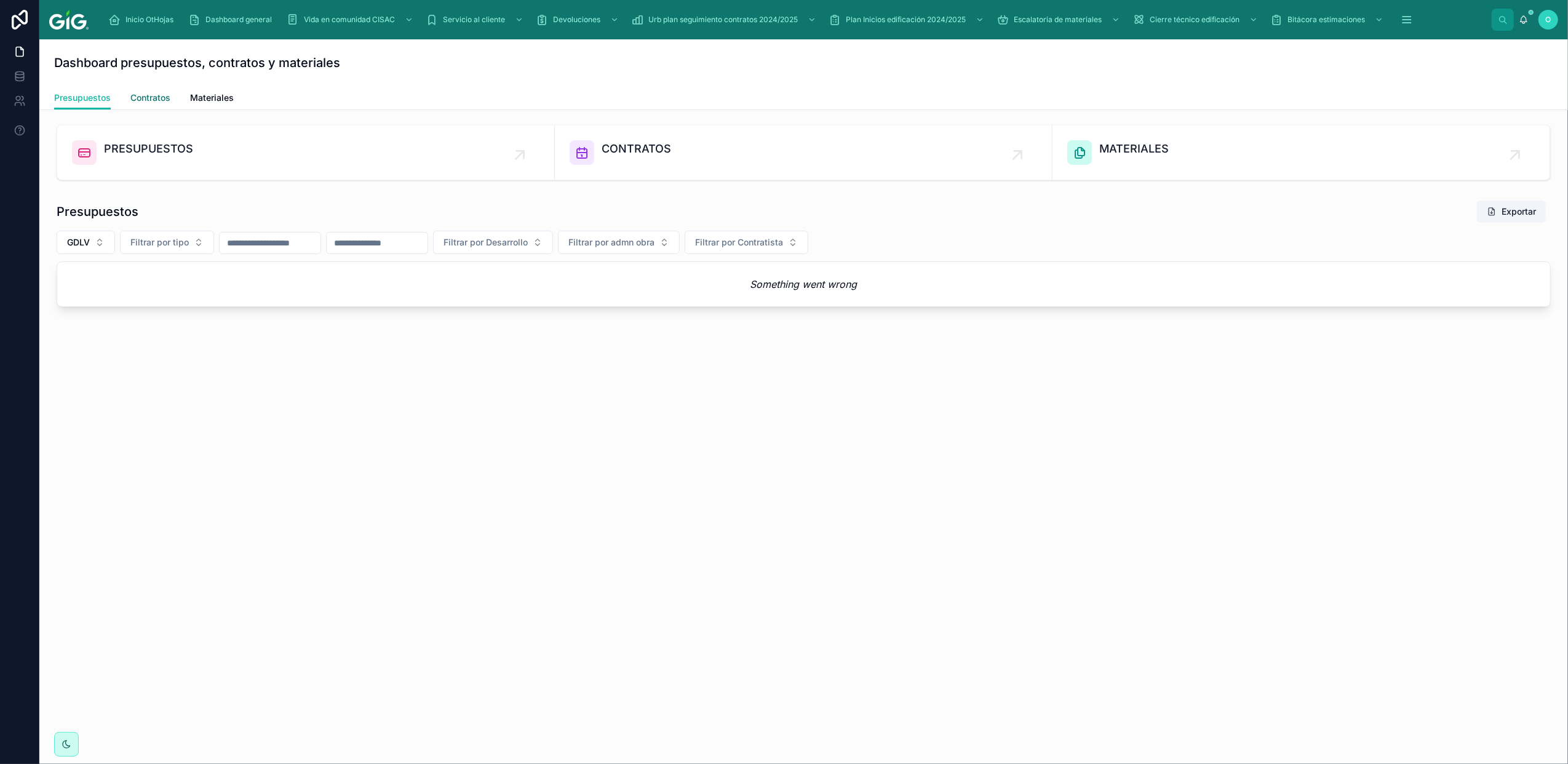
click at [144, 99] on span "Contratos" at bounding box center [151, 98] width 40 height 12
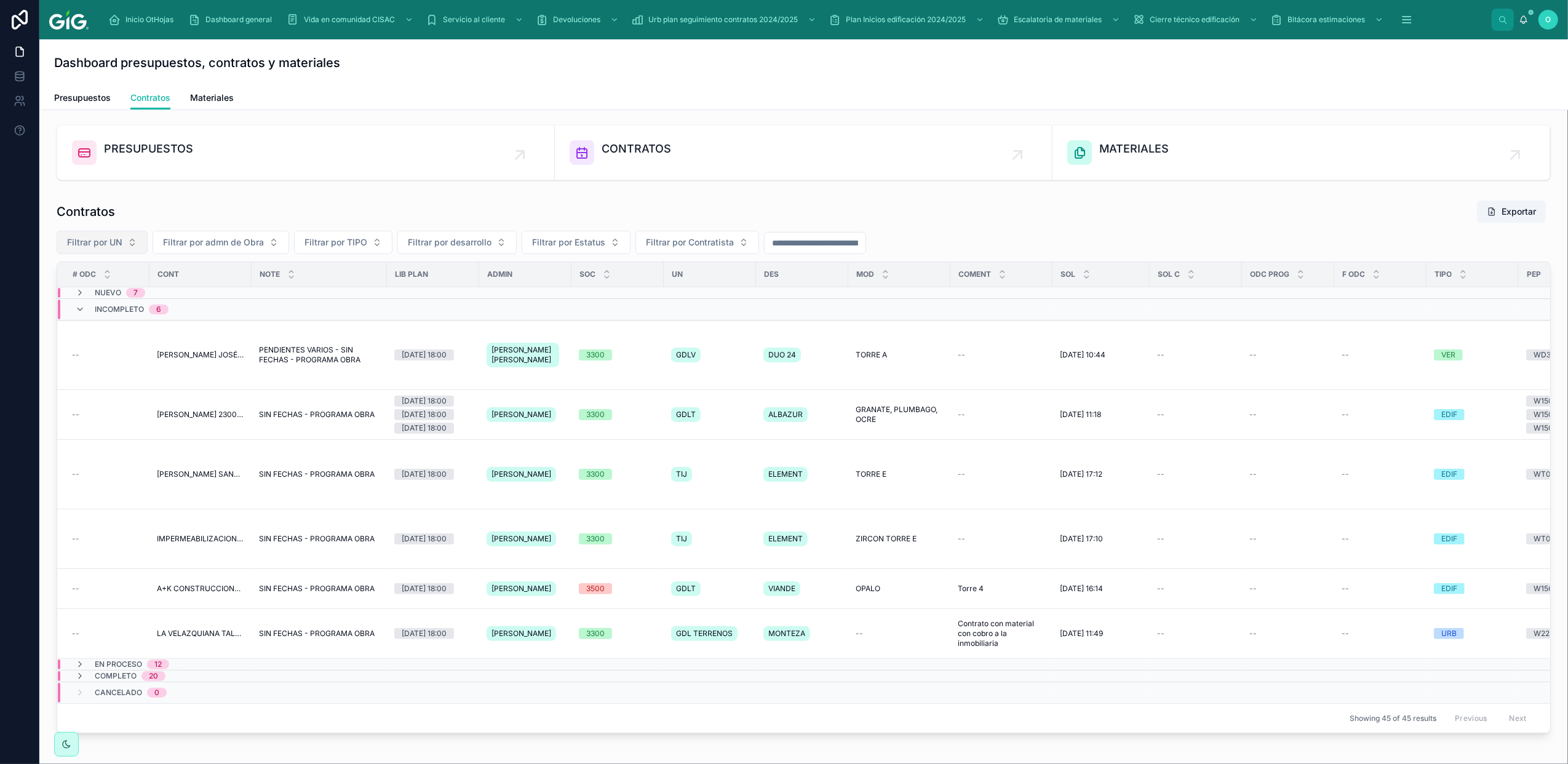
click at [133, 241] on button "Filtrar por UN" at bounding box center [102, 242] width 91 height 23
click at [52, 414] on span "GDLV" at bounding box center [44, 412] width 23 height 12
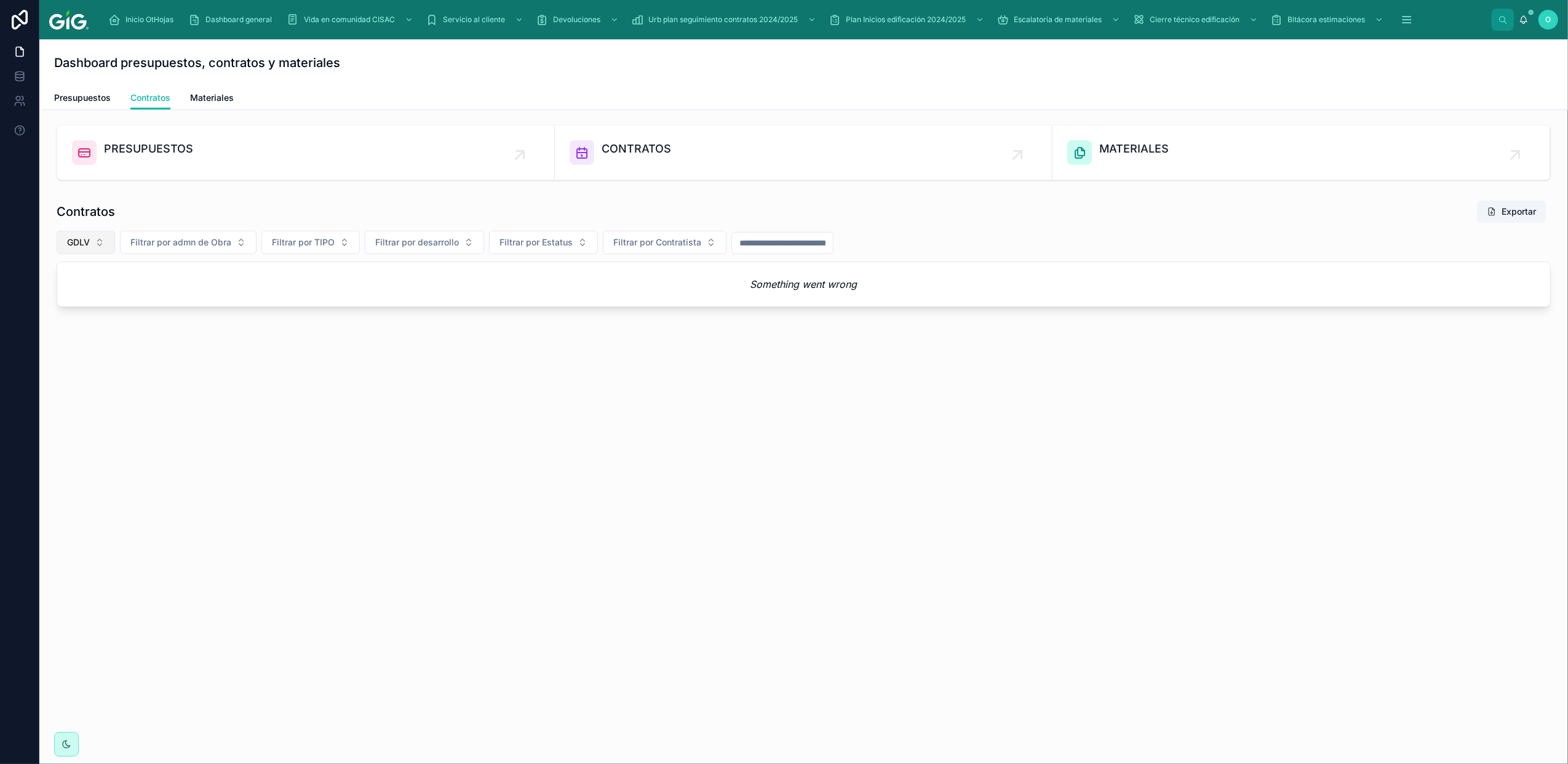
click at [97, 246] on button "GDLV" at bounding box center [86, 242] width 58 height 23
click at [72, 431] on div "GDLV" at bounding box center [86, 431] width 148 height 20
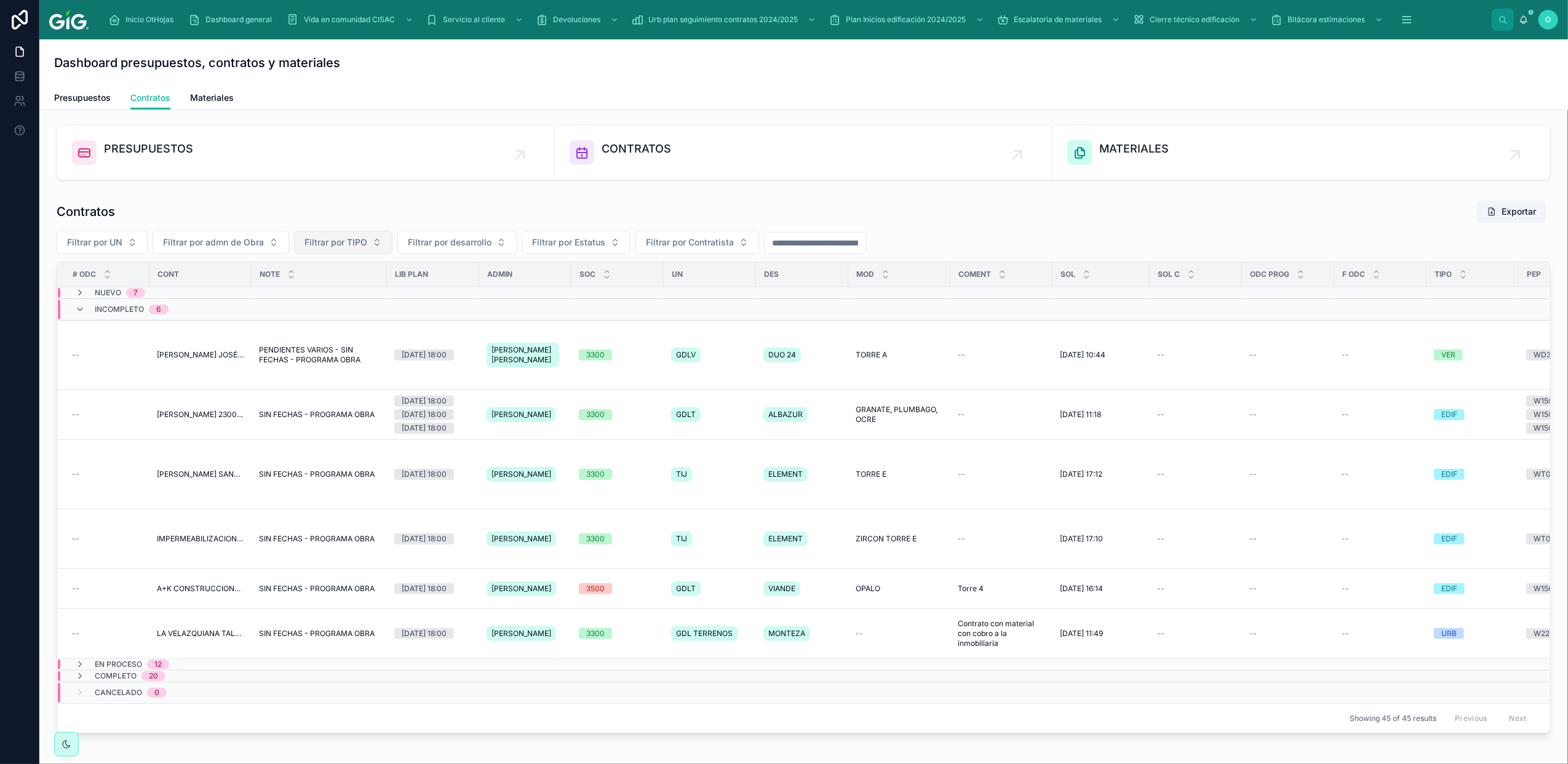
click at [370, 245] on button "Filtrar por TIPO" at bounding box center [343, 242] width 99 height 23
click at [316, 335] on div "VER" at bounding box center [343, 332] width 148 height 20
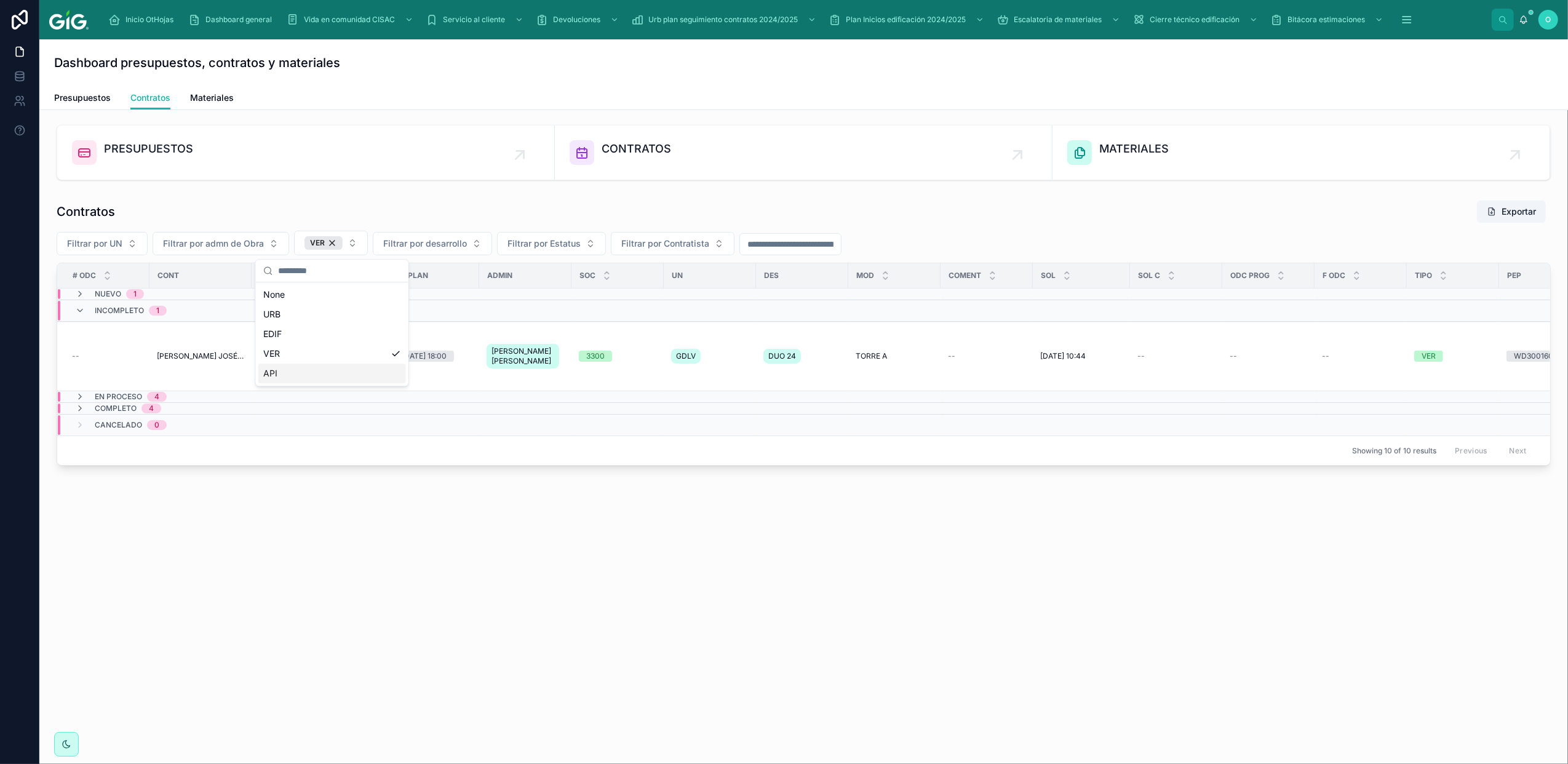
click at [447, 549] on div "PRESUPUESTOS CONTRATOS MATERIALES Contratos Exportar Filtrar por UN Filtrar por…" at bounding box center [804, 330] width 1529 height 439
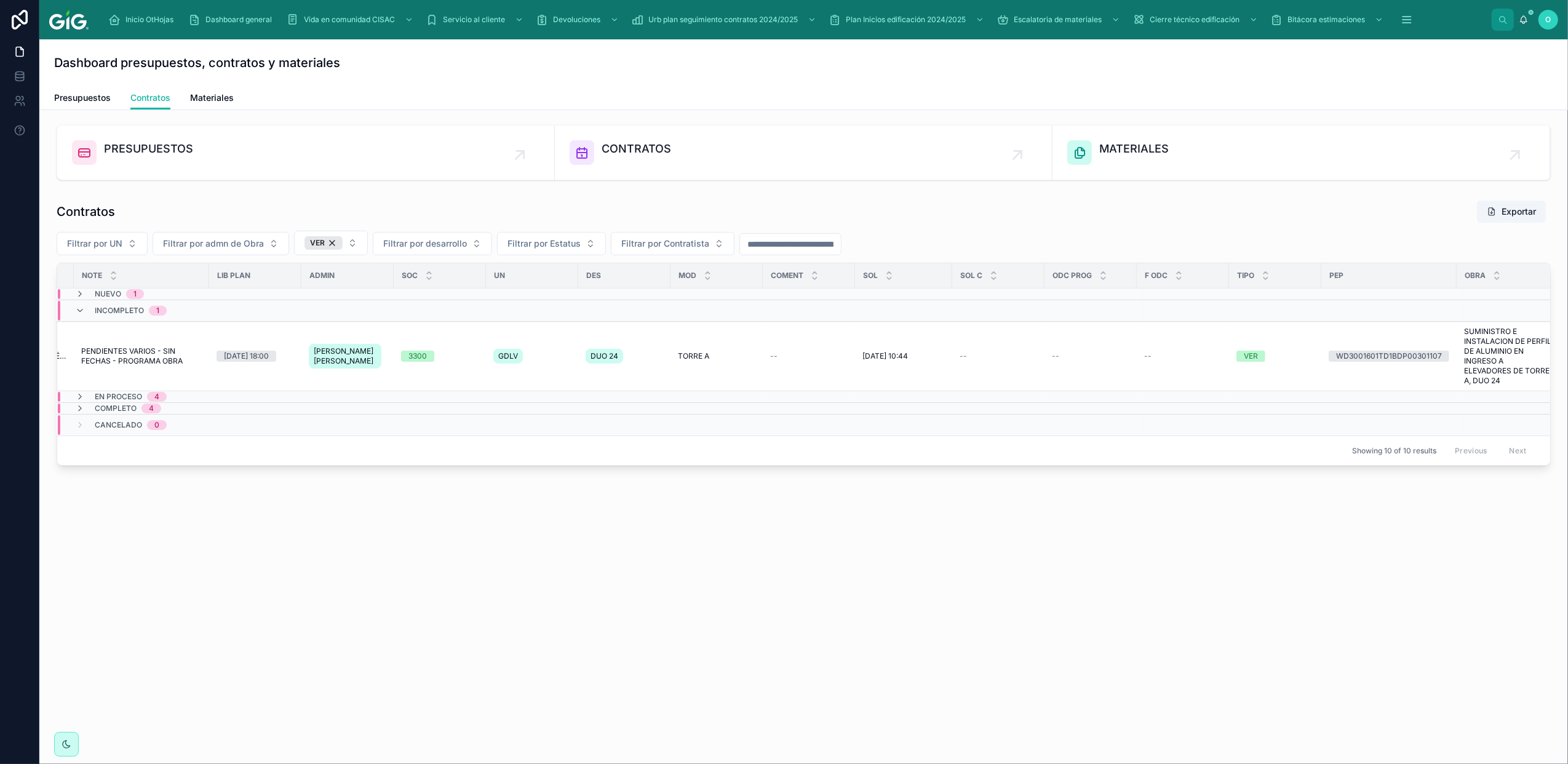
scroll to position [0, 192]
click at [81, 314] on icon at bounding box center [80, 311] width 10 height 10
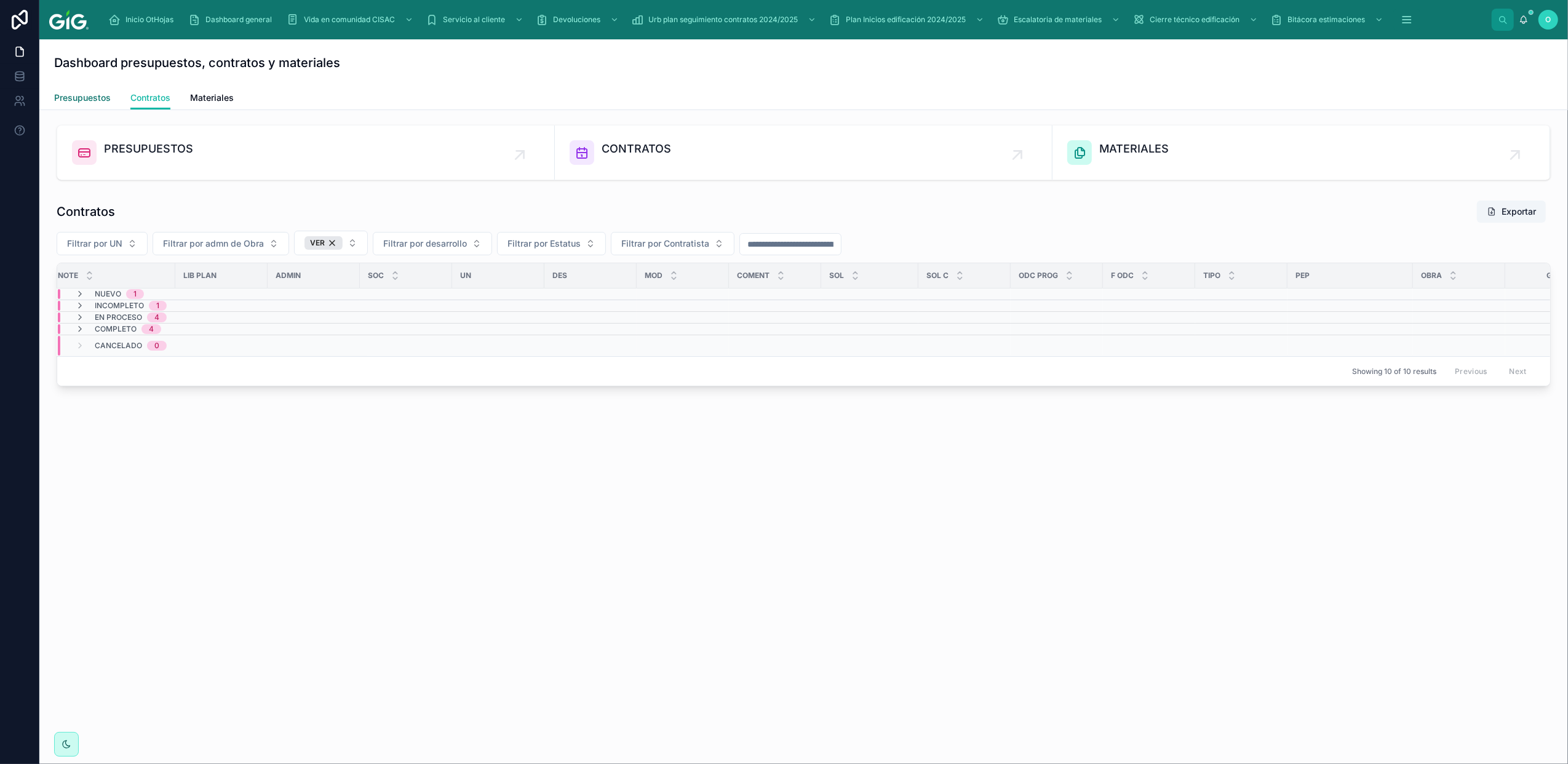
drag, startPoint x: 104, startPoint y: 101, endPoint x: 185, endPoint y: 99, distance: 81.0
click at [104, 100] on span "Presupuestos" at bounding box center [82, 98] width 57 height 12
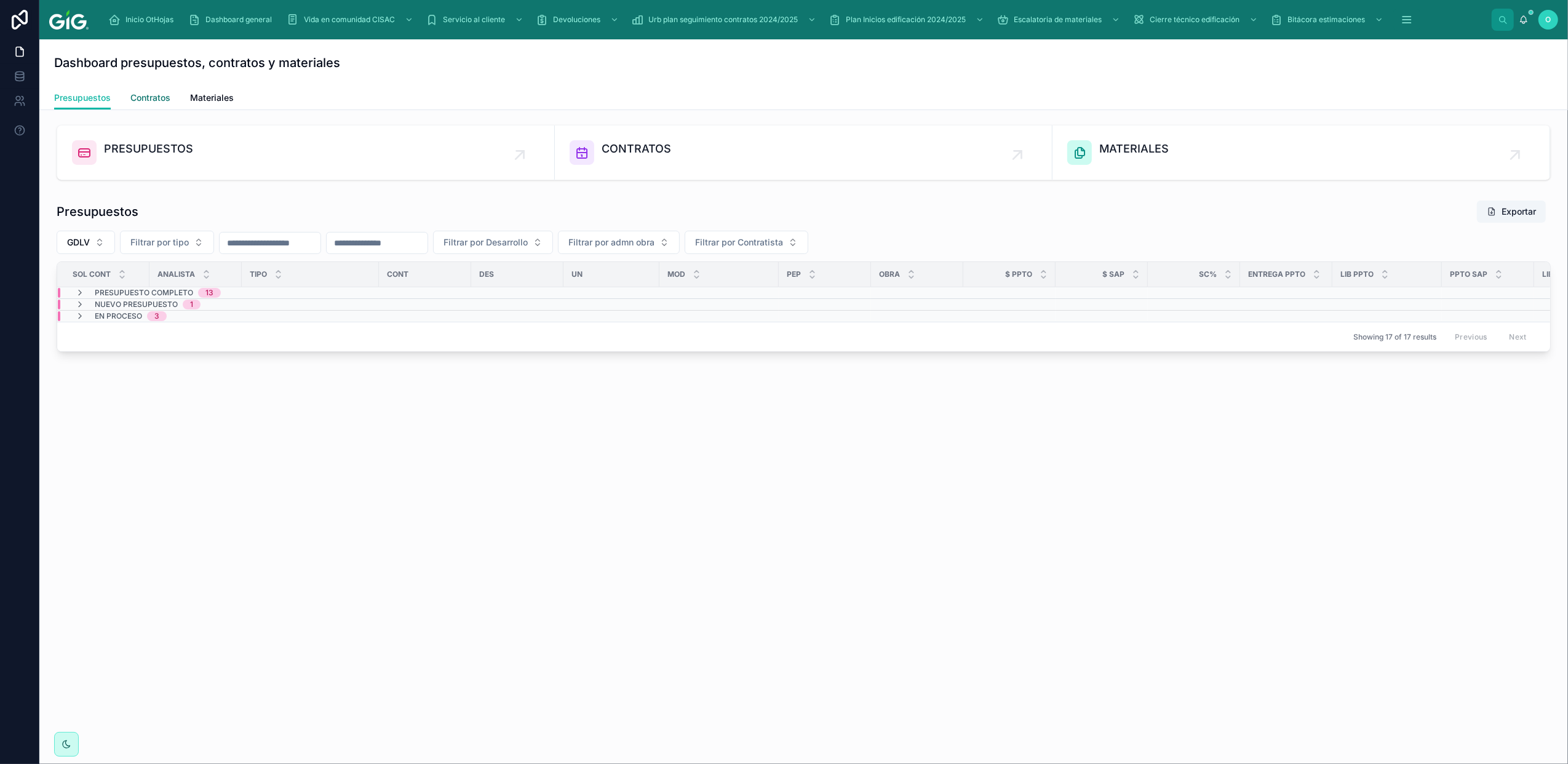
click at [161, 101] on span "Contratos" at bounding box center [151, 98] width 40 height 12
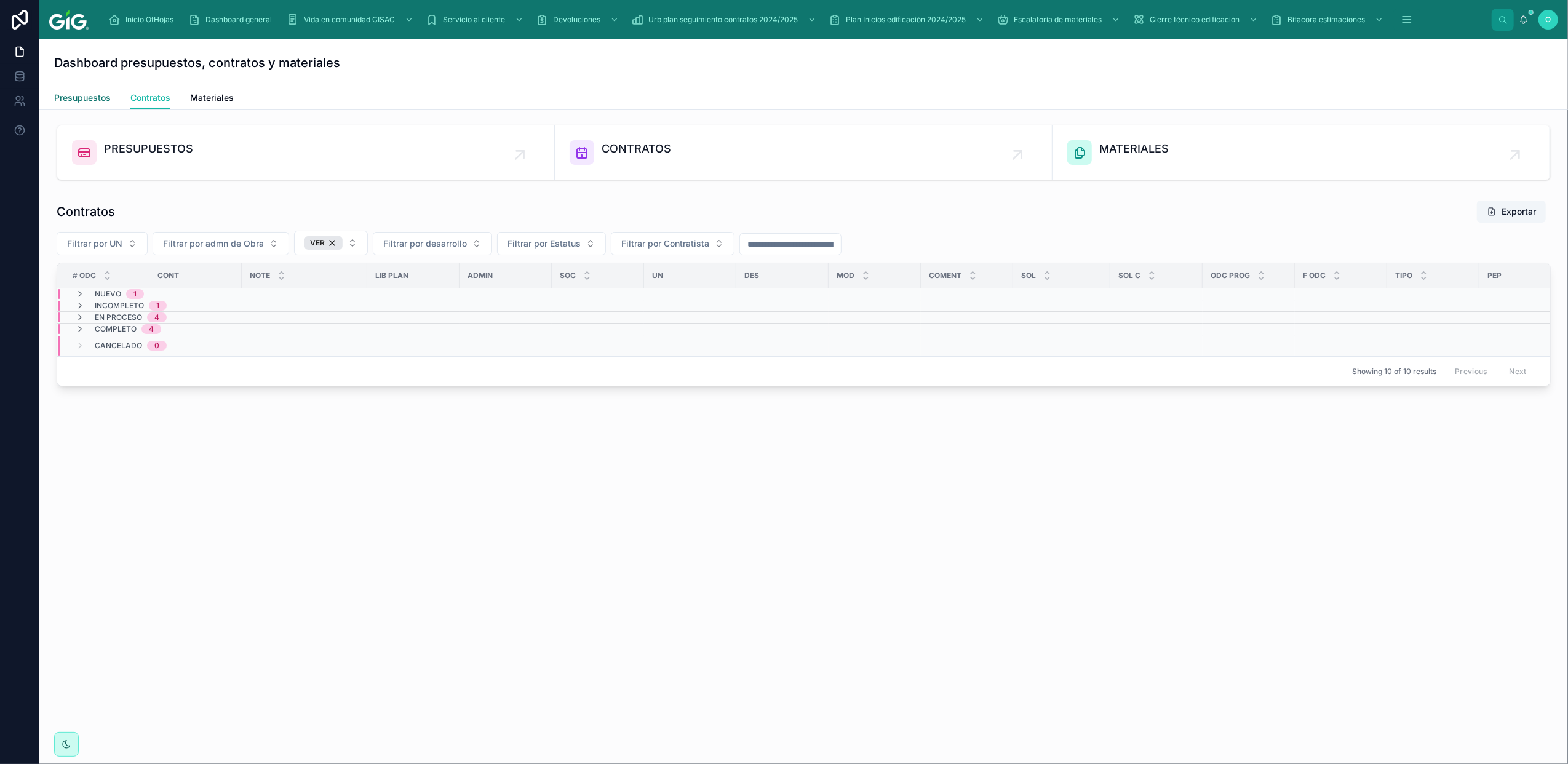
click at [102, 94] on span "Presupuestos" at bounding box center [82, 98] width 57 height 12
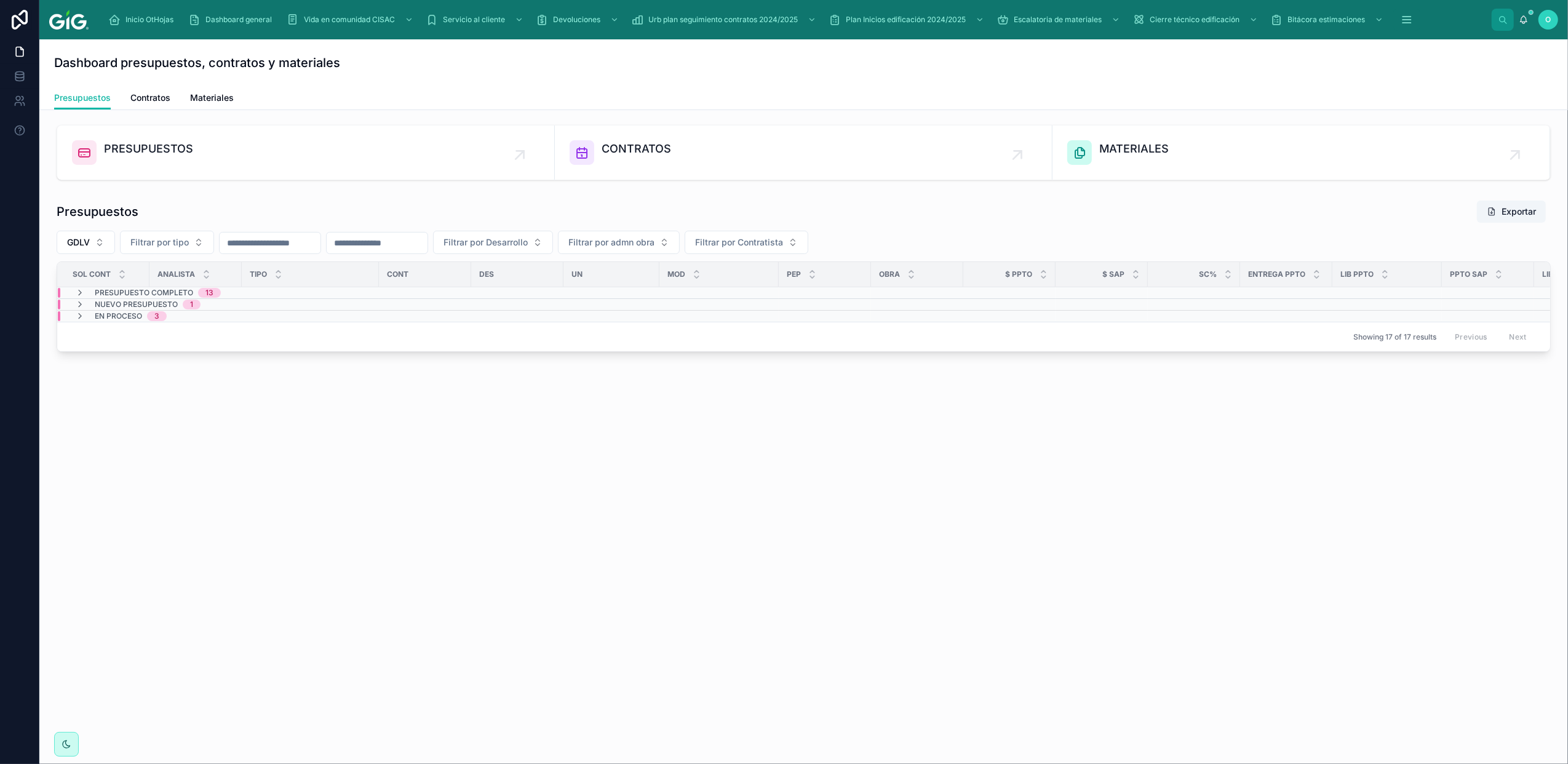
click at [79, 311] on td "En proceso 3" at bounding box center [218, 316] width 322 height 12
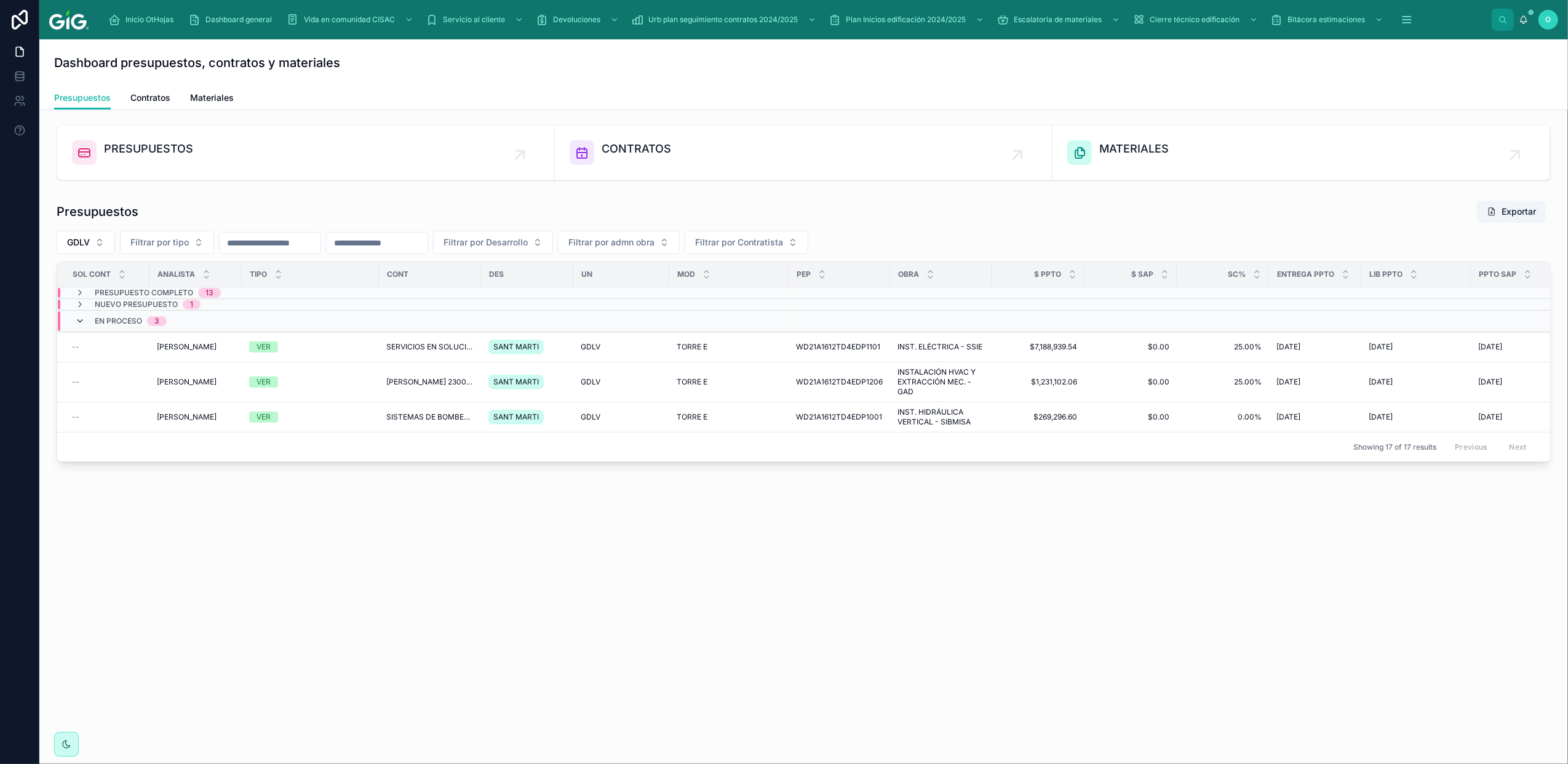
click at [84, 321] on icon at bounding box center [80, 321] width 10 height 10
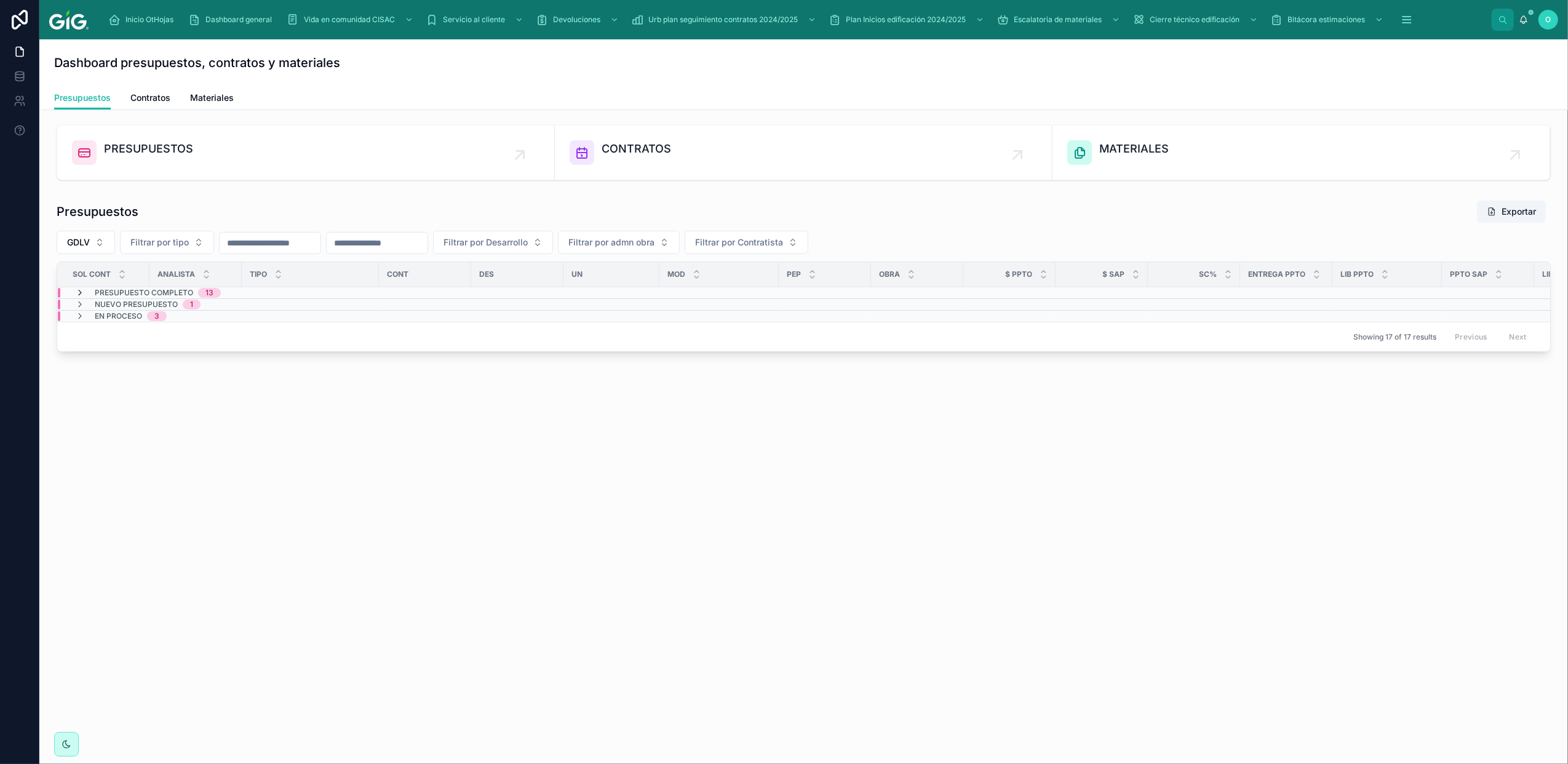
click at [80, 298] on icon at bounding box center [80, 293] width 10 height 10
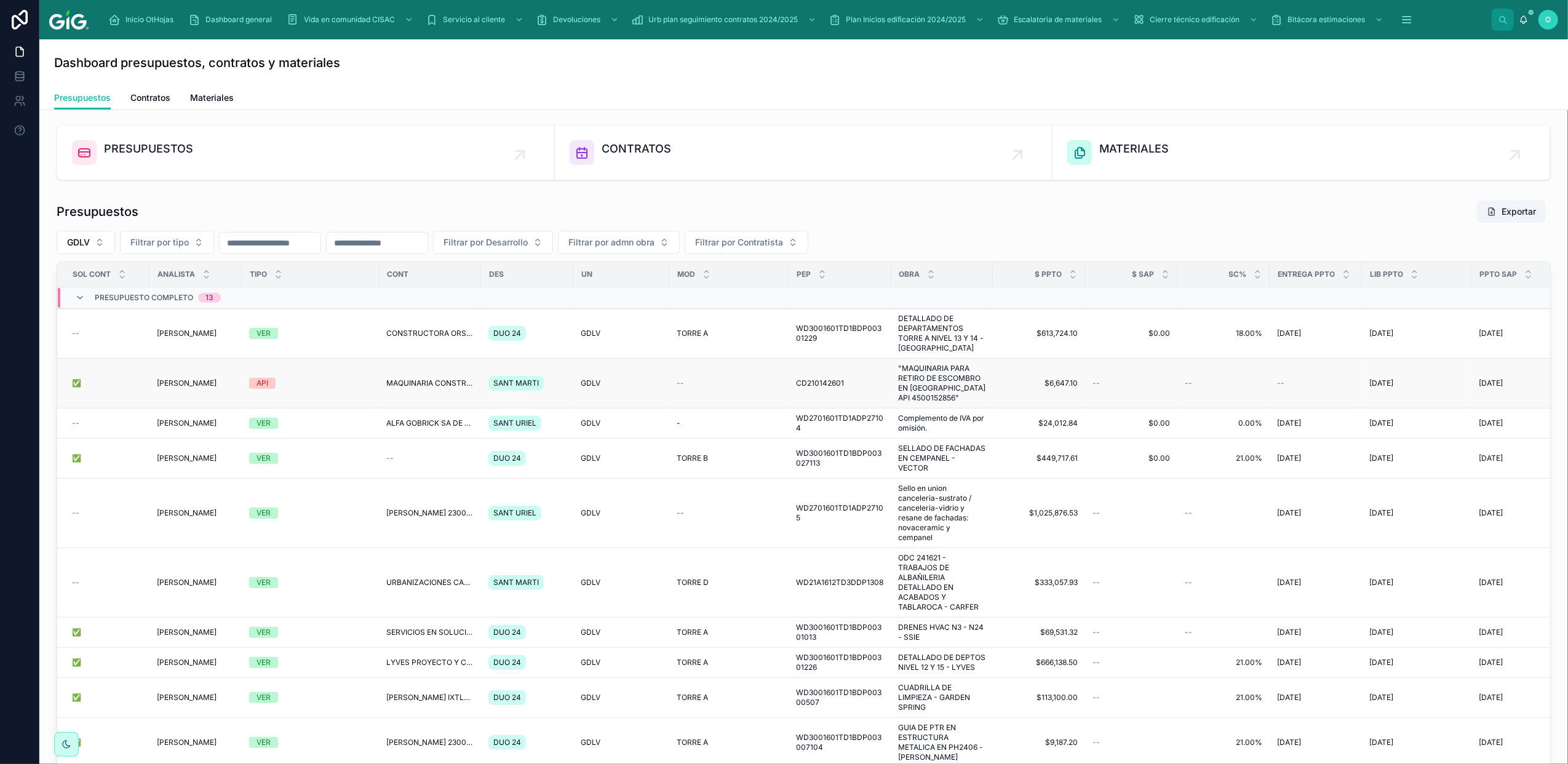
click at [761, 396] on td "--" at bounding box center [729, 383] width 119 height 50
